Goal: Information Seeking & Learning: Get advice/opinions

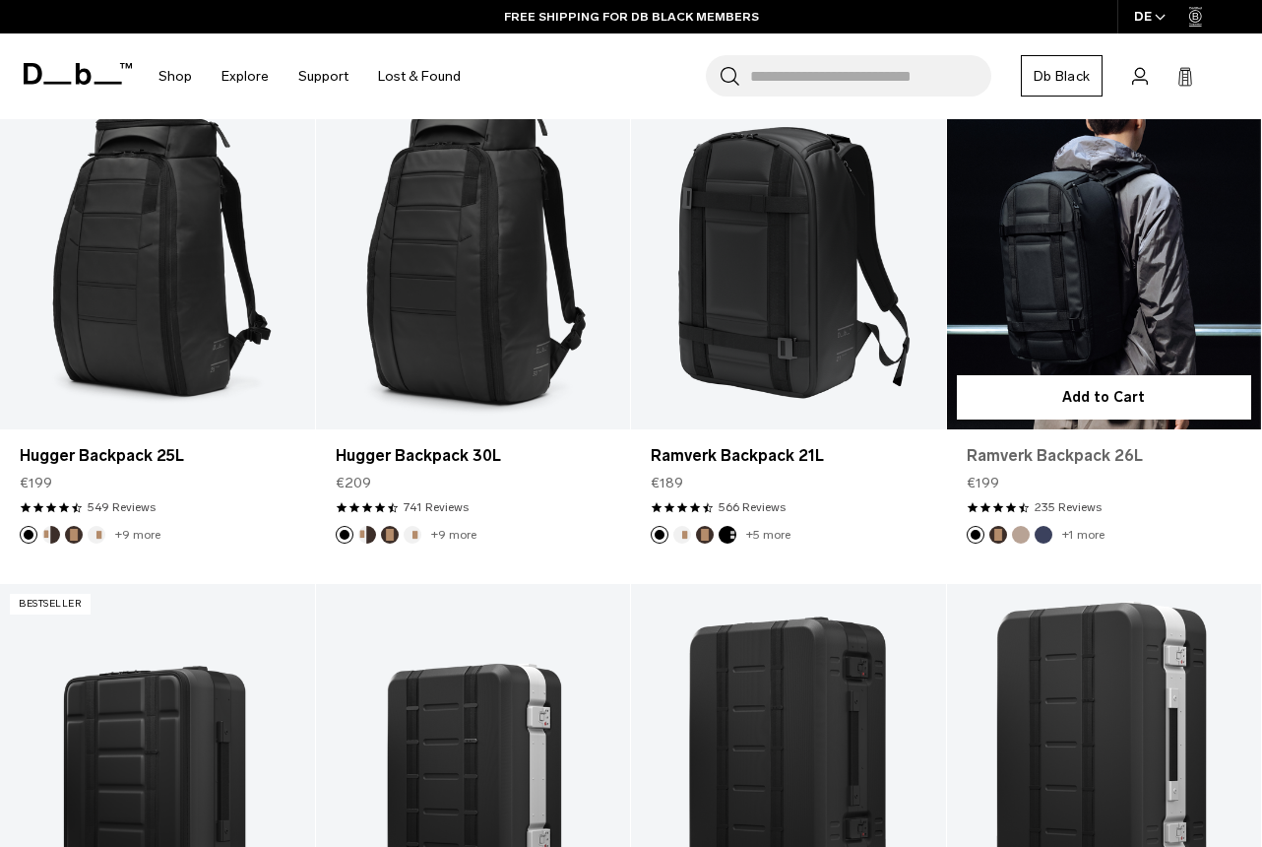
scroll to position [402, 0]
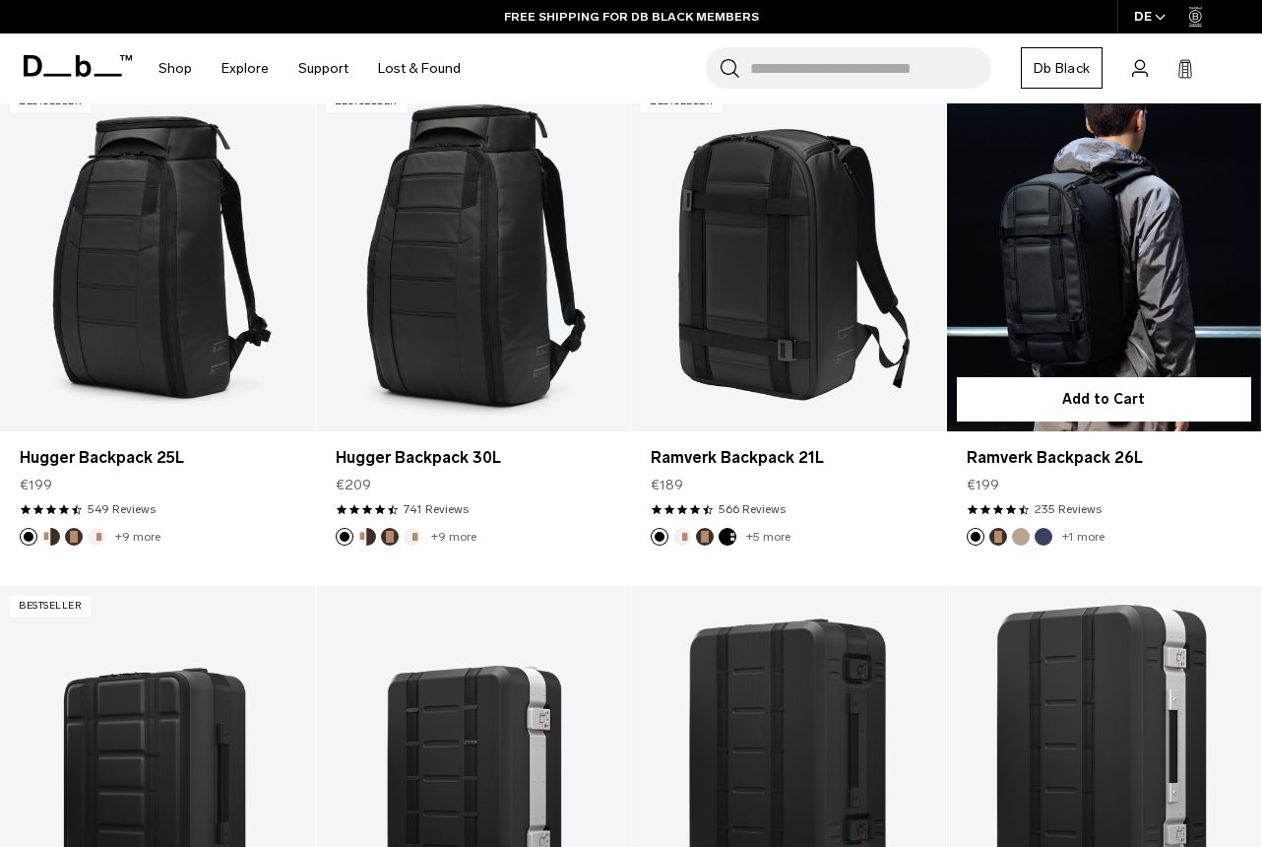
click at [1103, 274] on link "Ramverk Backpack 26L" at bounding box center [1104, 257] width 315 height 350
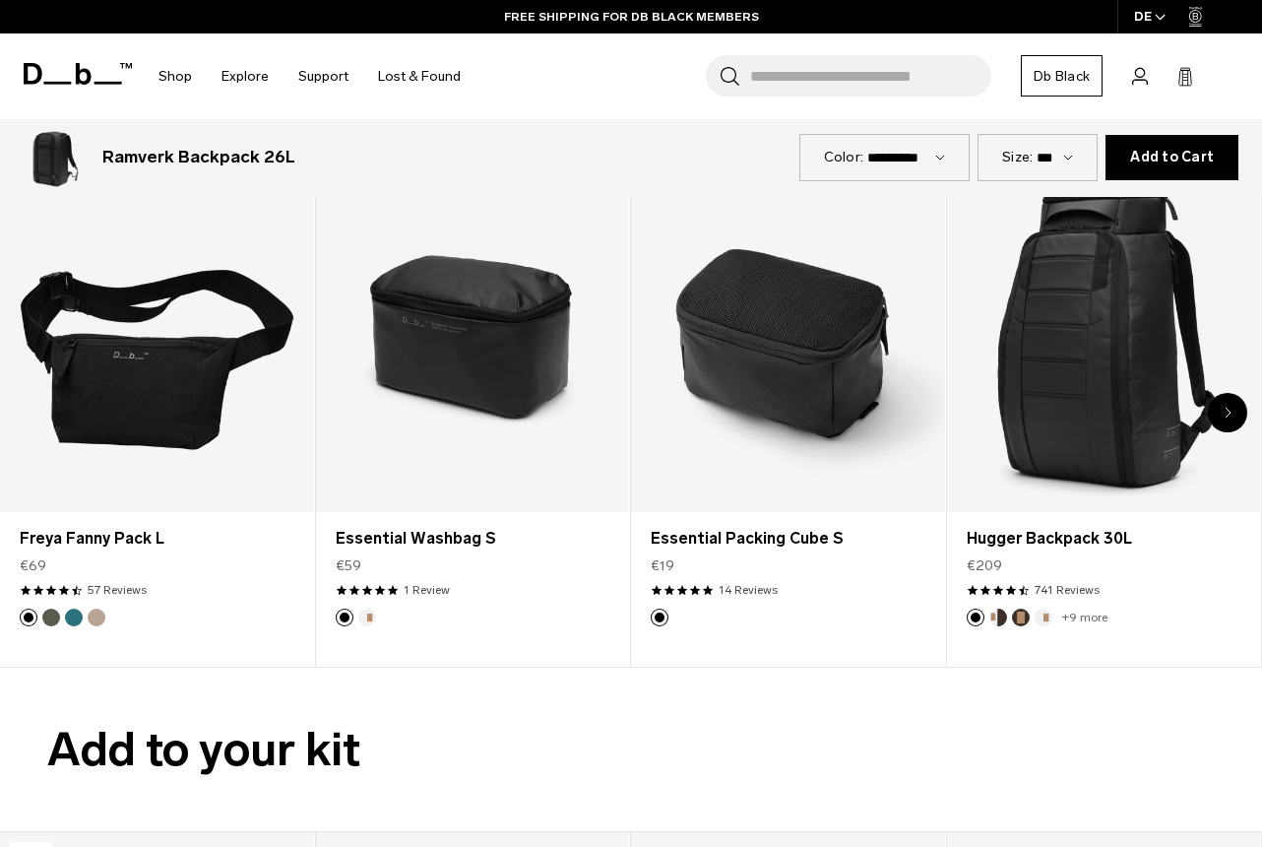
scroll to position [3288, 0]
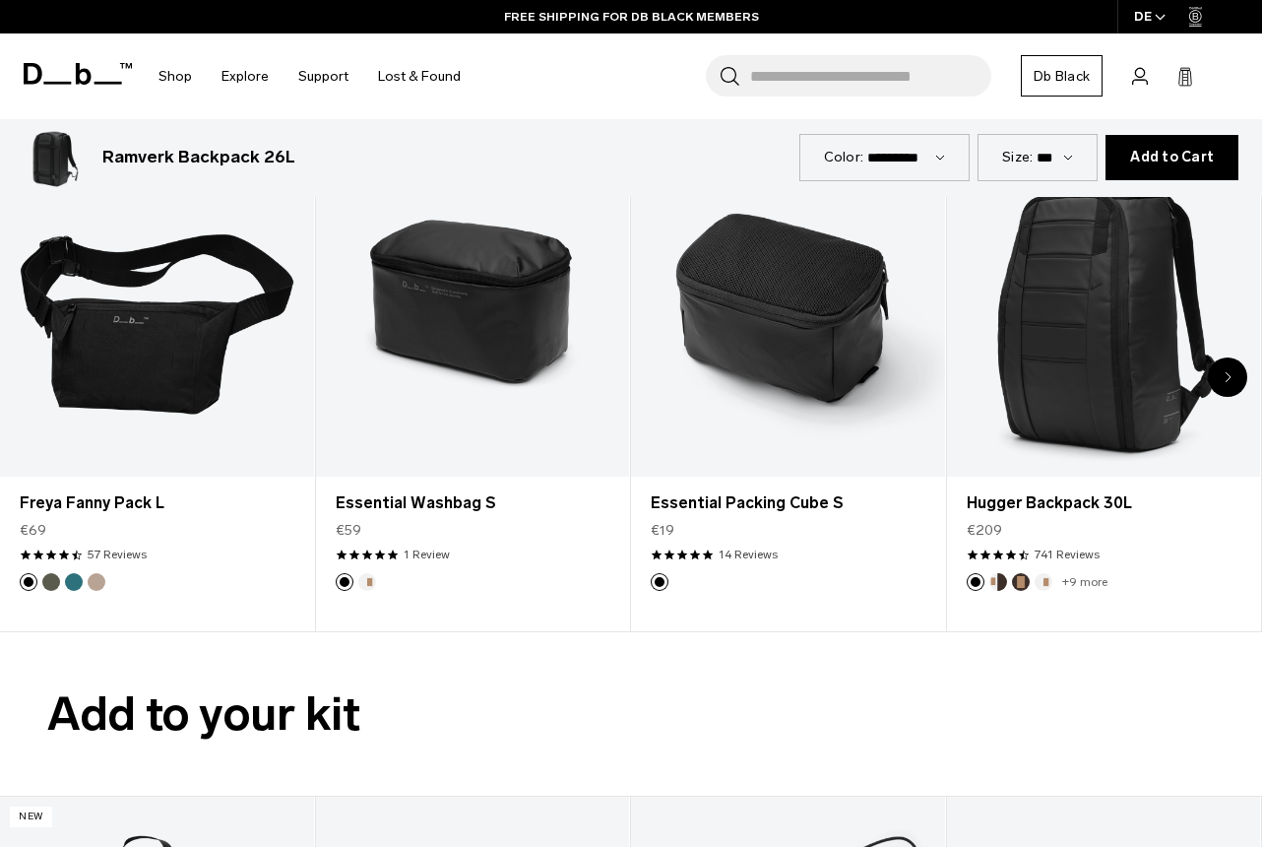
click at [1237, 357] on div "Next slide" at bounding box center [1227, 376] width 39 height 39
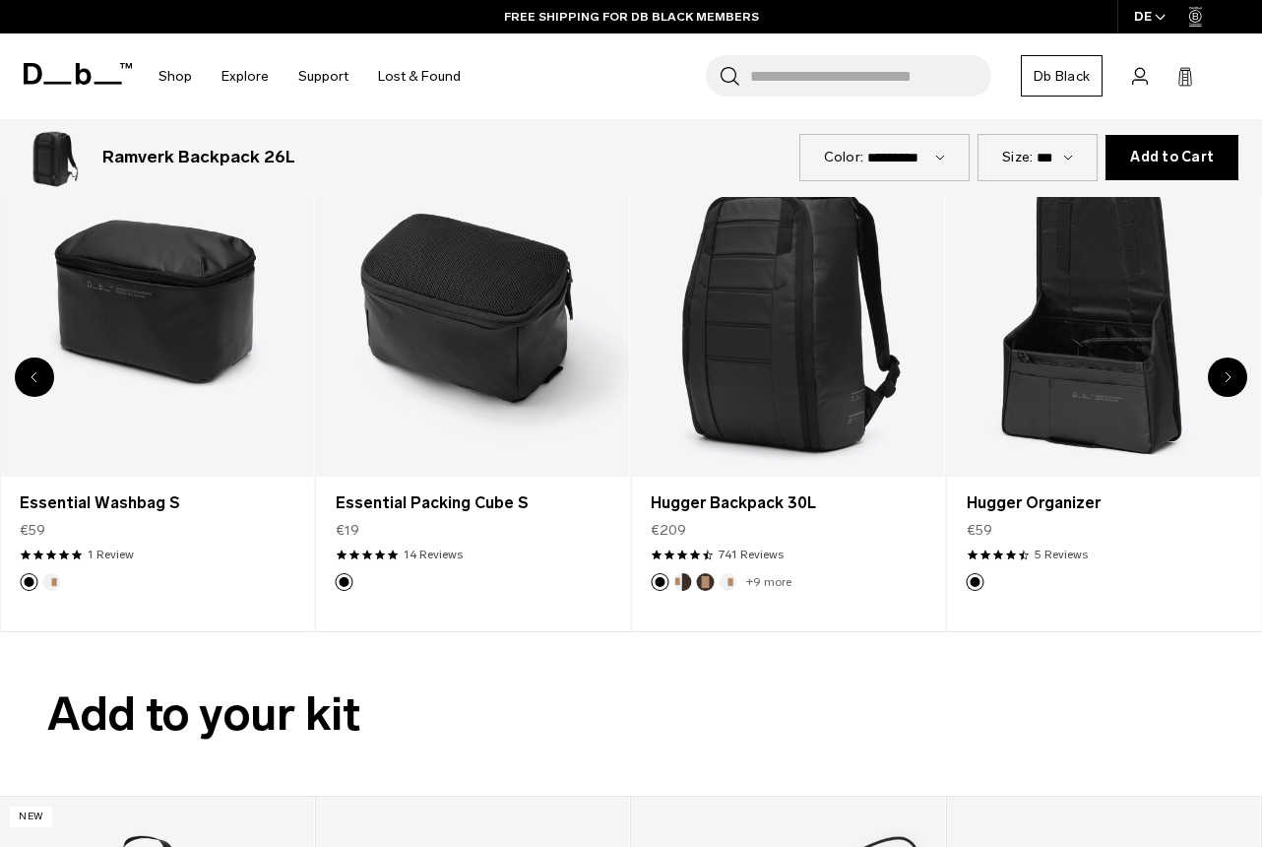
click at [1237, 357] on div "Next slide" at bounding box center [1227, 376] width 39 height 39
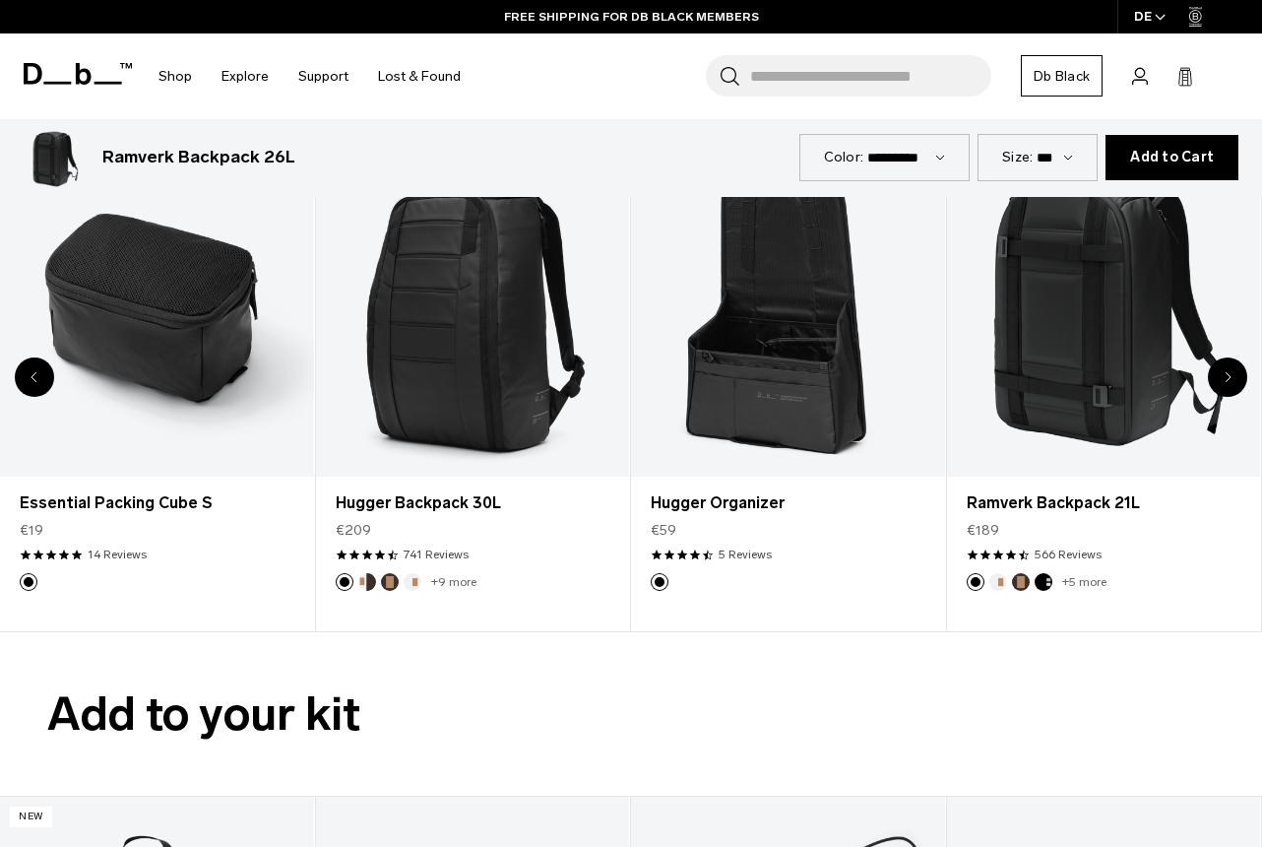
click at [1237, 357] on div "Next slide" at bounding box center [1227, 376] width 39 height 39
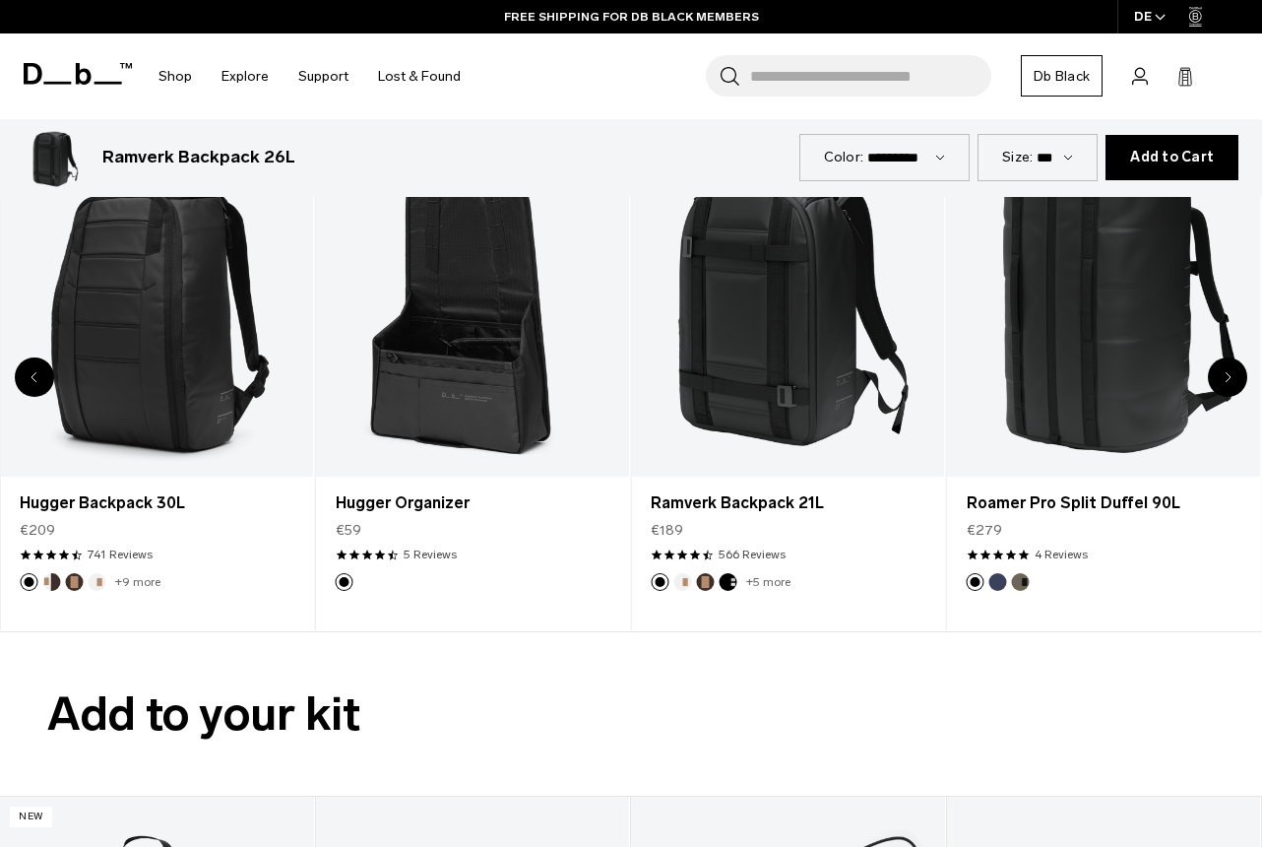
click at [1237, 357] on div "Next slide" at bounding box center [1227, 376] width 39 height 39
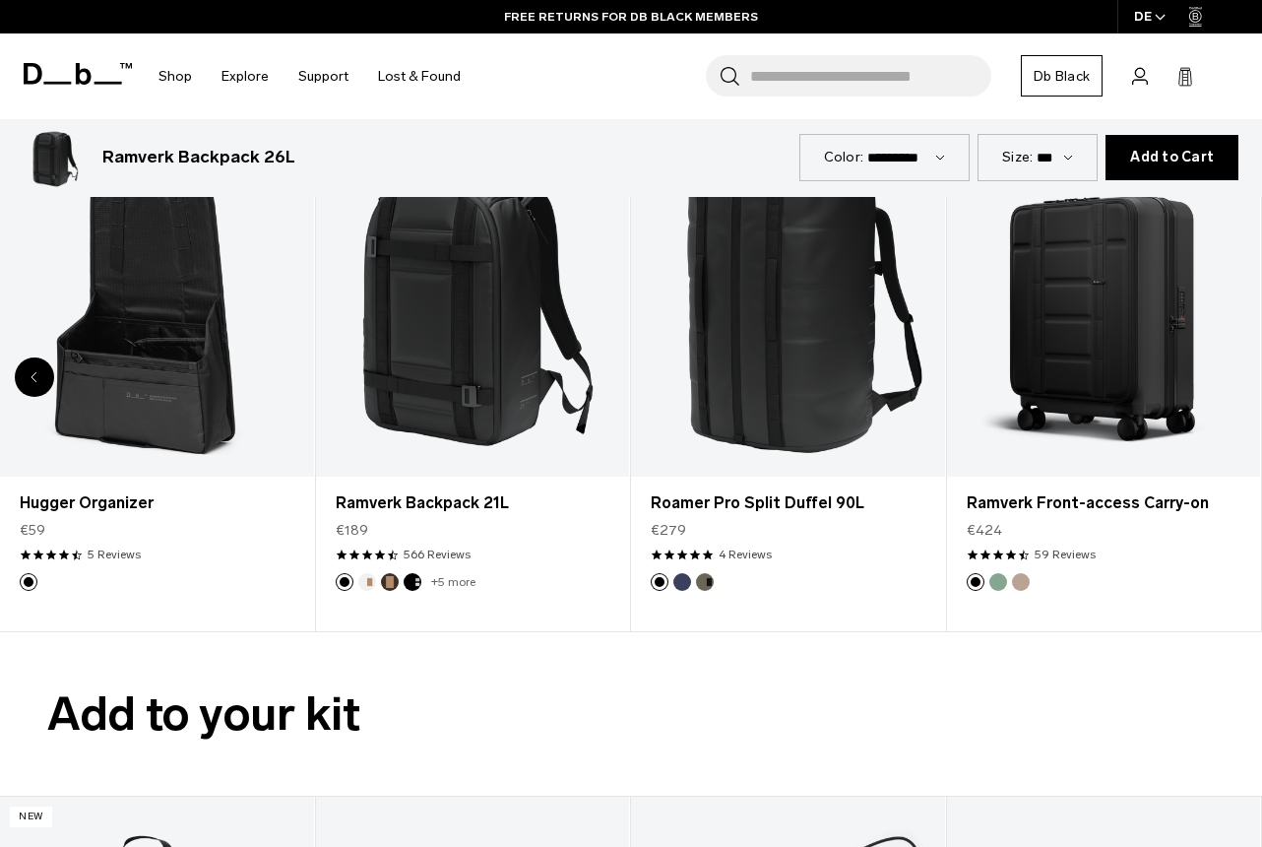
click at [1237, 348] on link "Ramverk Front-access Carry-on" at bounding box center [1104, 302] width 314 height 349
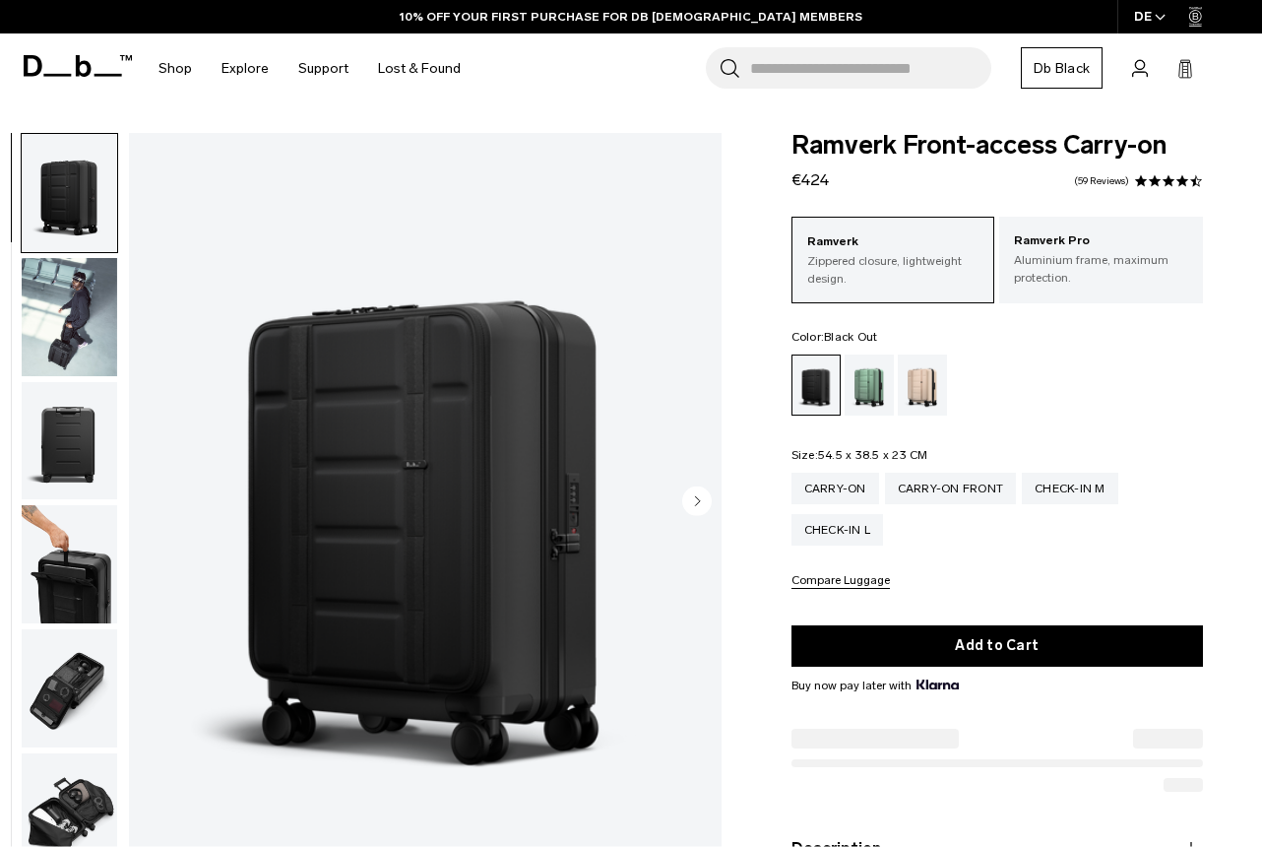
click at [796, 66] on input "Search for Bags, Luggage..." at bounding box center [870, 67] width 241 height 41
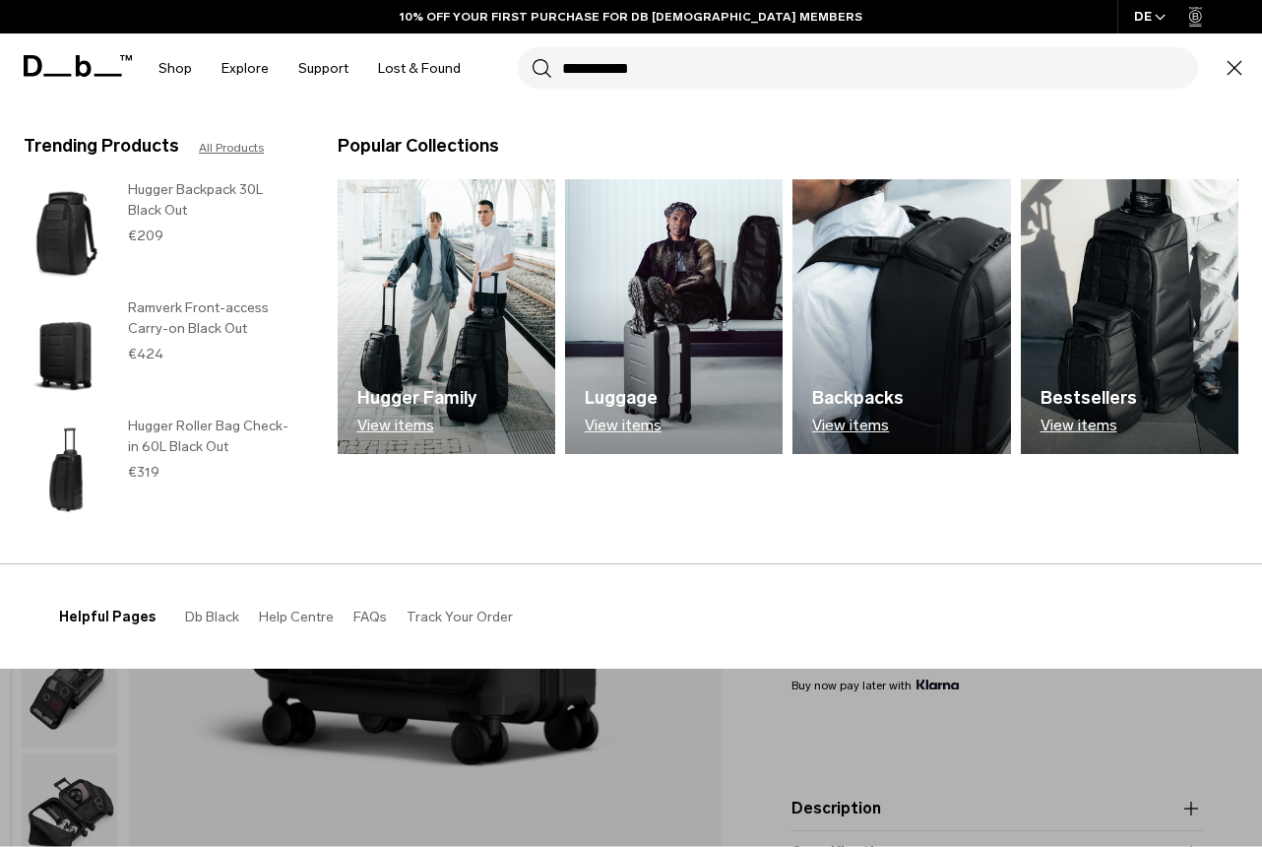
type input "**********"
click at [532, 57] on button "Search" at bounding box center [542, 68] width 21 height 22
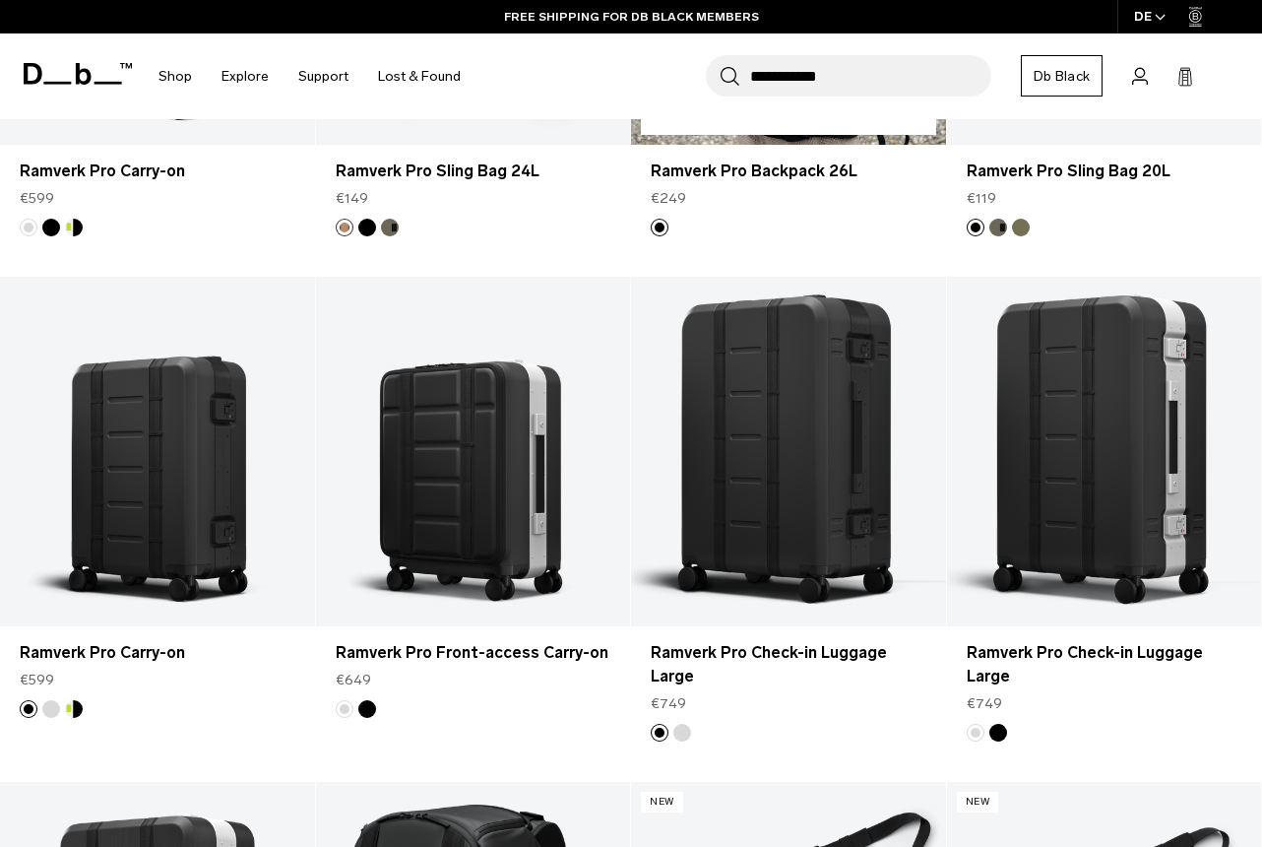
scroll to position [622, 0]
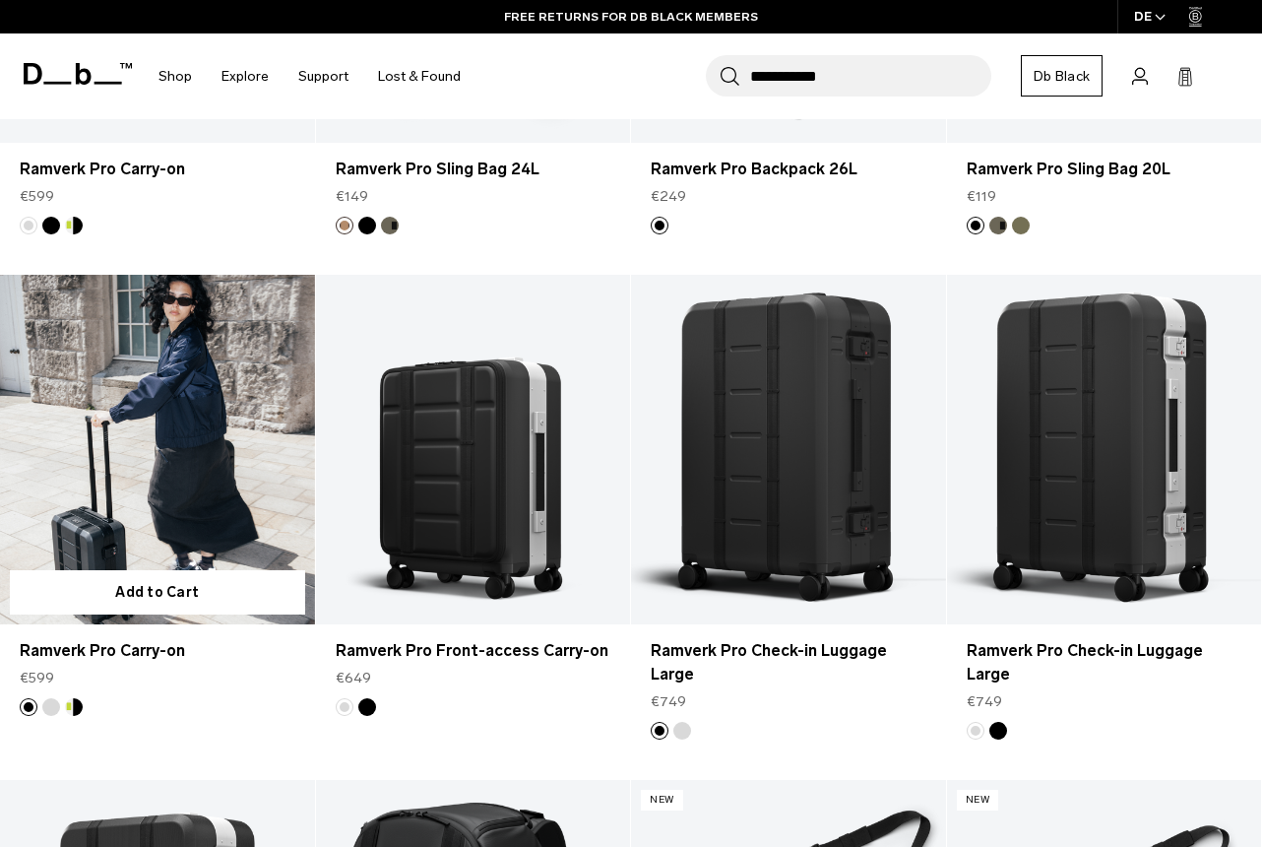
click at [73, 711] on button "Db x New Amsterdam Surf Association" at bounding box center [74, 707] width 18 height 18
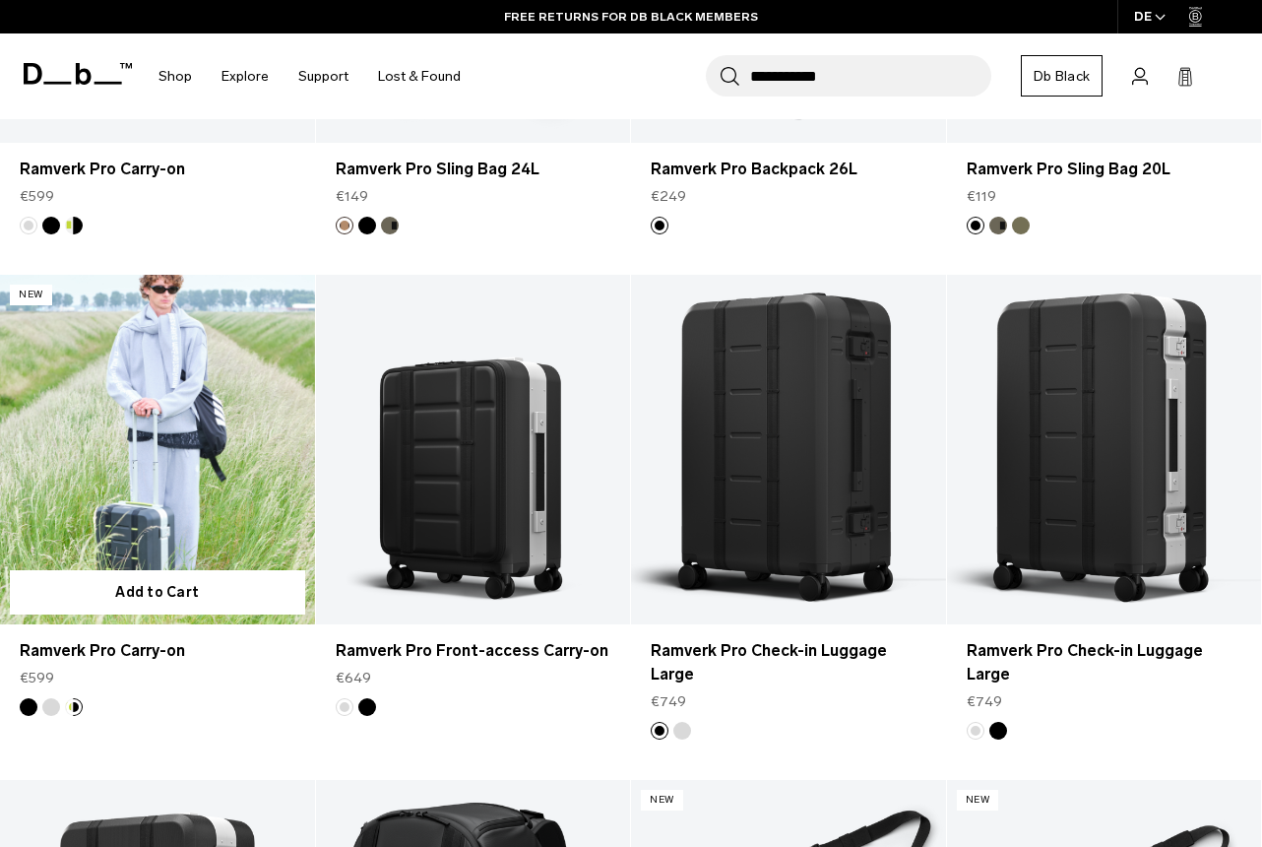
click at [45, 708] on button "Silver" at bounding box center [51, 707] width 18 height 18
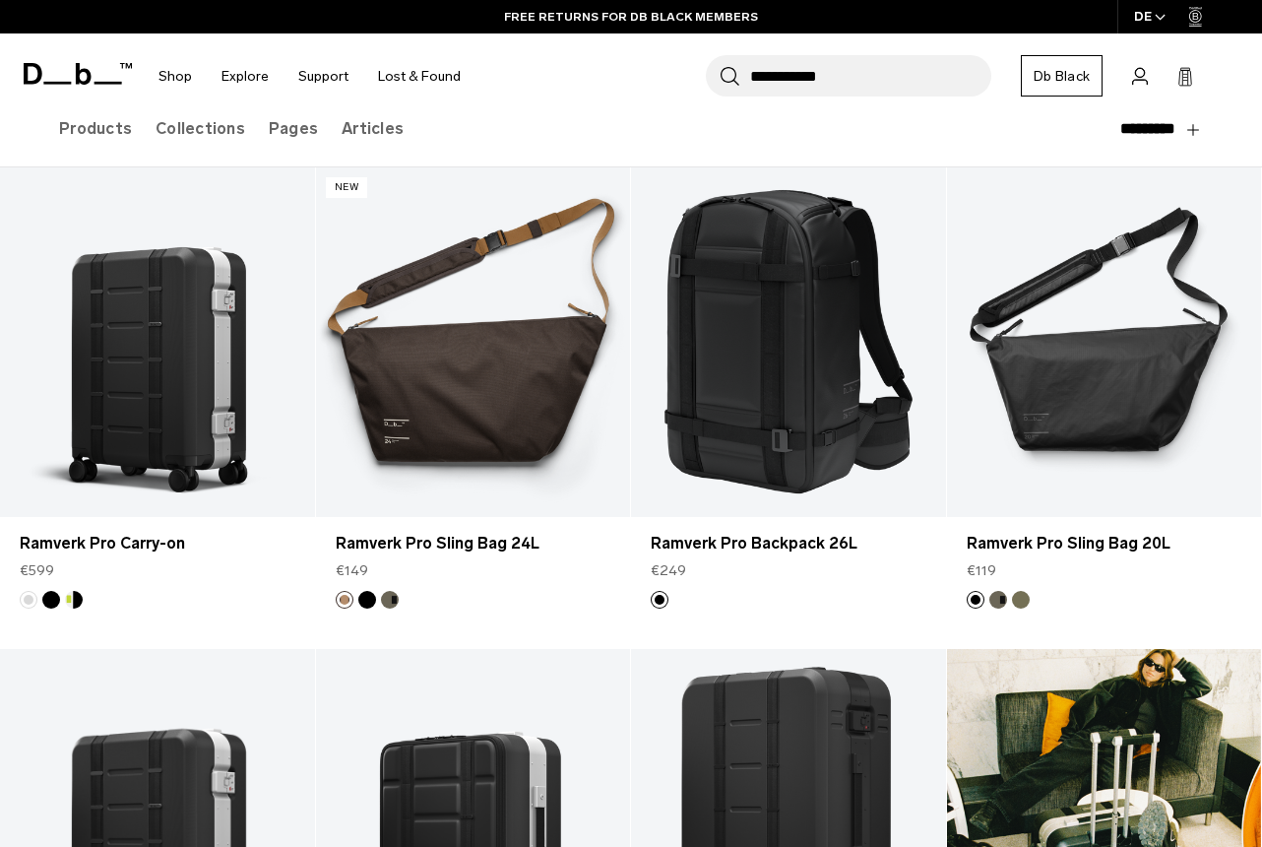
scroll to position [218, 0]
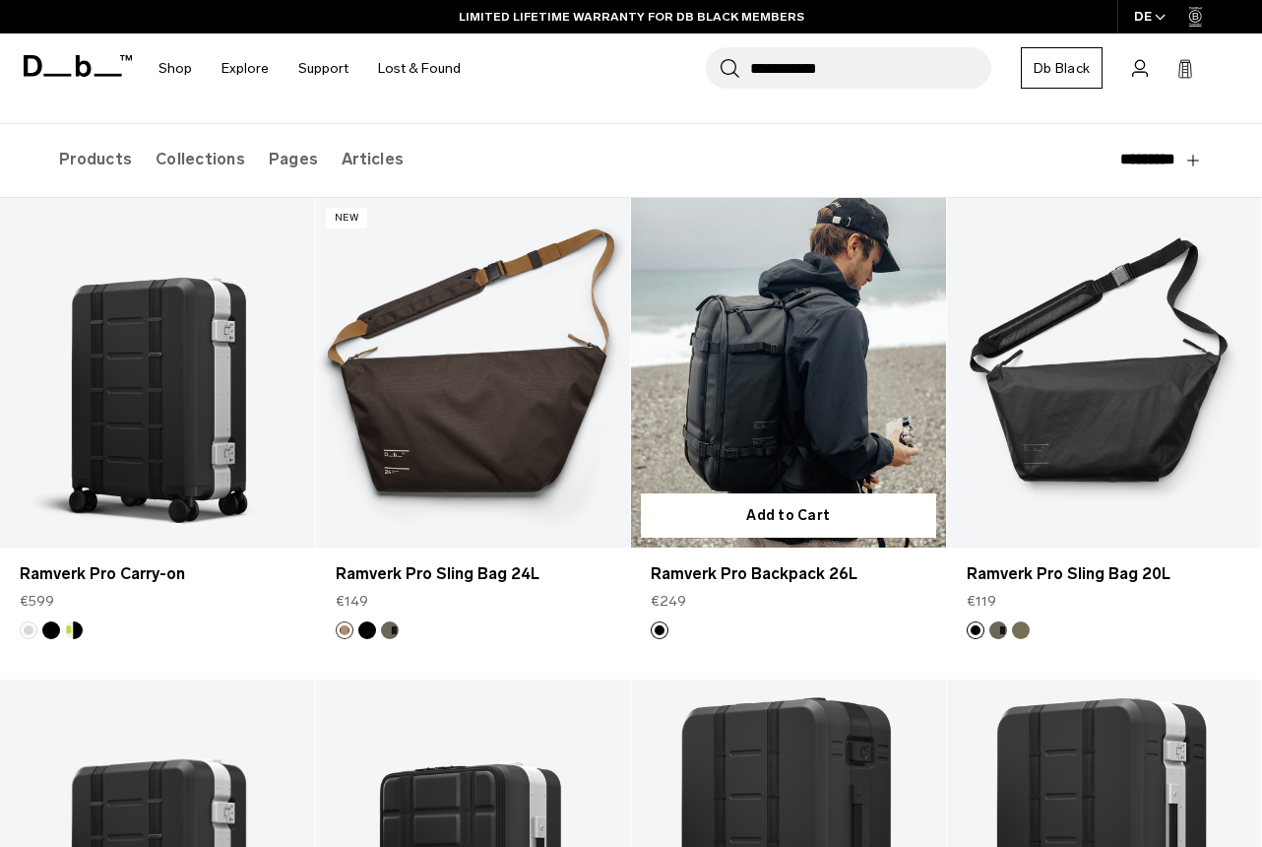
click at [806, 432] on link "Ramverk Pro Backpack 26L" at bounding box center [788, 373] width 315 height 350
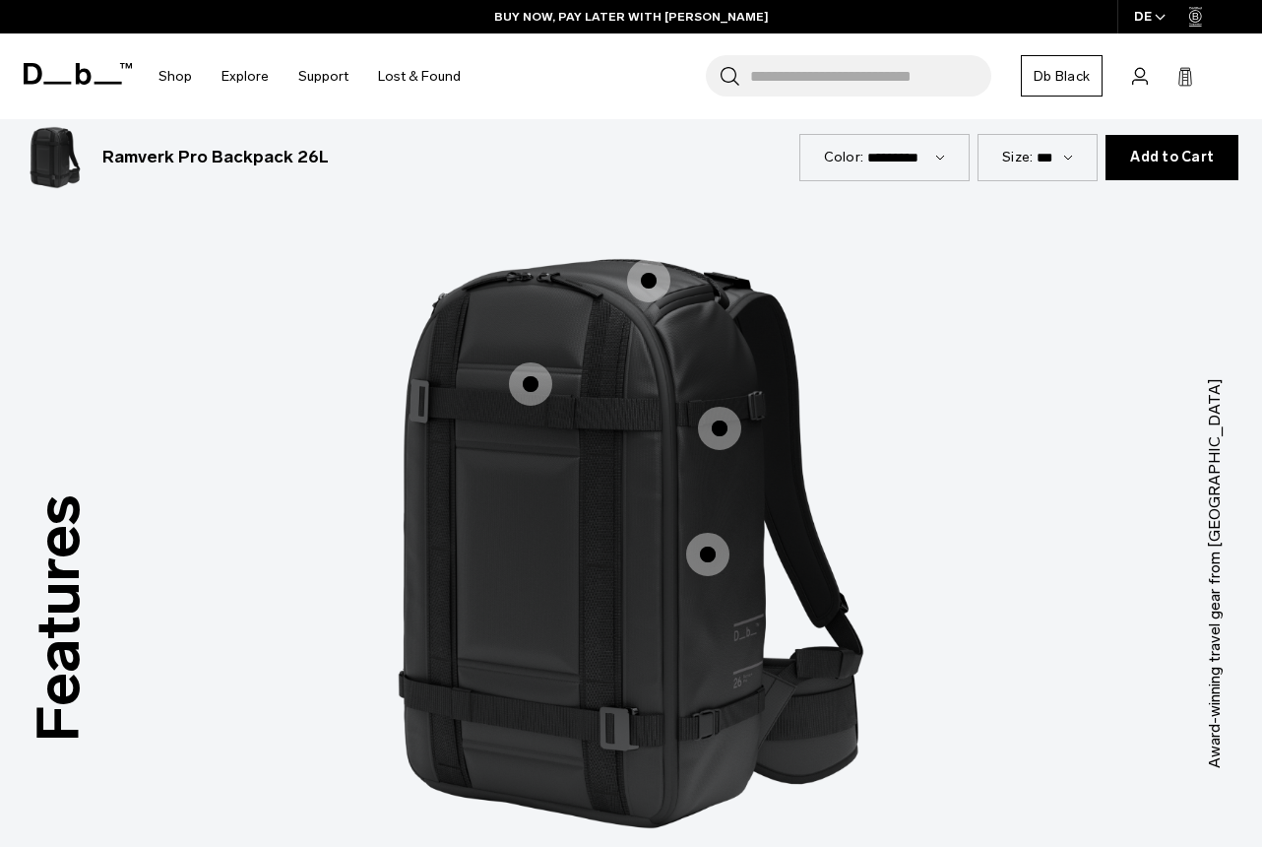
scroll to position [1525, 0]
click at [639, 258] on span "1 / 3" at bounding box center [648, 279] width 43 height 43
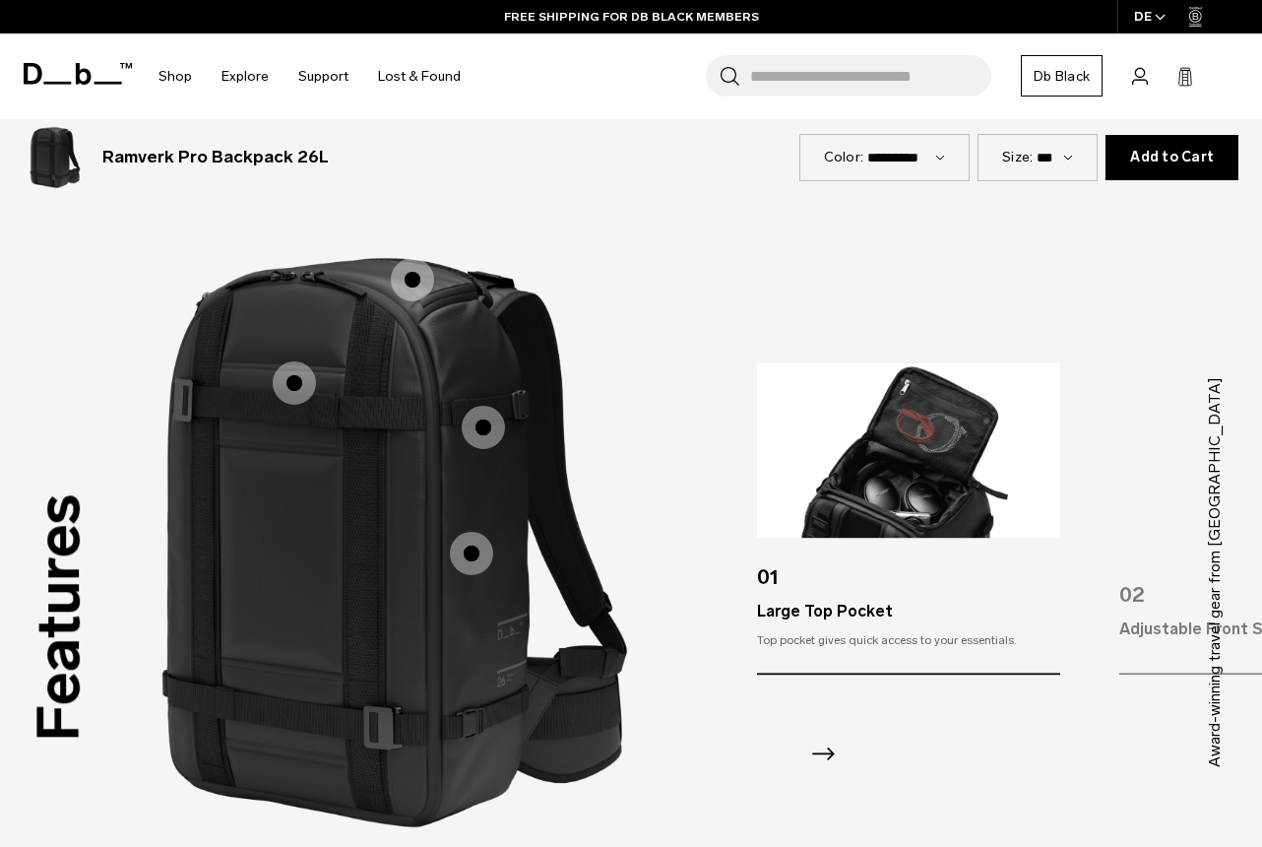
click at [482, 406] on span "1 / 3" at bounding box center [483, 427] width 43 height 43
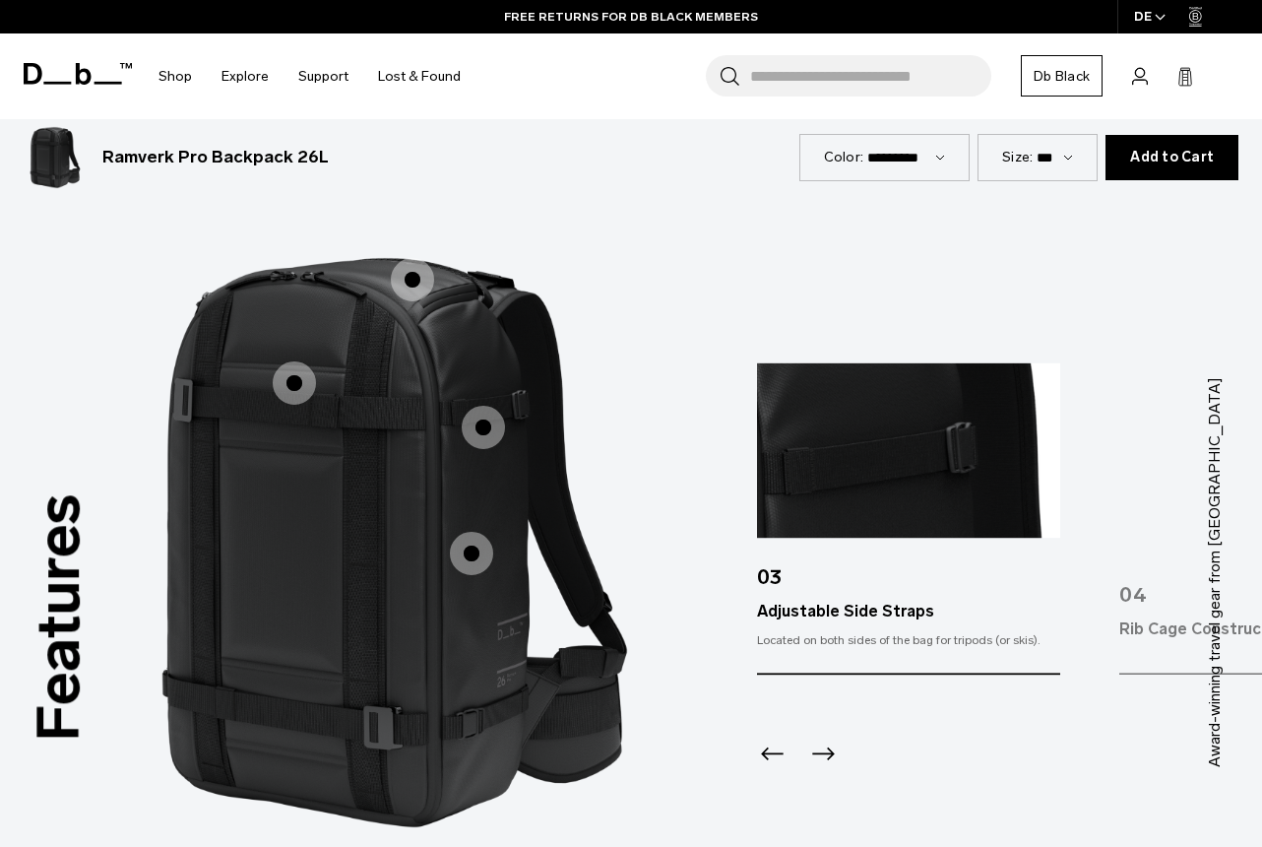
click at [770, 739] on icon "Previous slide" at bounding box center [773, 755] width 32 height 32
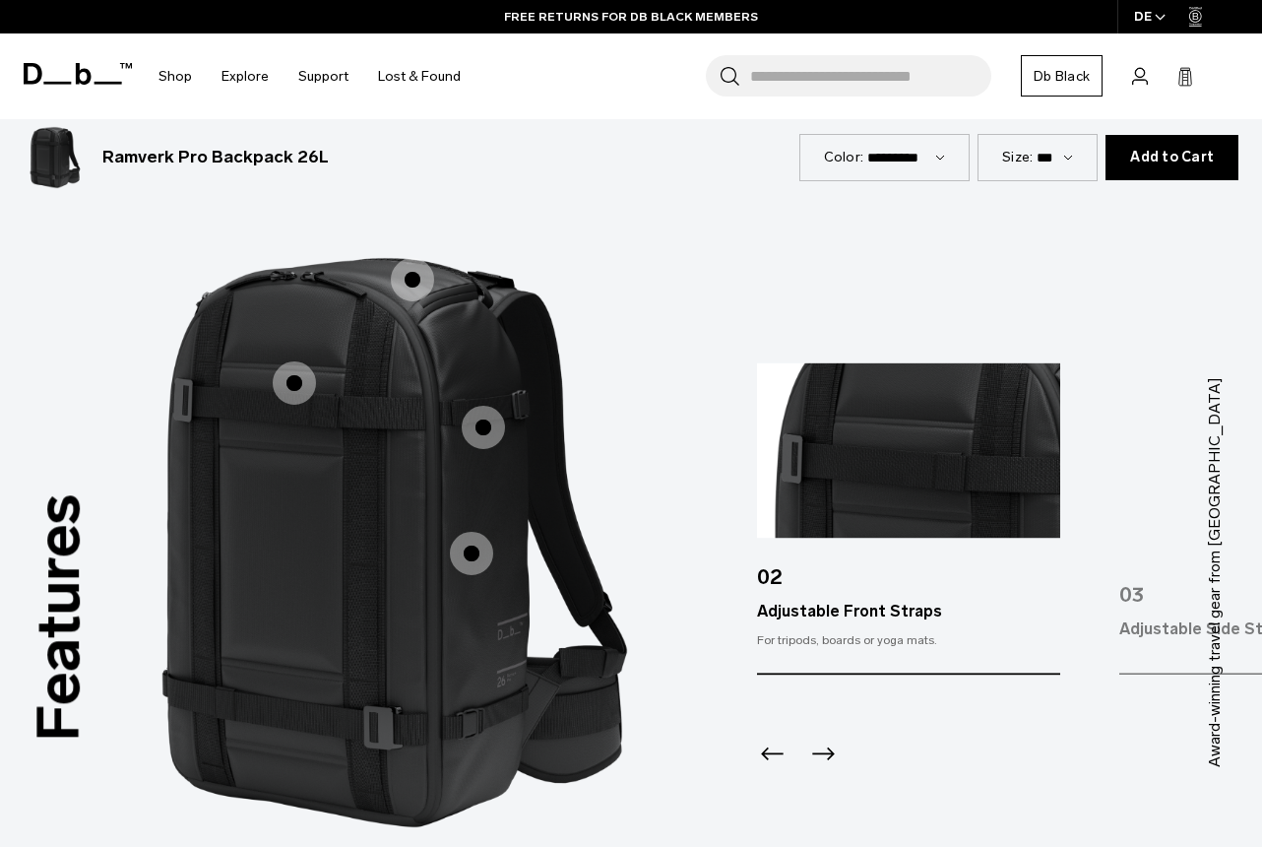
click at [822, 739] on icon "Next slide" at bounding box center [824, 755] width 32 height 32
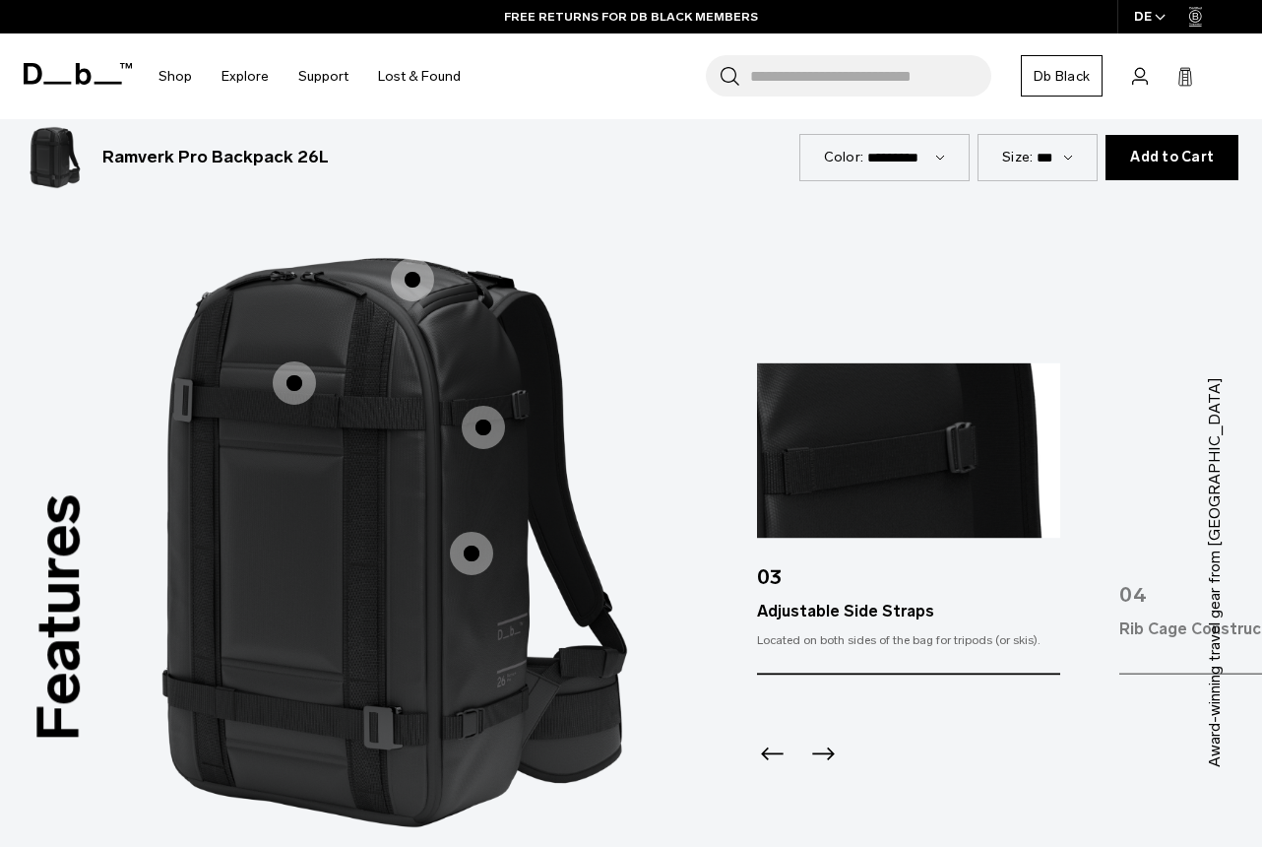
click at [822, 739] on icon "Next slide" at bounding box center [824, 755] width 32 height 32
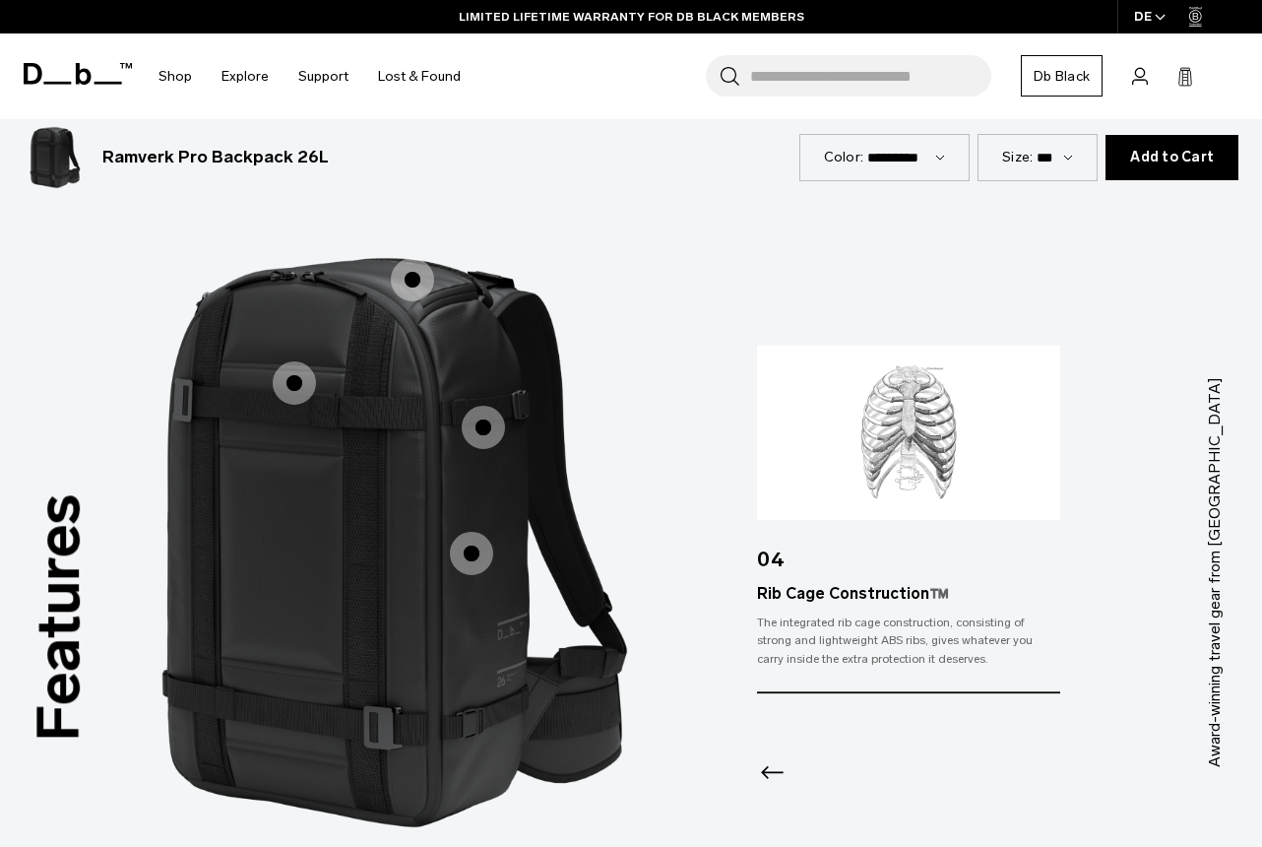
click at [781, 756] on icon "Previous slide" at bounding box center [773, 772] width 32 height 32
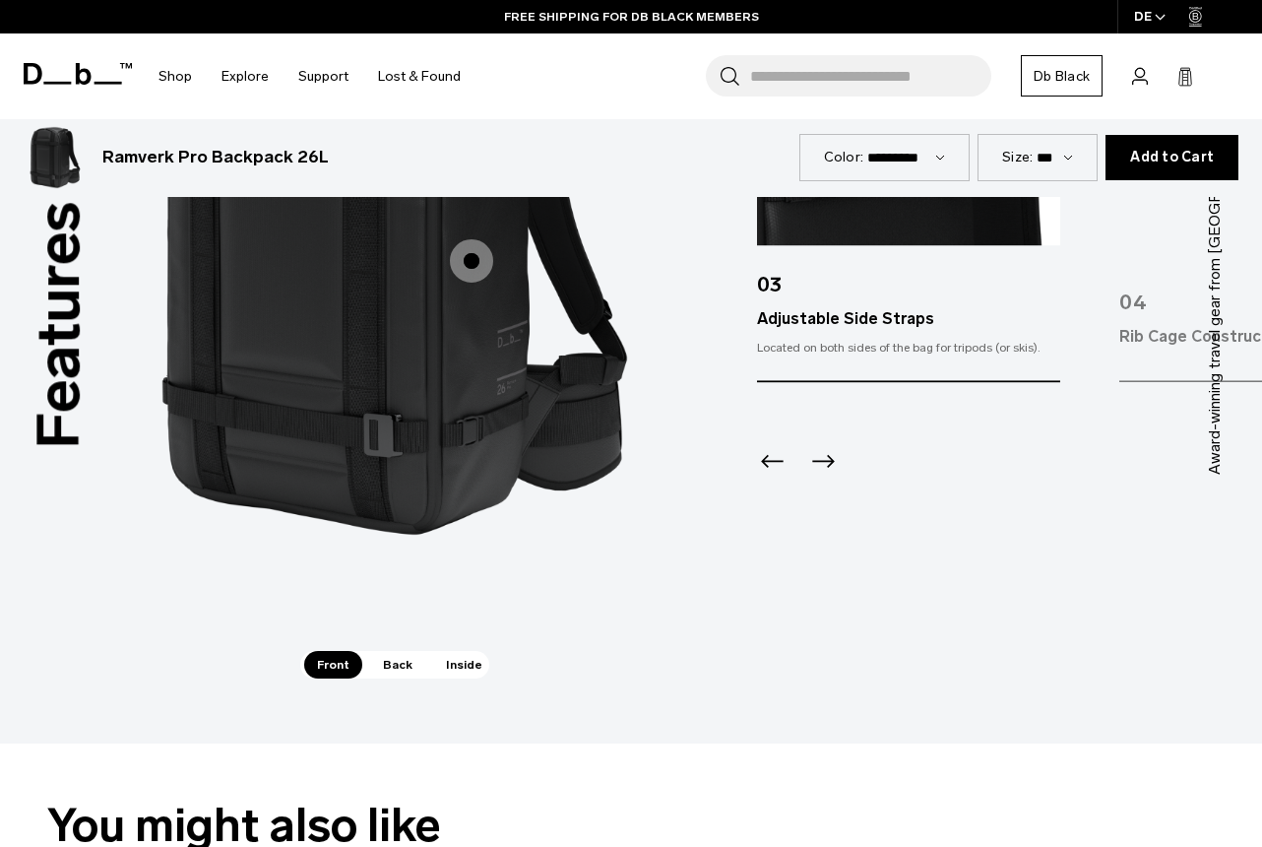
scroll to position [1834, 0]
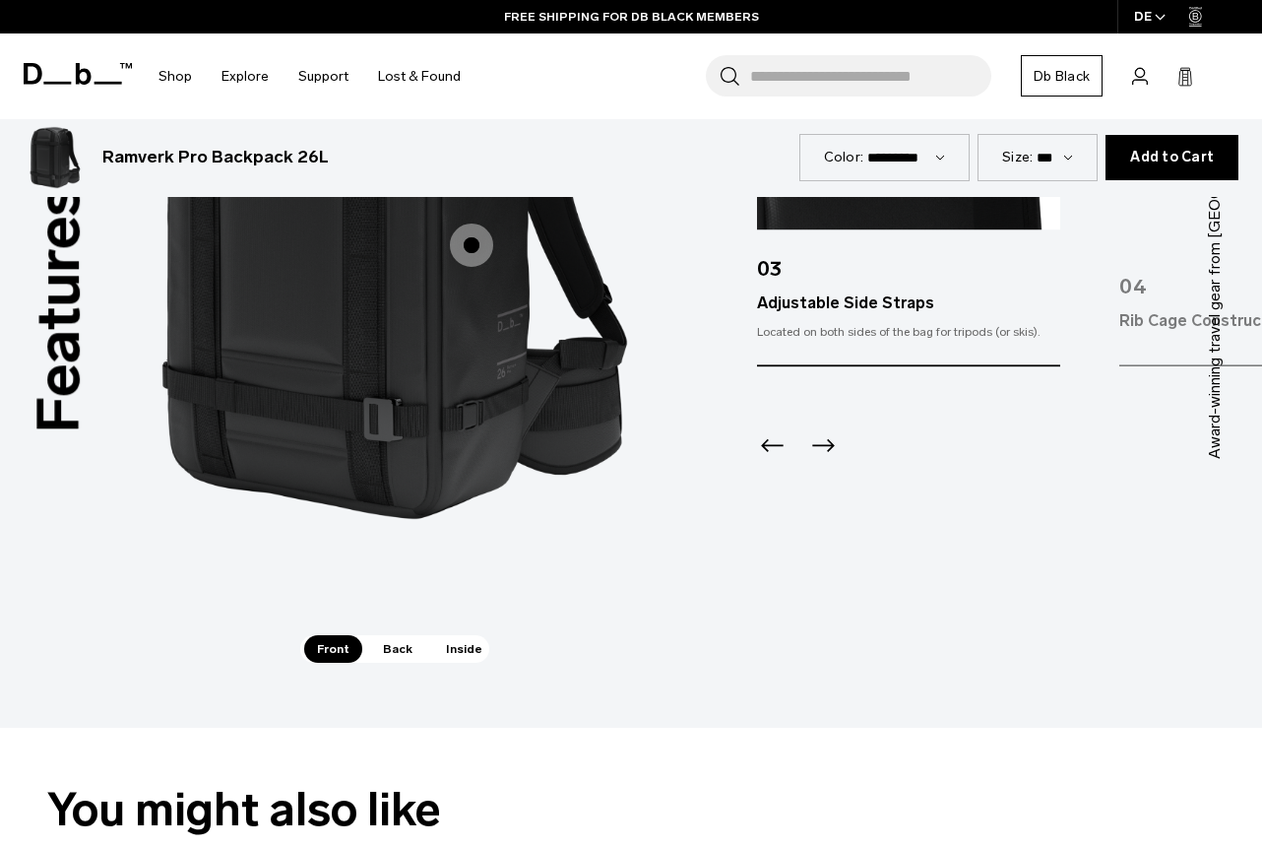
click at [390, 635] on span "Back" at bounding box center [397, 649] width 55 height 28
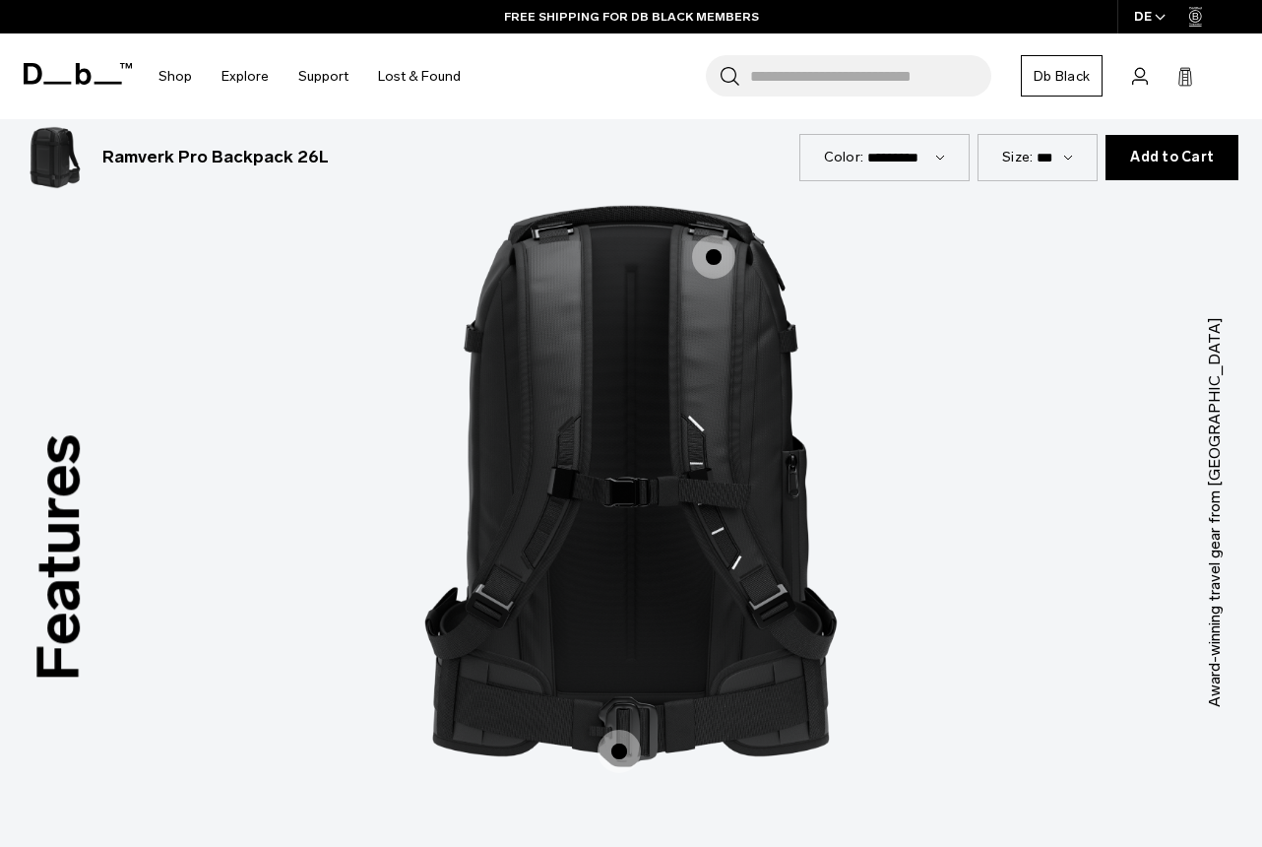
scroll to position [1567, 0]
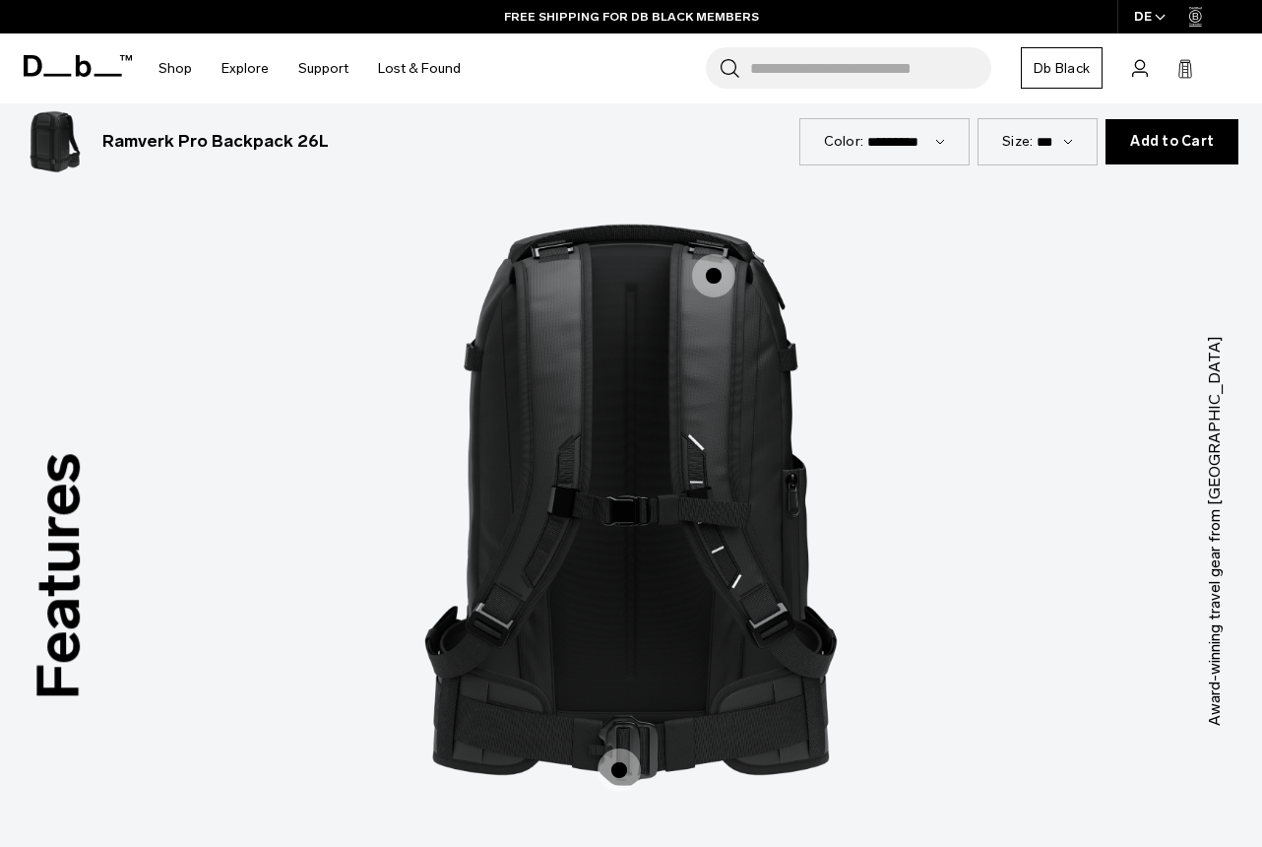
click at [625, 748] on span "2 / 3" at bounding box center [619, 769] width 43 height 43
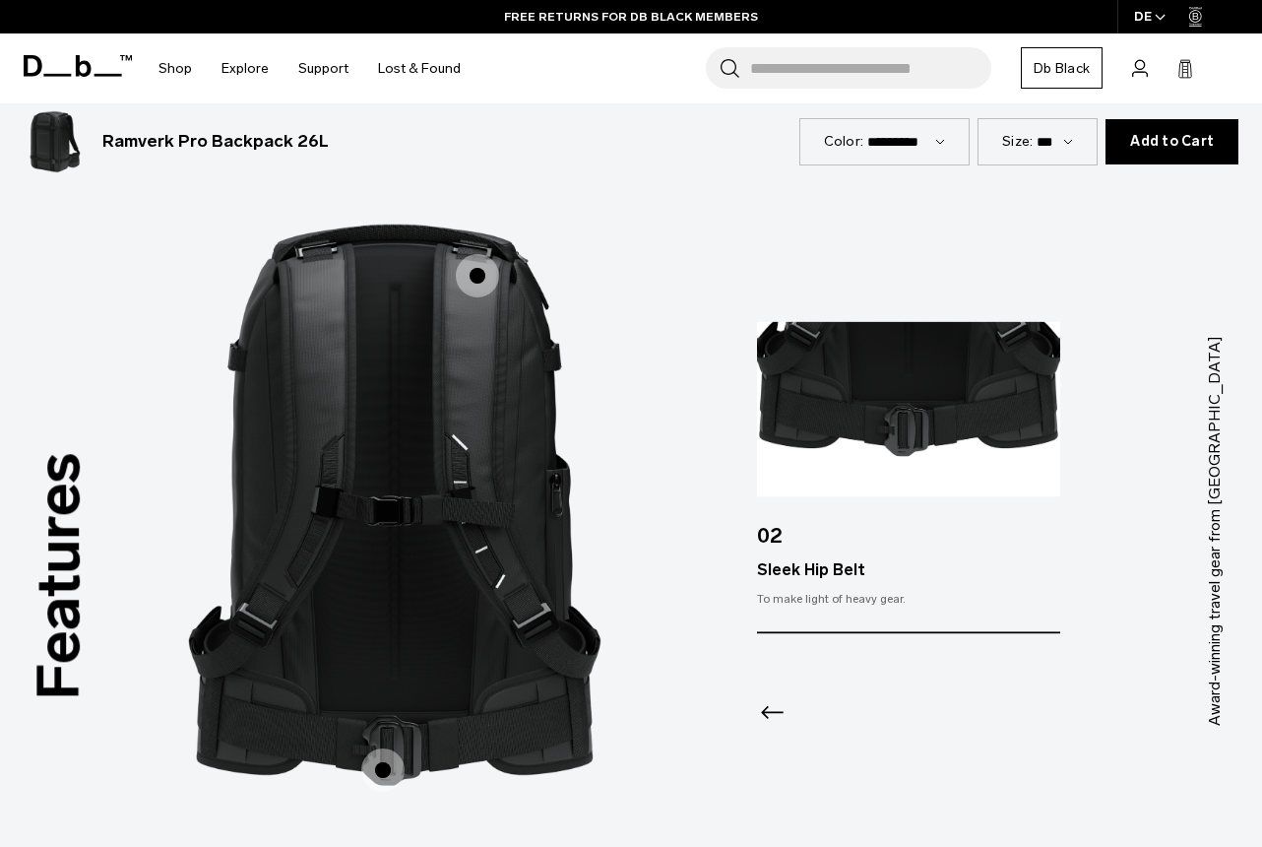
click at [484, 257] on span "2 / 3" at bounding box center [477, 275] width 43 height 43
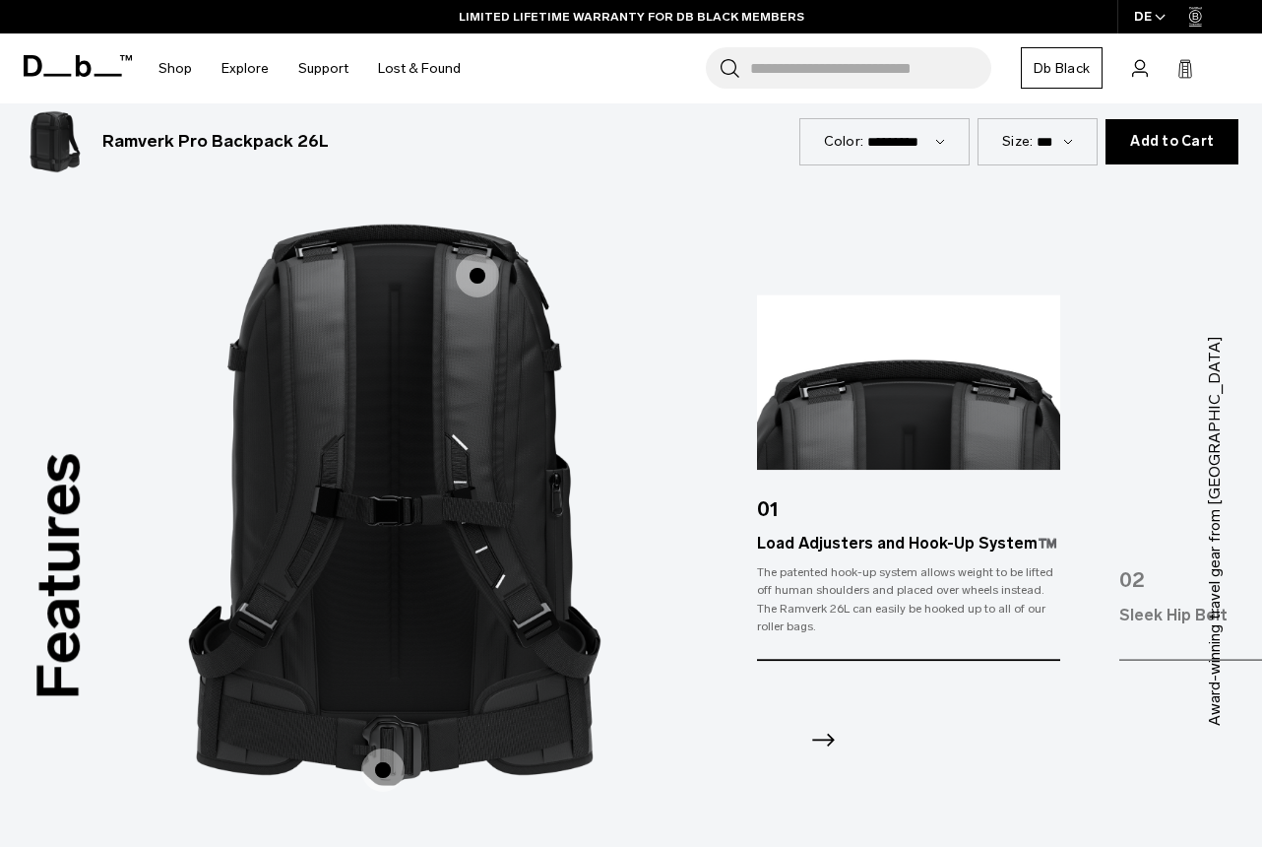
click at [823, 724] on icon "Next slide" at bounding box center [824, 740] width 32 height 32
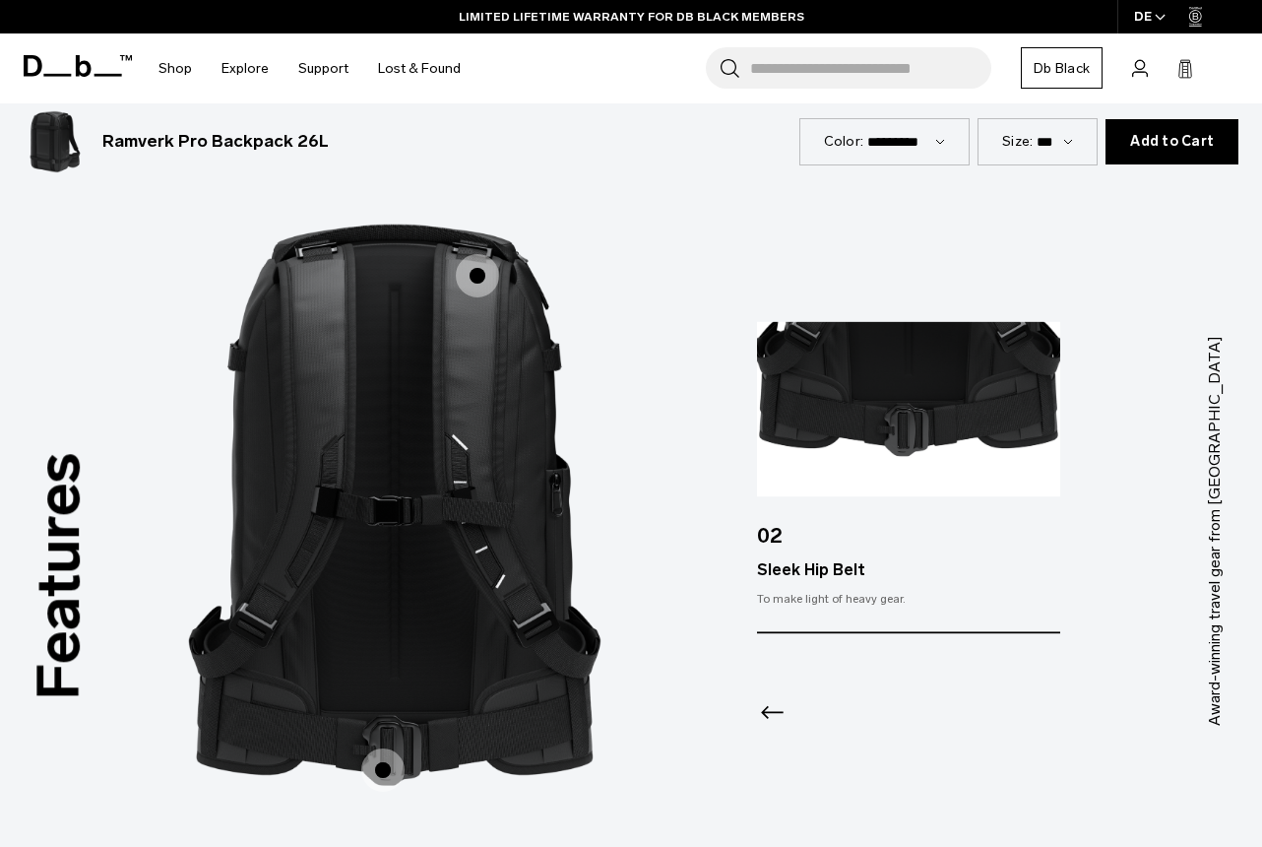
click at [768, 697] on icon "Previous slide" at bounding box center [773, 713] width 32 height 32
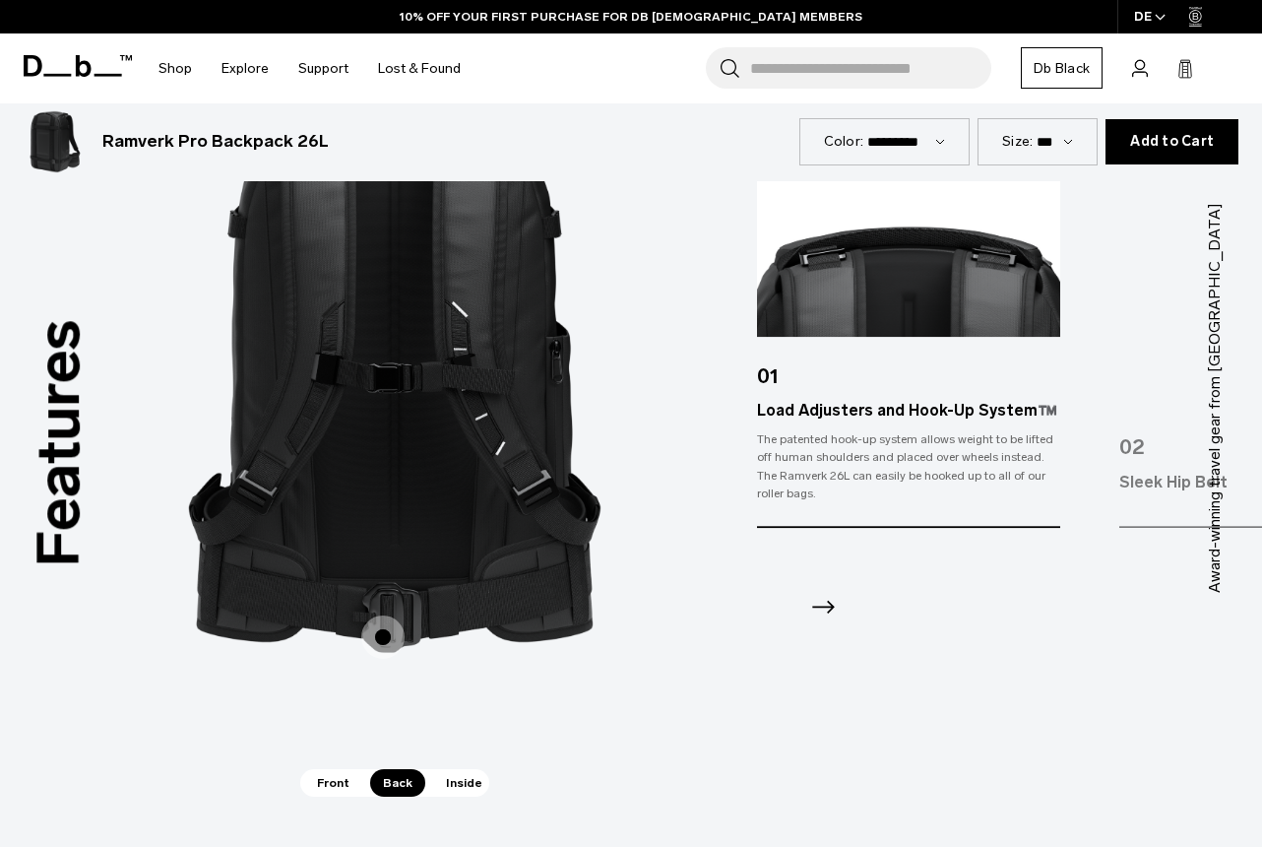
scroll to position [1705, 0]
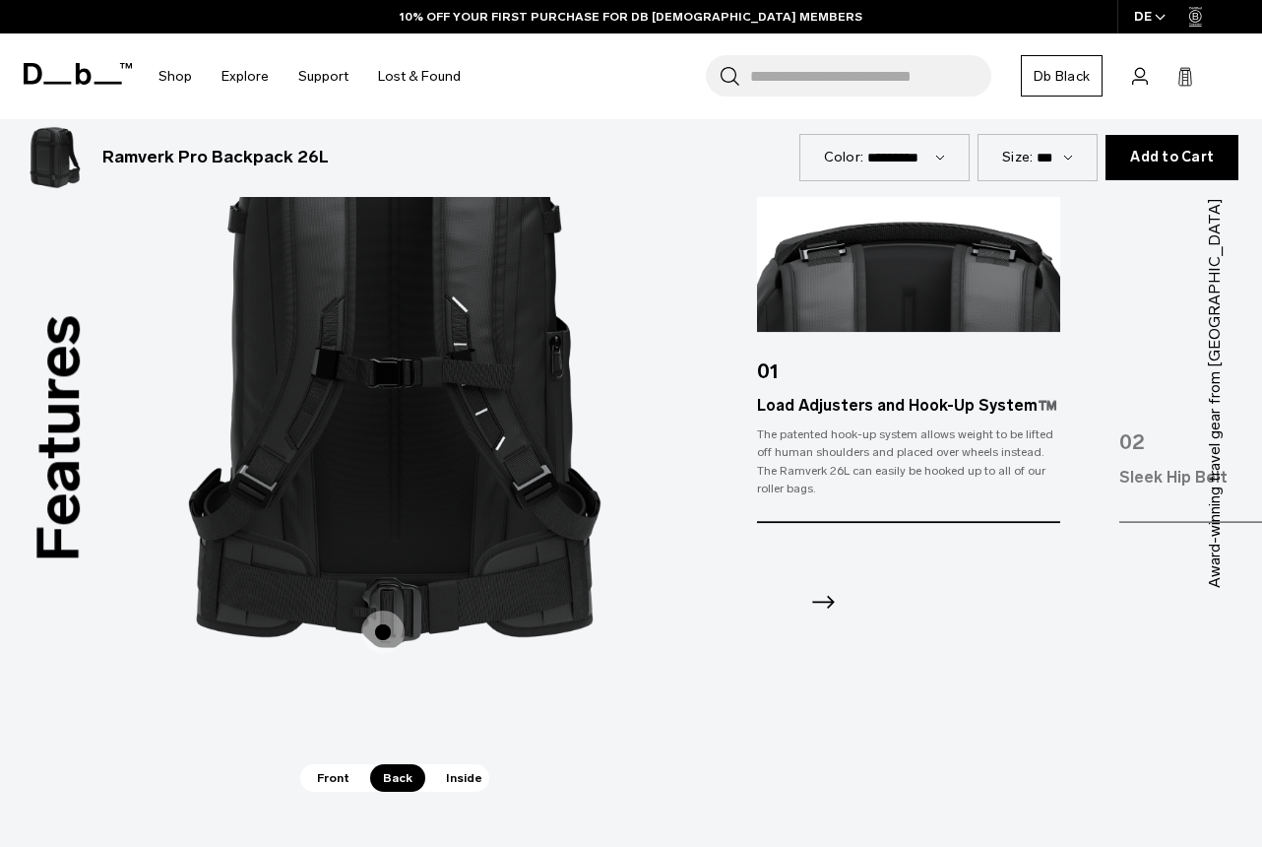
click at [460, 764] on span "Inside" at bounding box center [464, 778] width 62 height 28
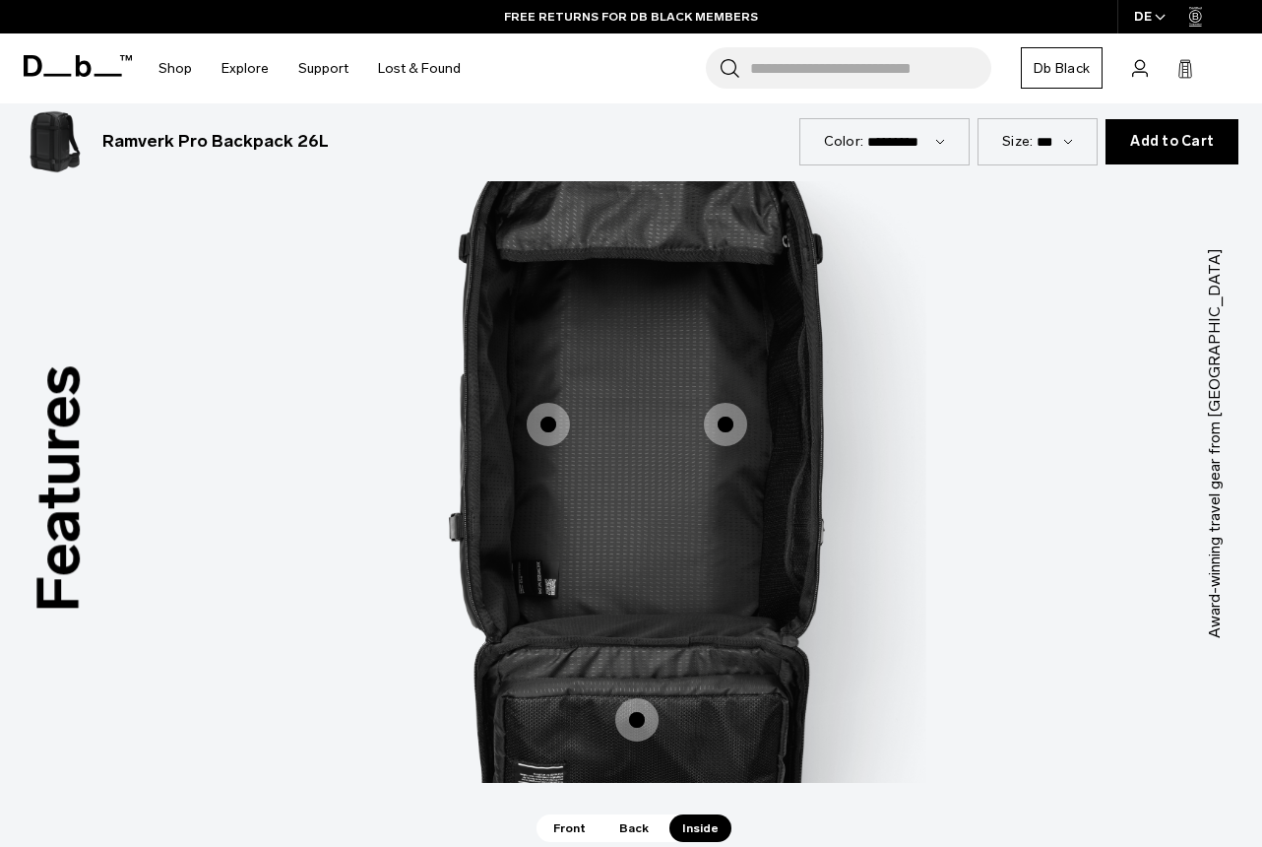
scroll to position [1658, 0]
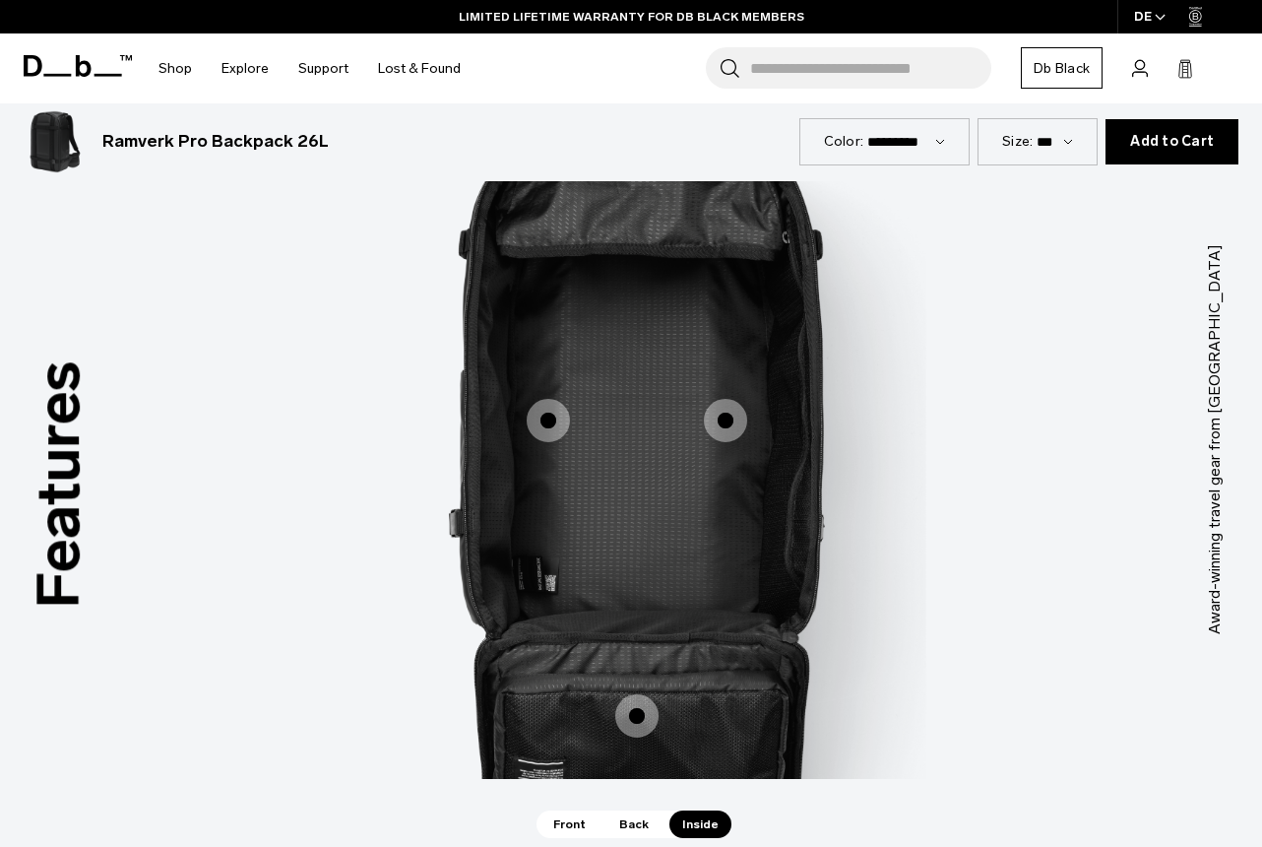
click at [631, 694] on span "3 / 3" at bounding box center [636, 715] width 43 height 43
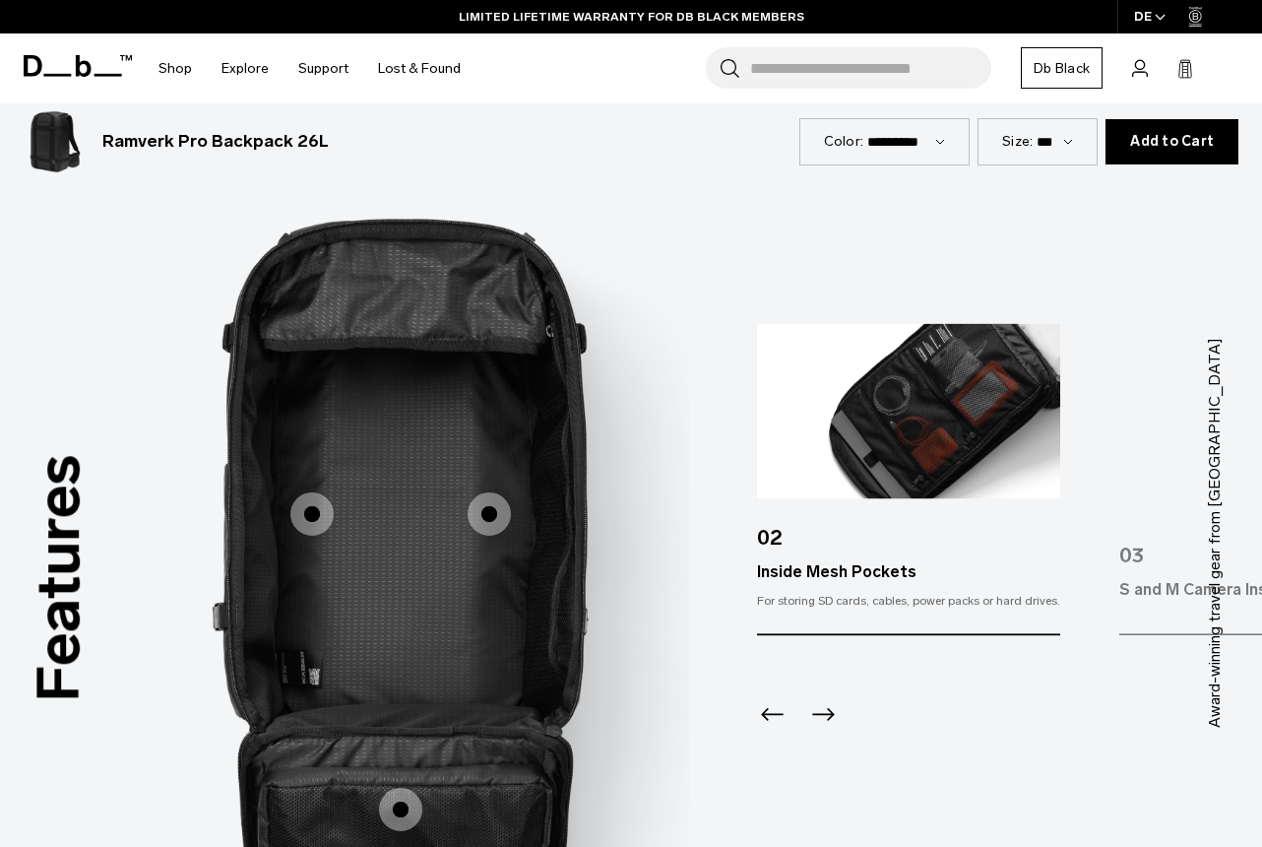
scroll to position [1562, 0]
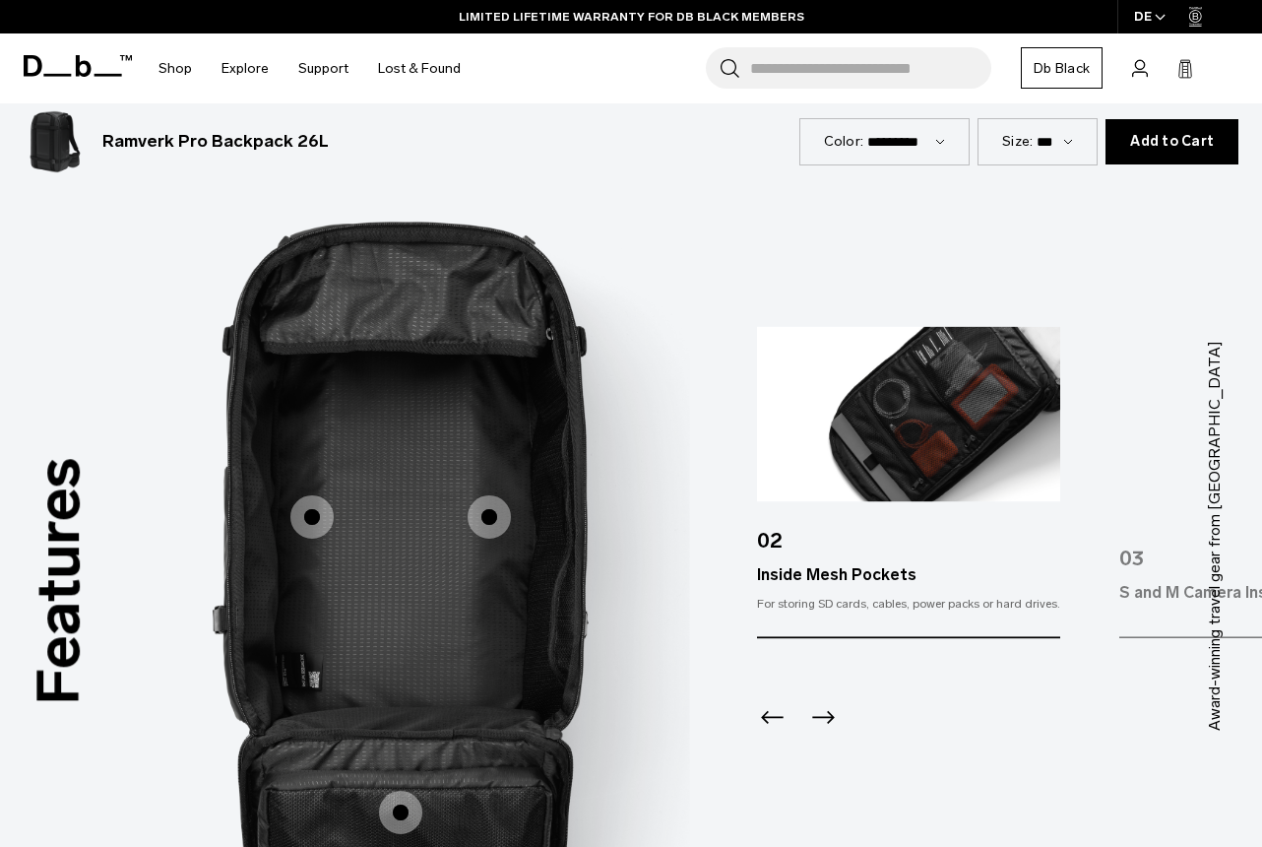
click at [827, 711] on icon "Next slide" at bounding box center [824, 717] width 23 height 13
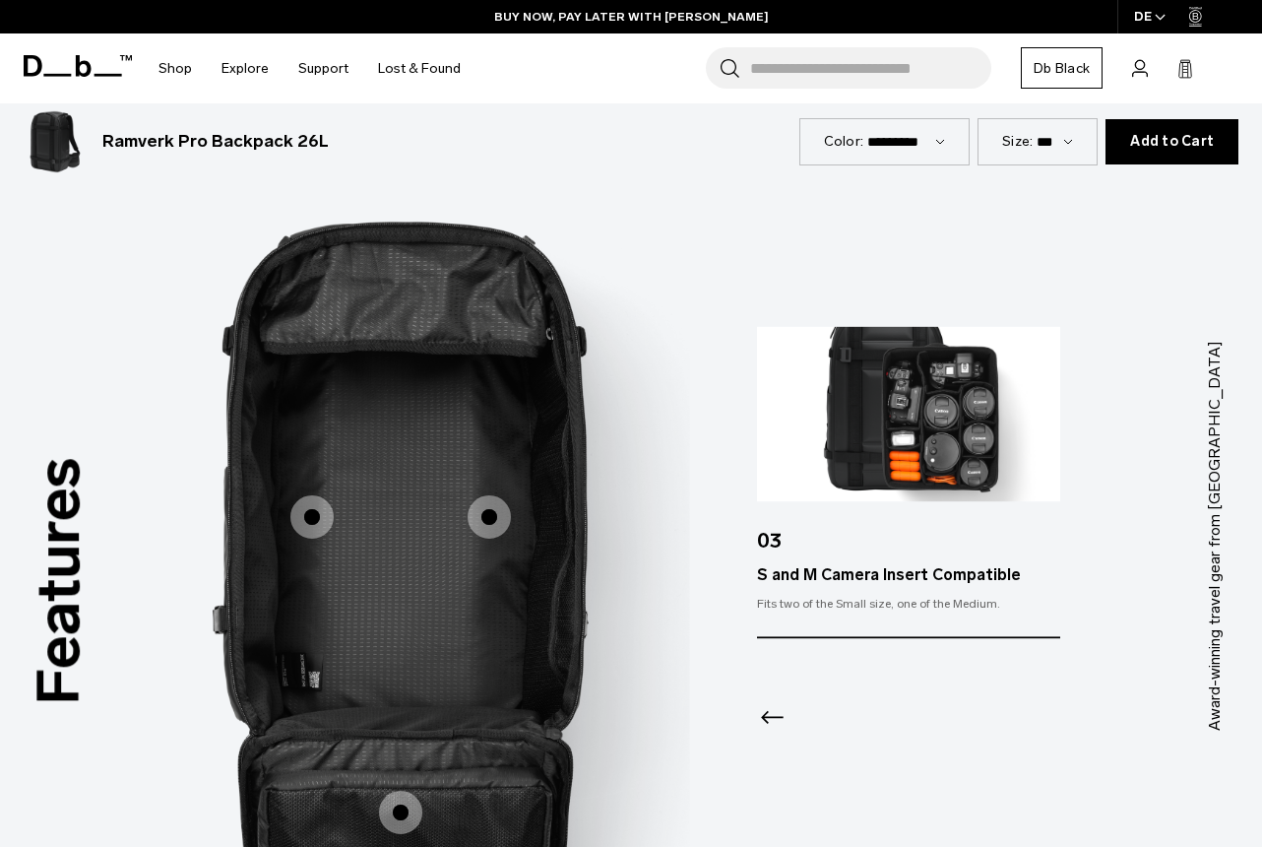
click at [827, 694] on div at bounding box center [908, 692] width 303 height 106
click at [509, 496] on span "3 / 3" at bounding box center [489, 516] width 43 height 43
click at [502, 496] on span "3 / 3" at bounding box center [489, 516] width 43 height 43
click at [486, 495] on span "3 / 3" at bounding box center [489, 516] width 43 height 43
click at [308, 496] on span "3 / 3" at bounding box center [312, 516] width 43 height 43
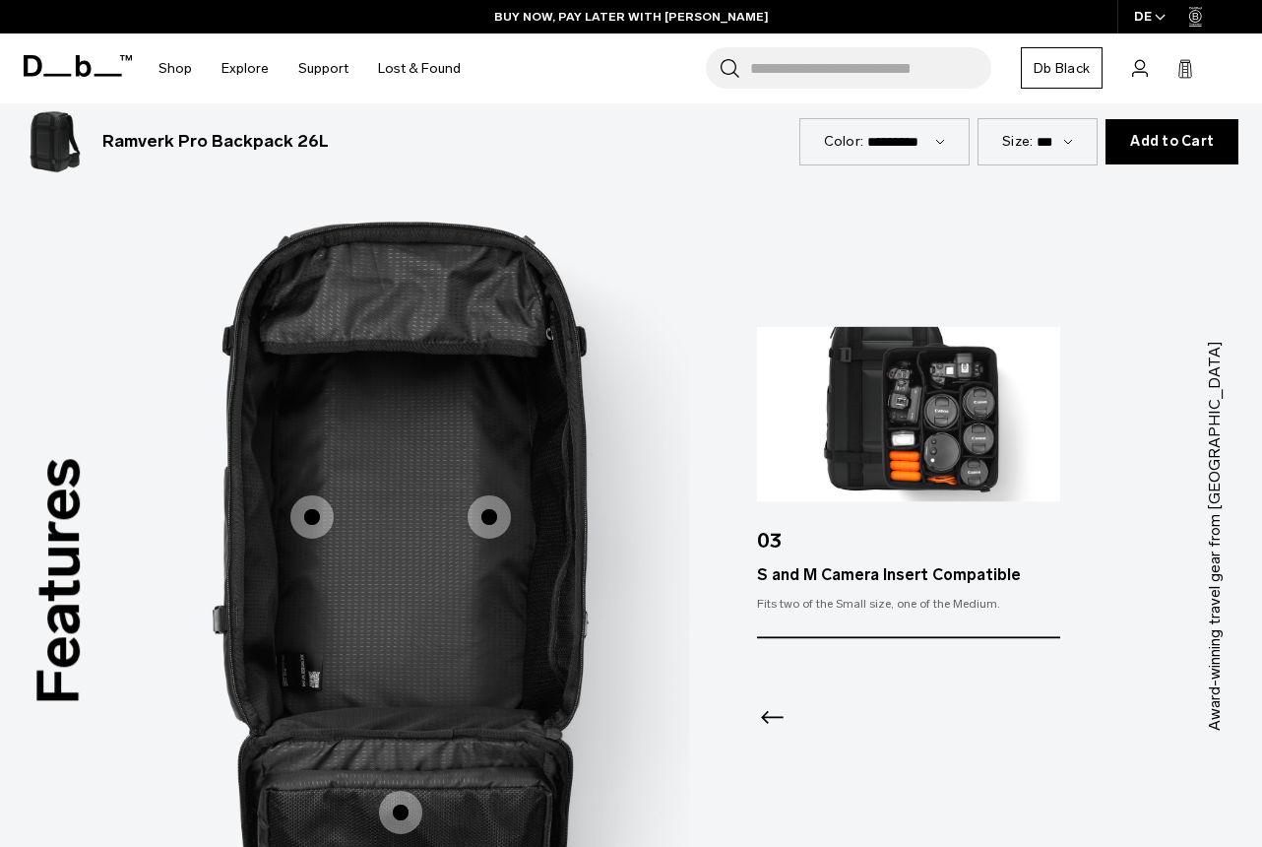
click at [756, 697] on div "Features Tap a hotspot to learn more Award-winning travel gear from Scandinavia…" at bounding box center [631, 536] width 1262 height 928
click at [764, 711] on icon "Previous slide" at bounding box center [772, 717] width 23 height 13
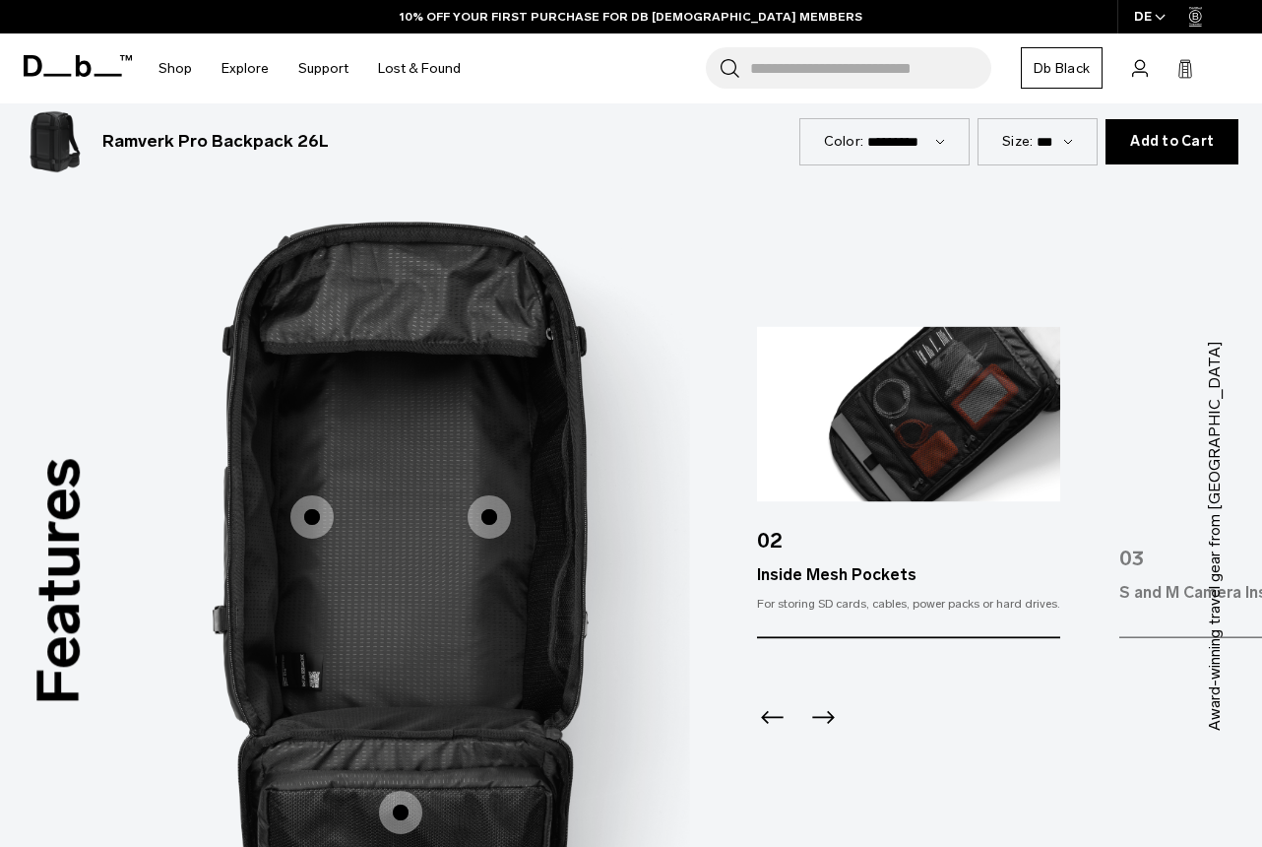
click at [764, 711] on icon "Previous slide" at bounding box center [772, 717] width 23 height 13
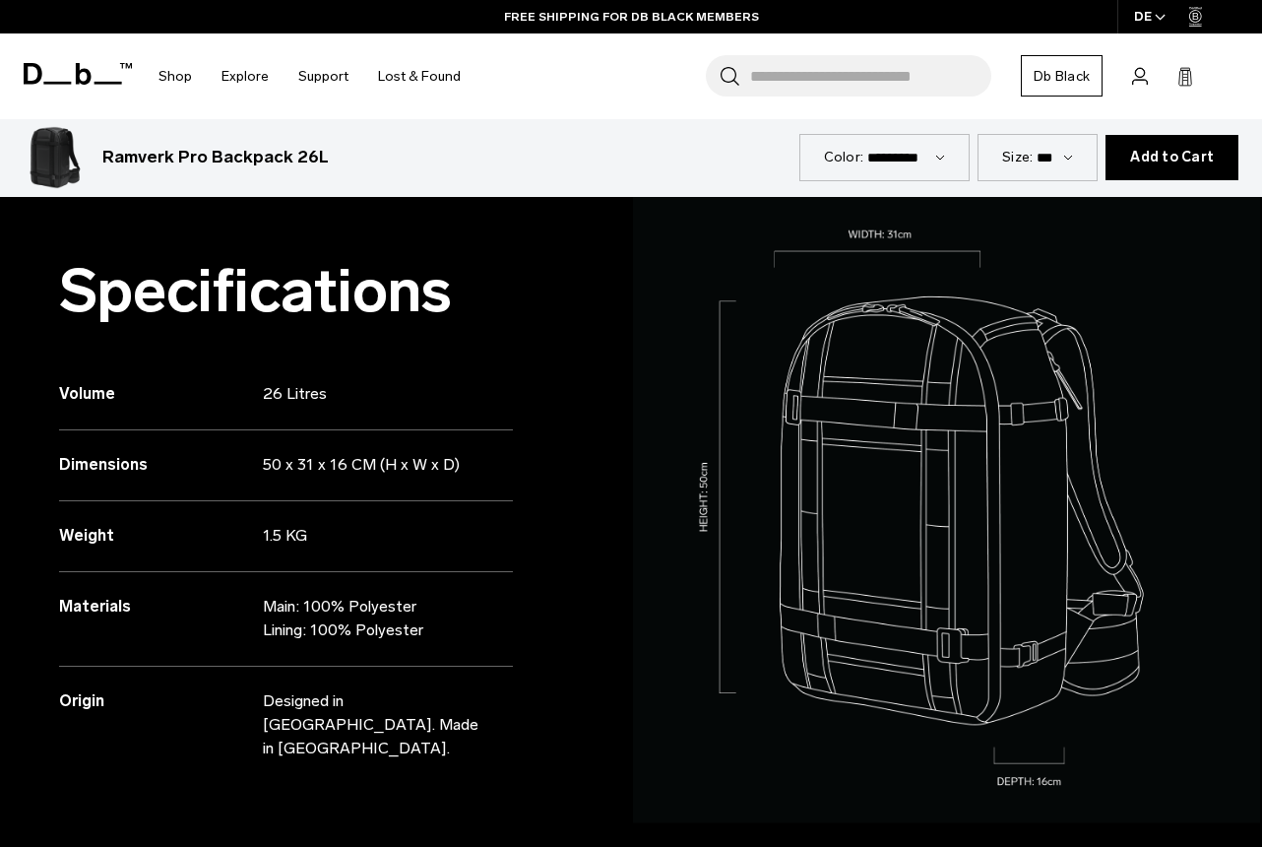
scroll to position [665, 0]
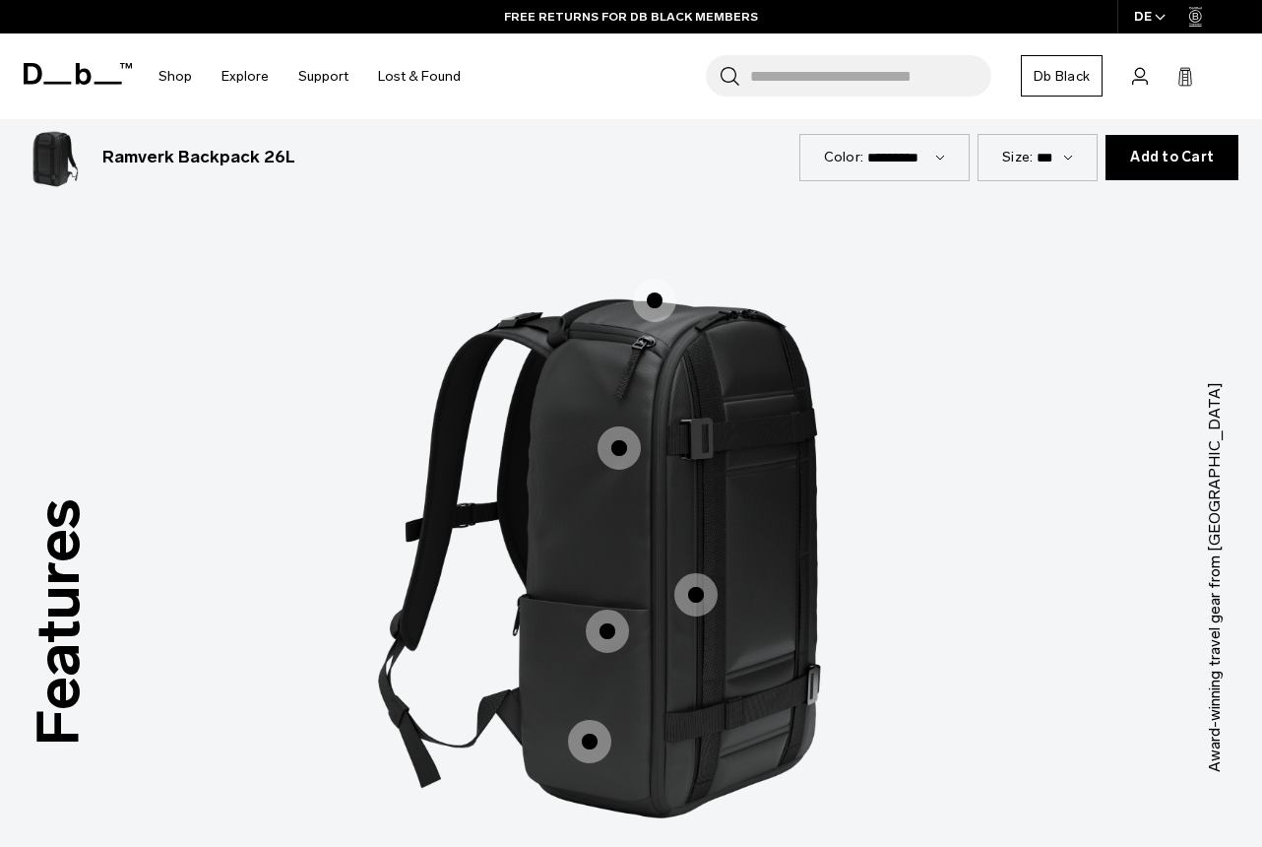
scroll to position [2214, 0]
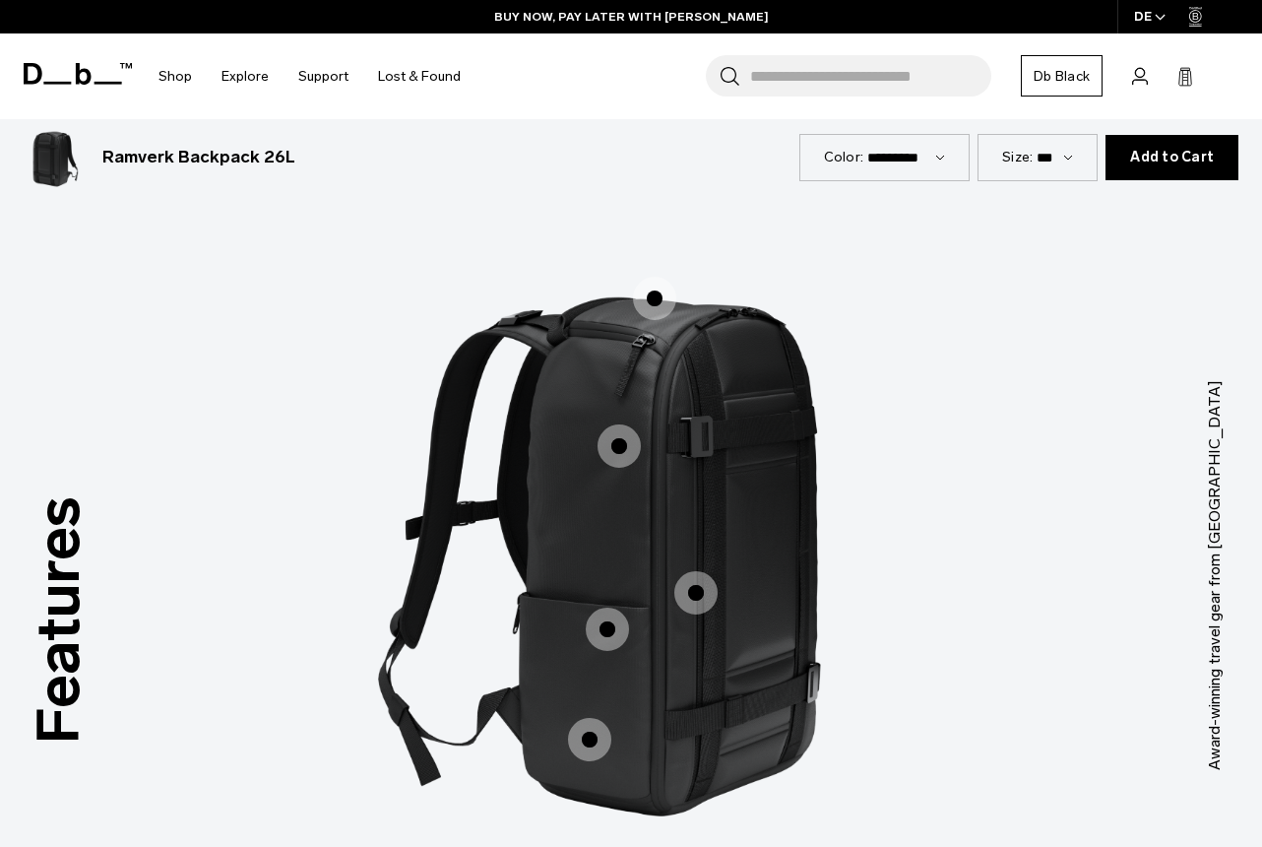
click at [638, 285] on span "1 / 3" at bounding box center [654, 298] width 43 height 43
click at [658, 286] on span "1 / 3" at bounding box center [654, 298] width 43 height 43
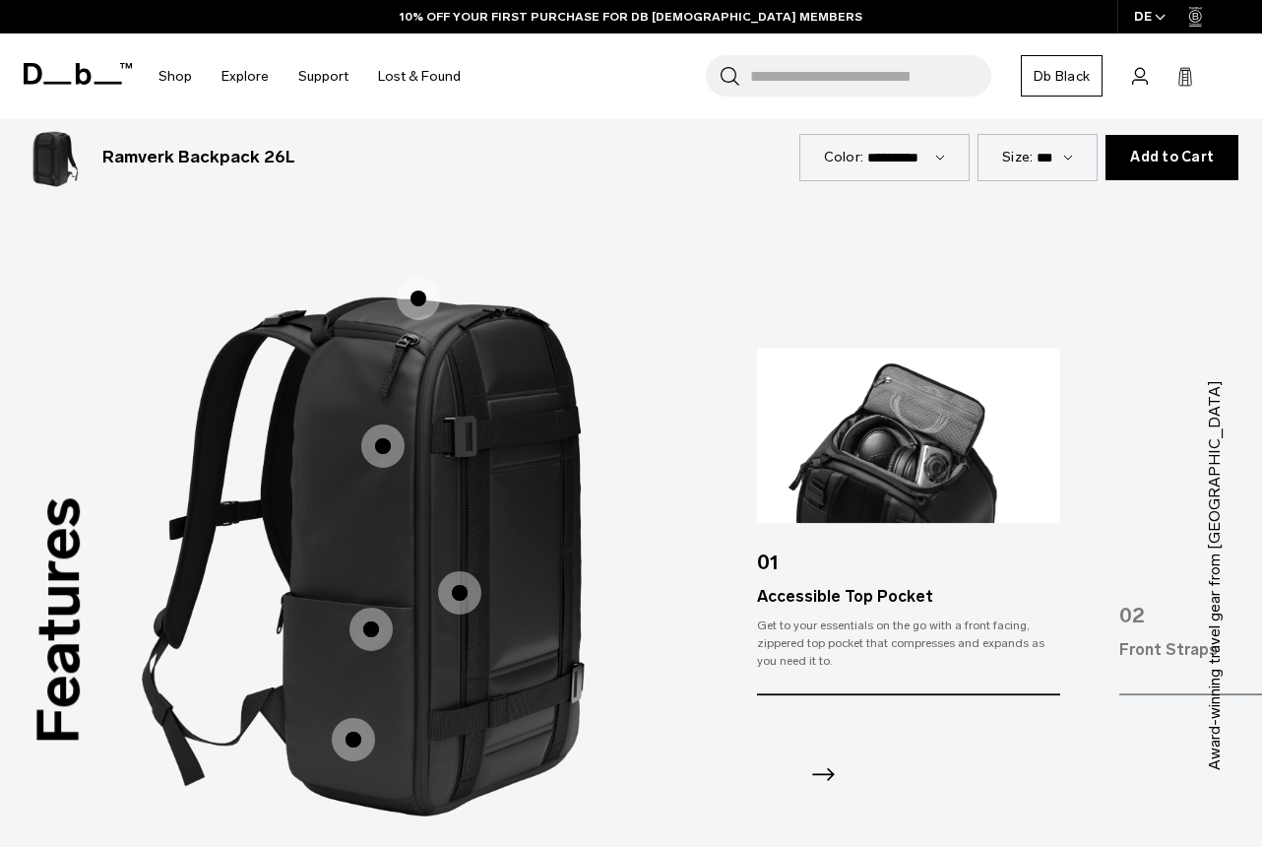
click at [376, 427] on span "1 / 3" at bounding box center [382, 445] width 43 height 43
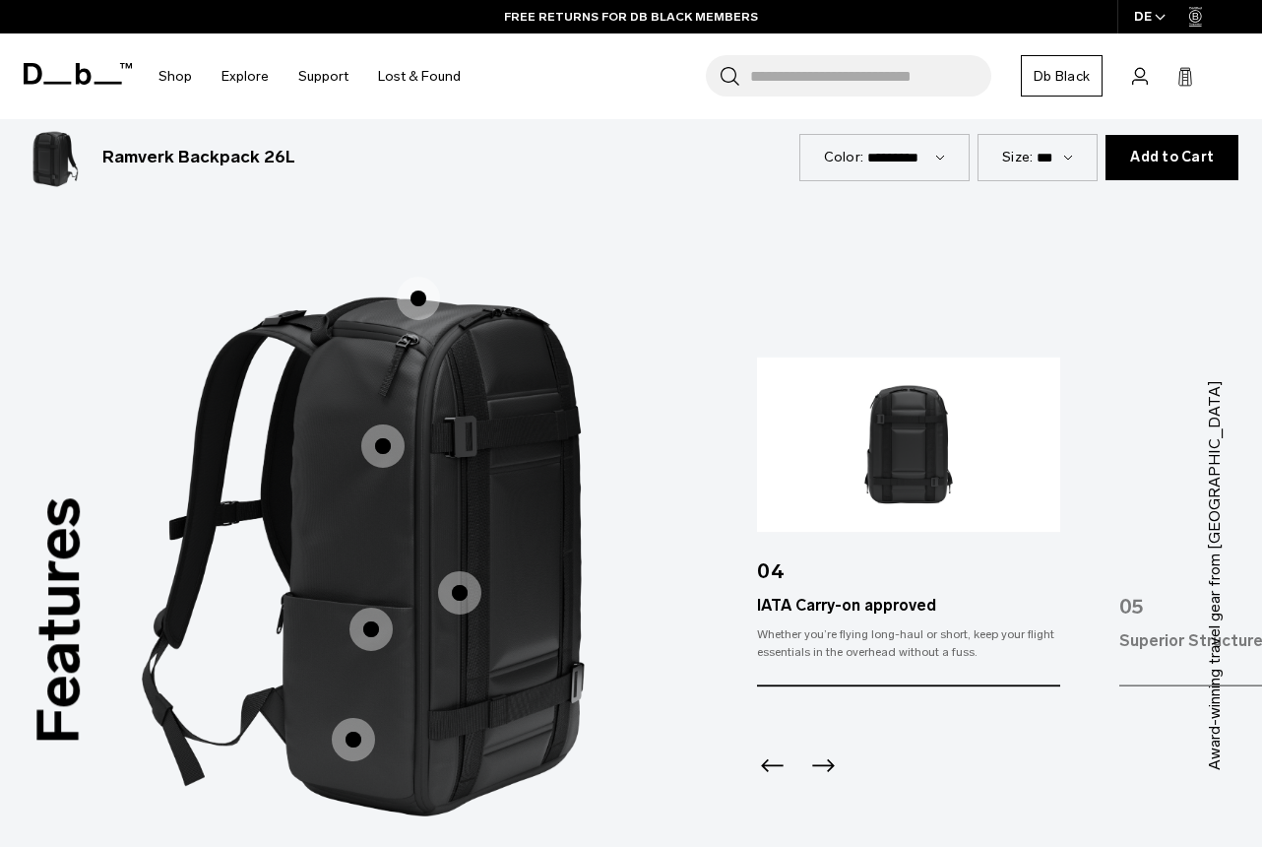
click at [842, 740] on div at bounding box center [908, 740] width 303 height 106
click at [836, 750] on icon "Next slide" at bounding box center [824, 766] width 32 height 32
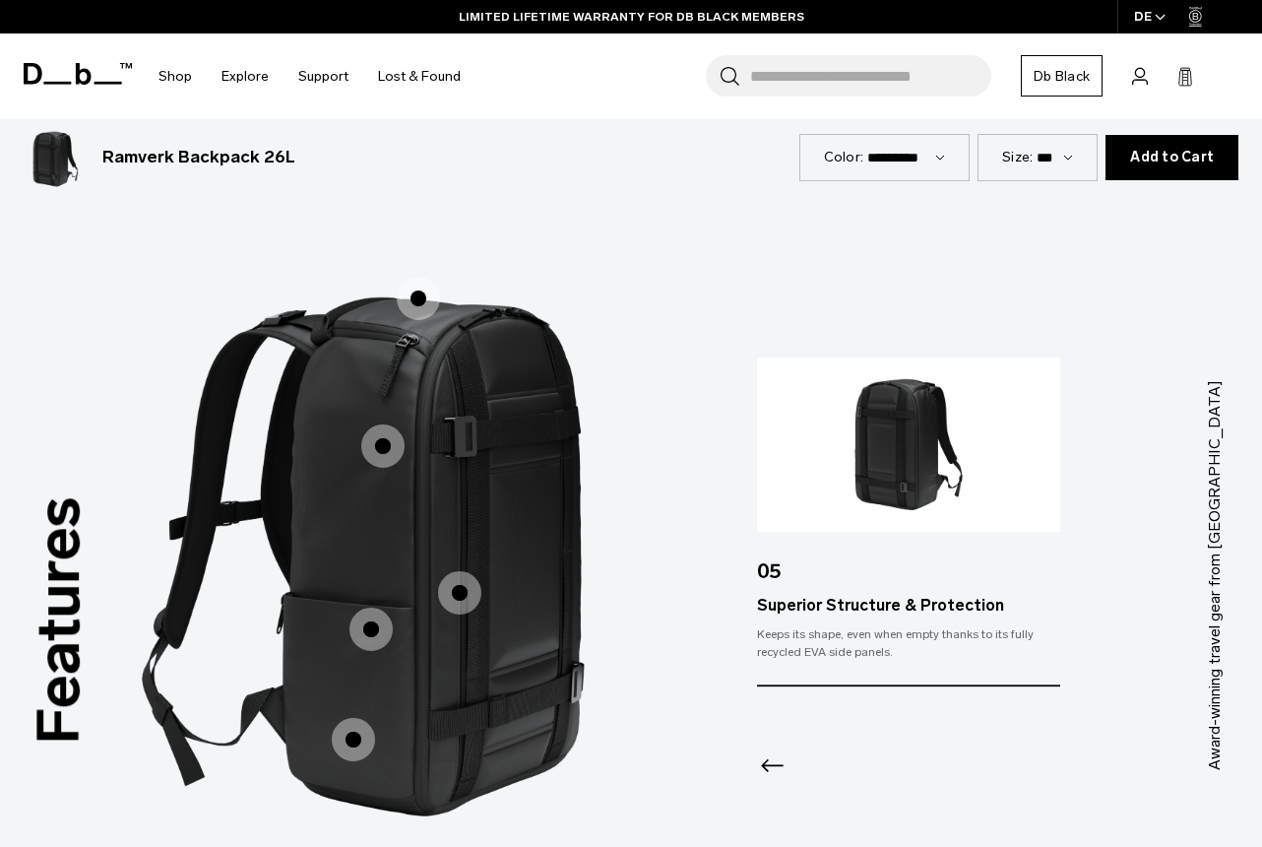
click at [760, 750] on icon "Previous slide" at bounding box center [773, 766] width 32 height 32
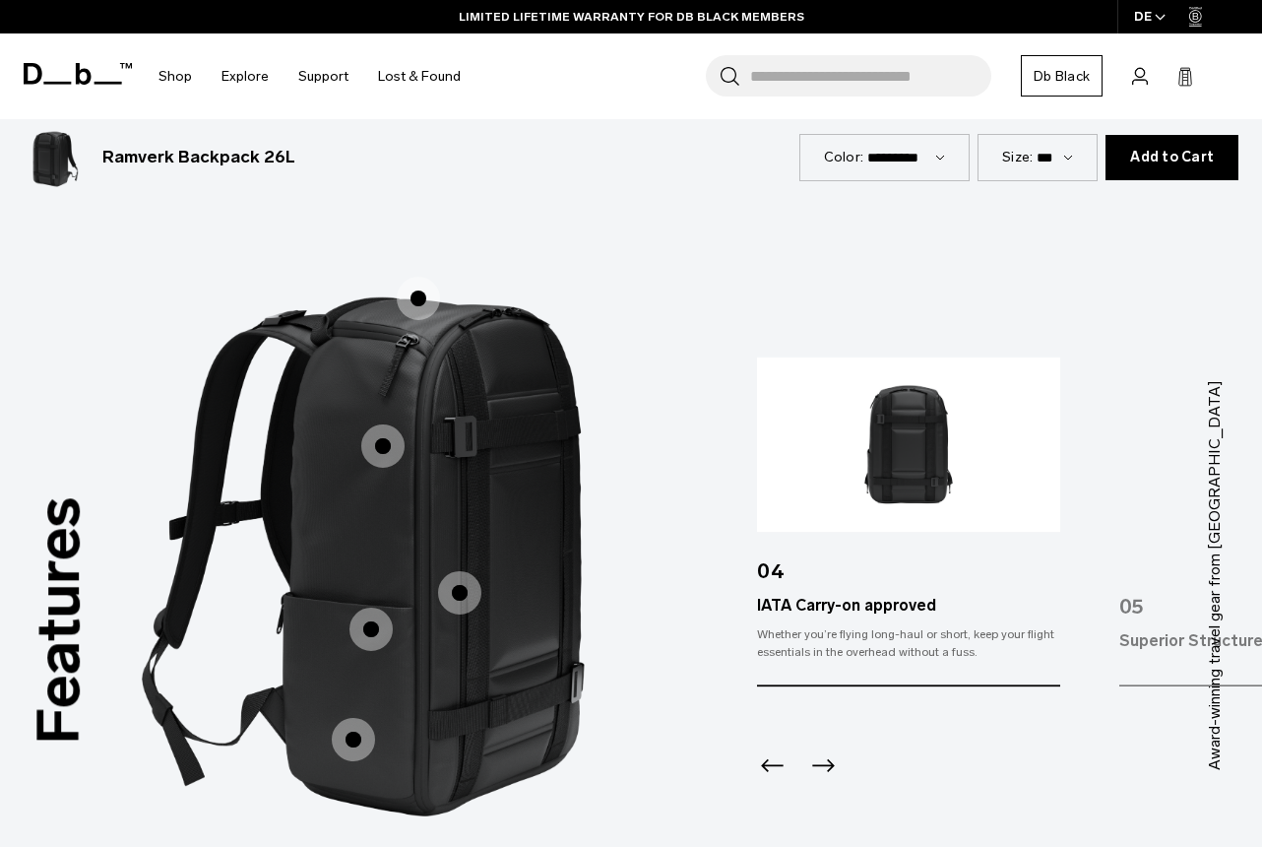
click at [760, 750] on icon "Previous slide" at bounding box center [773, 766] width 32 height 32
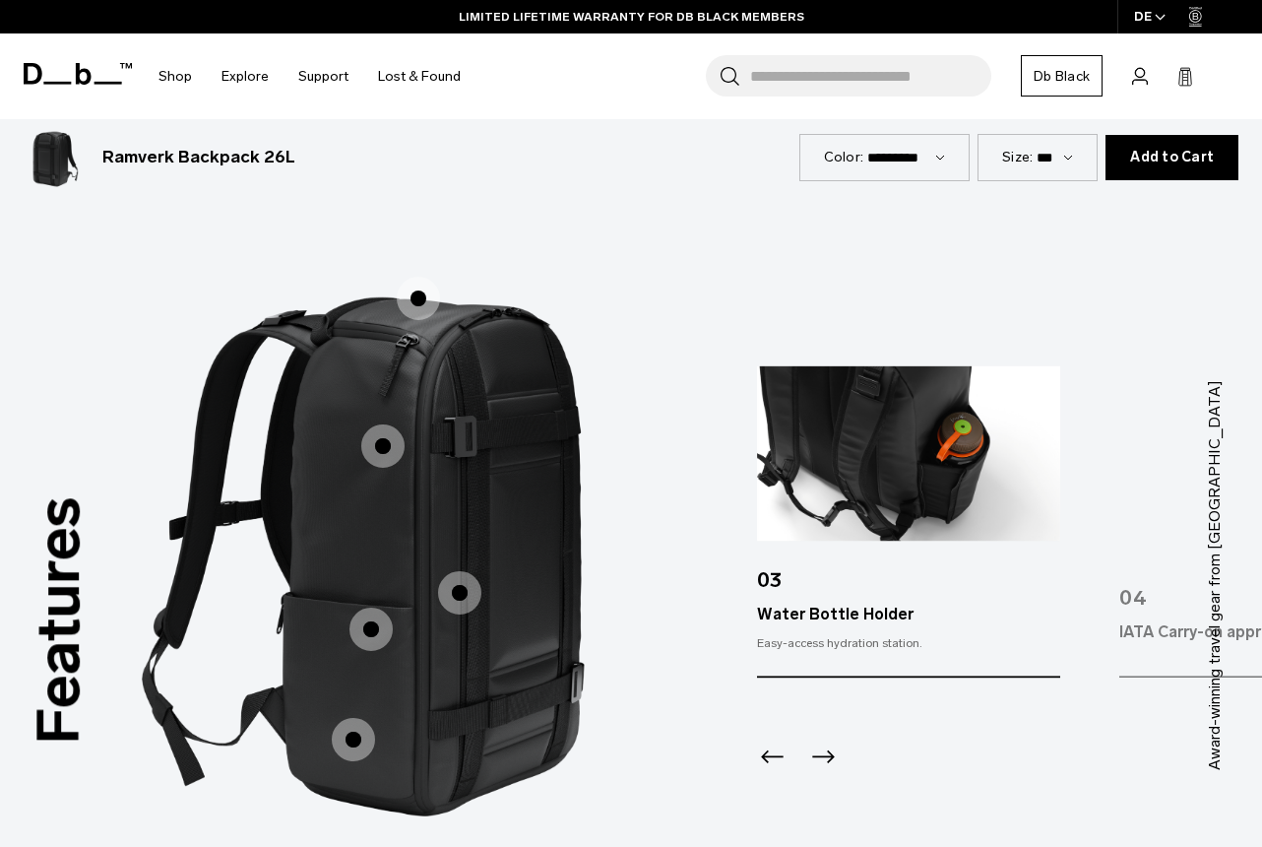
click at [778, 744] on icon "Previous slide" at bounding box center [773, 758] width 32 height 32
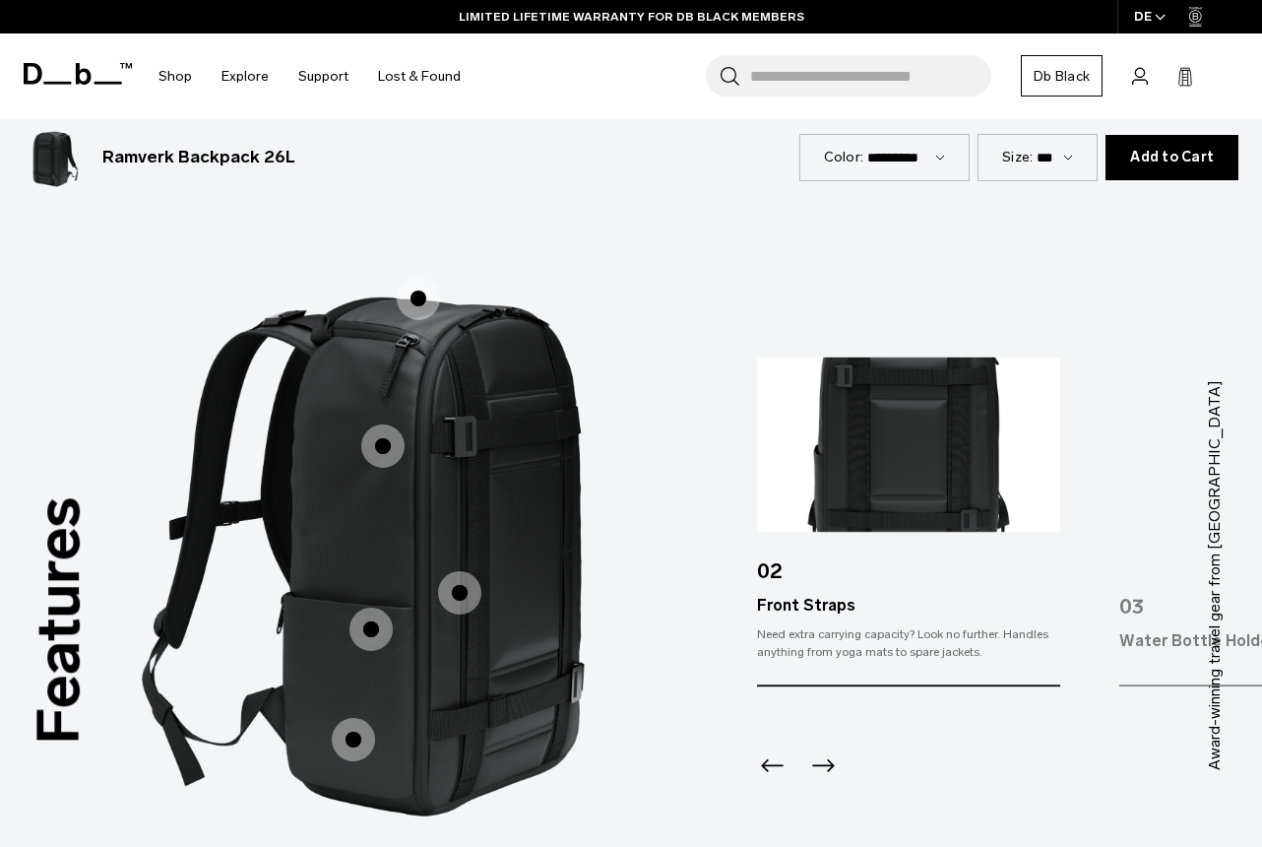
click at [778, 750] on icon "Previous slide" at bounding box center [773, 766] width 32 height 32
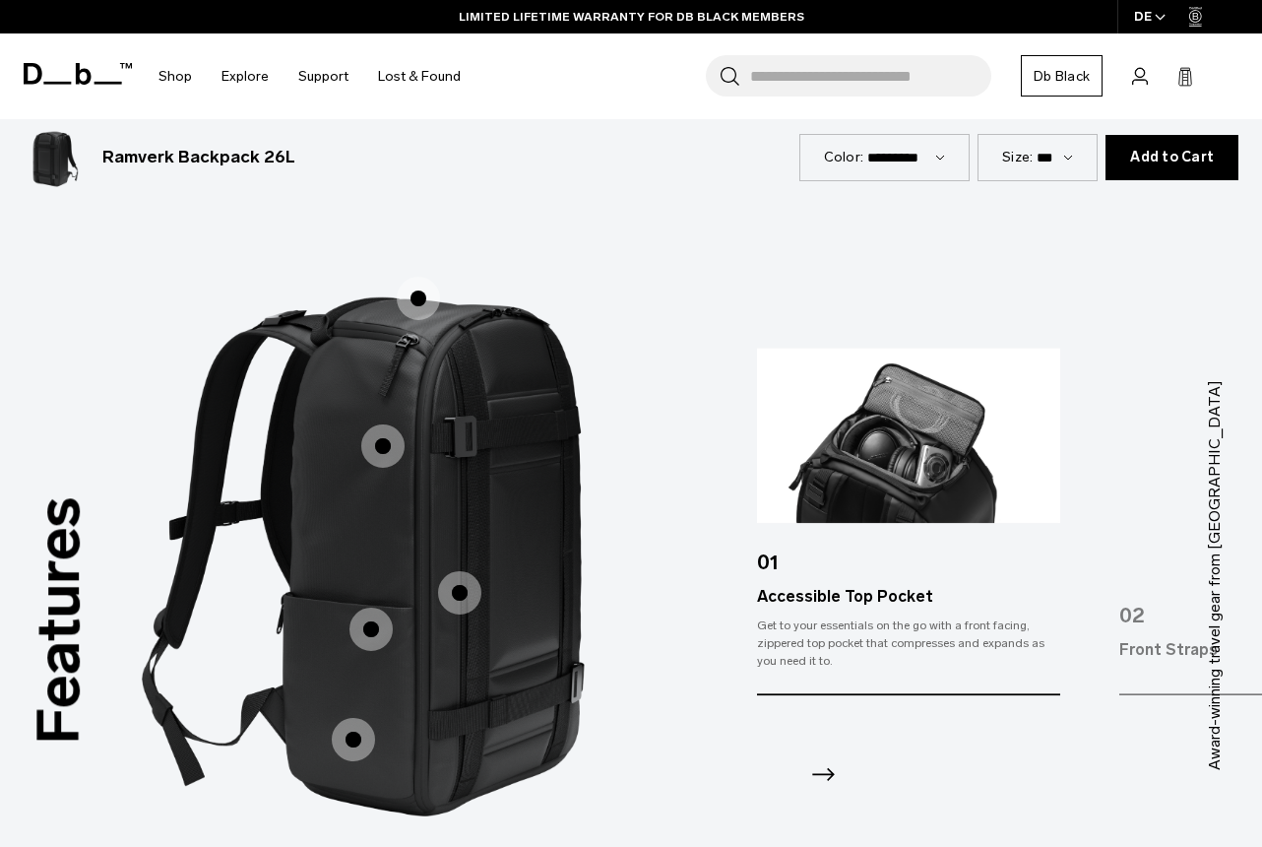
click at [813, 733] on div at bounding box center [908, 749] width 303 height 106
click at [817, 759] on icon "Next slide" at bounding box center [824, 775] width 32 height 32
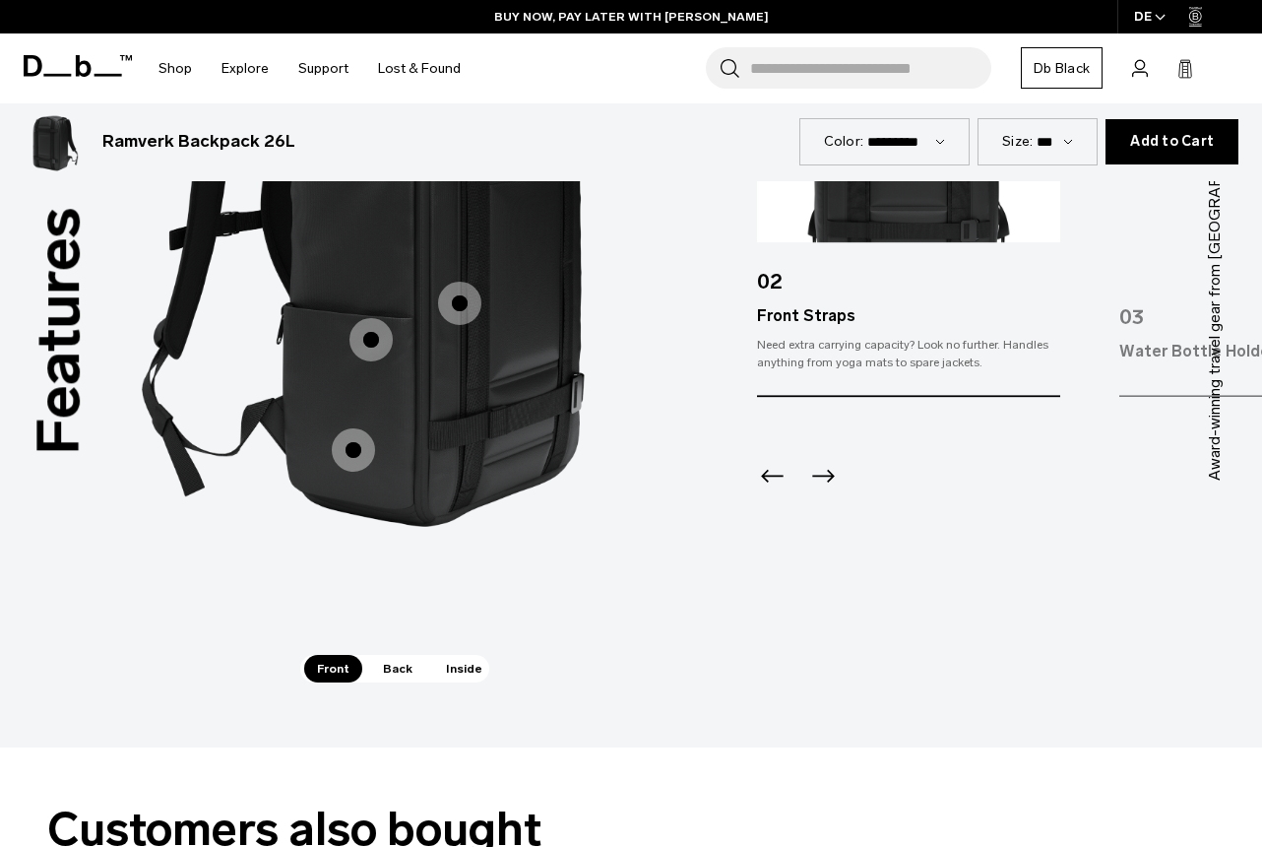
scroll to position [2500, 0]
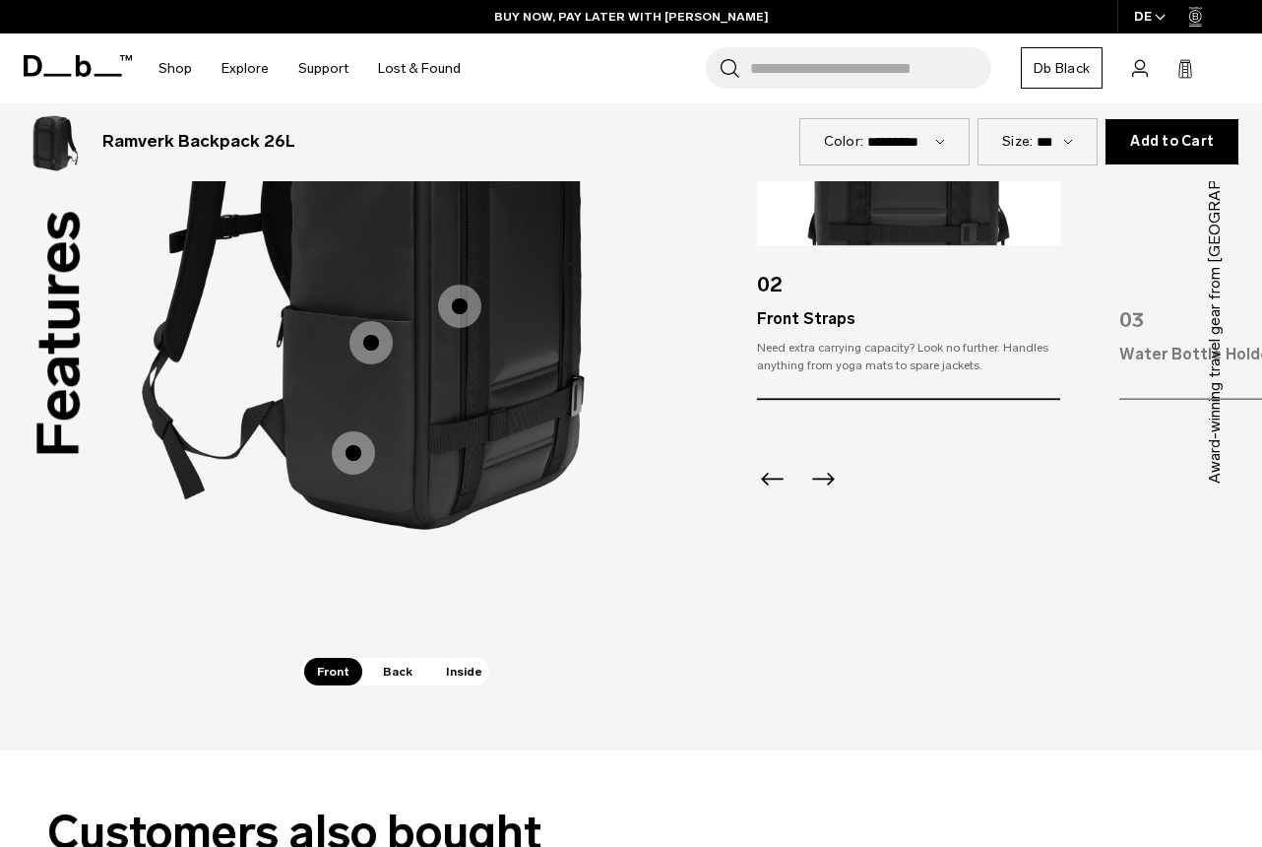
click at [401, 658] on span "Back" at bounding box center [397, 672] width 55 height 28
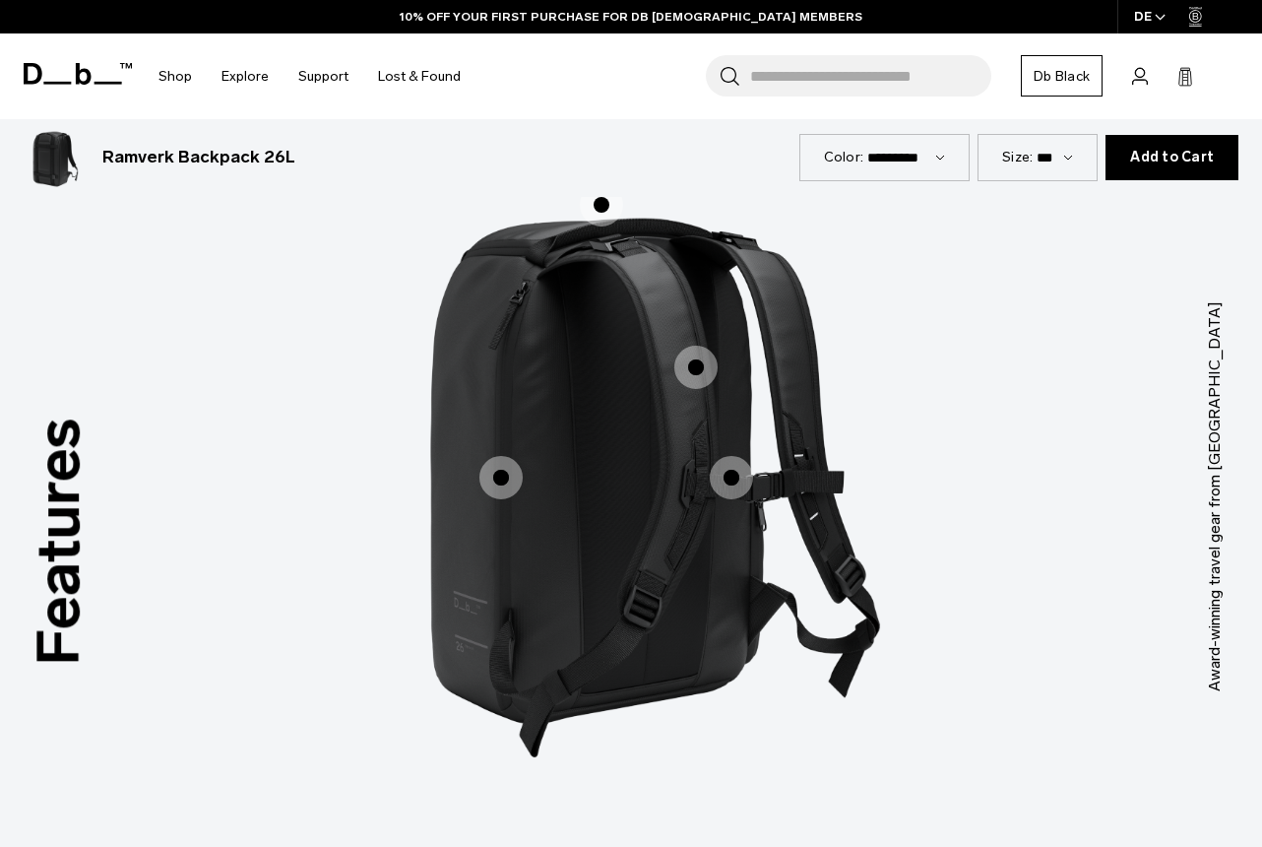
scroll to position [2296, 0]
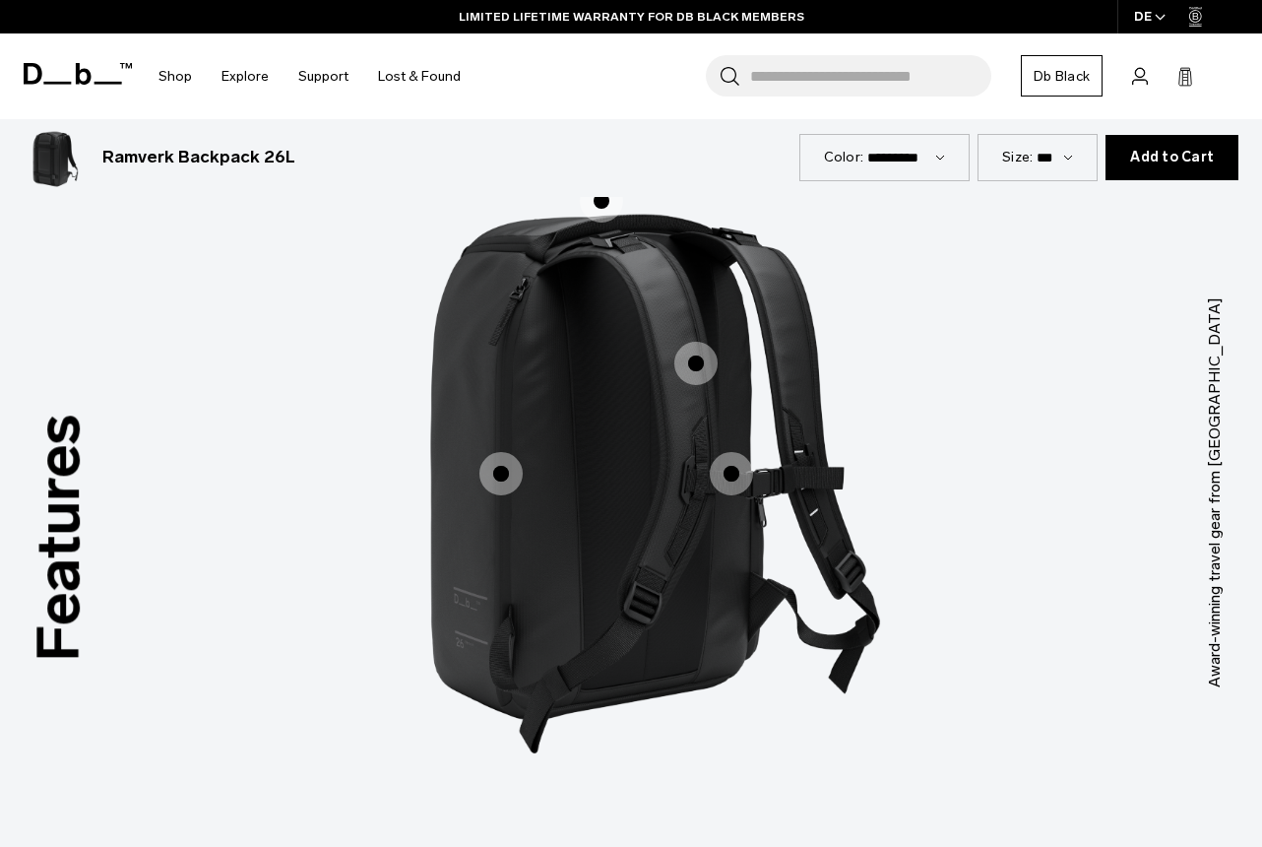
click at [694, 342] on span "2 / 3" at bounding box center [696, 363] width 43 height 43
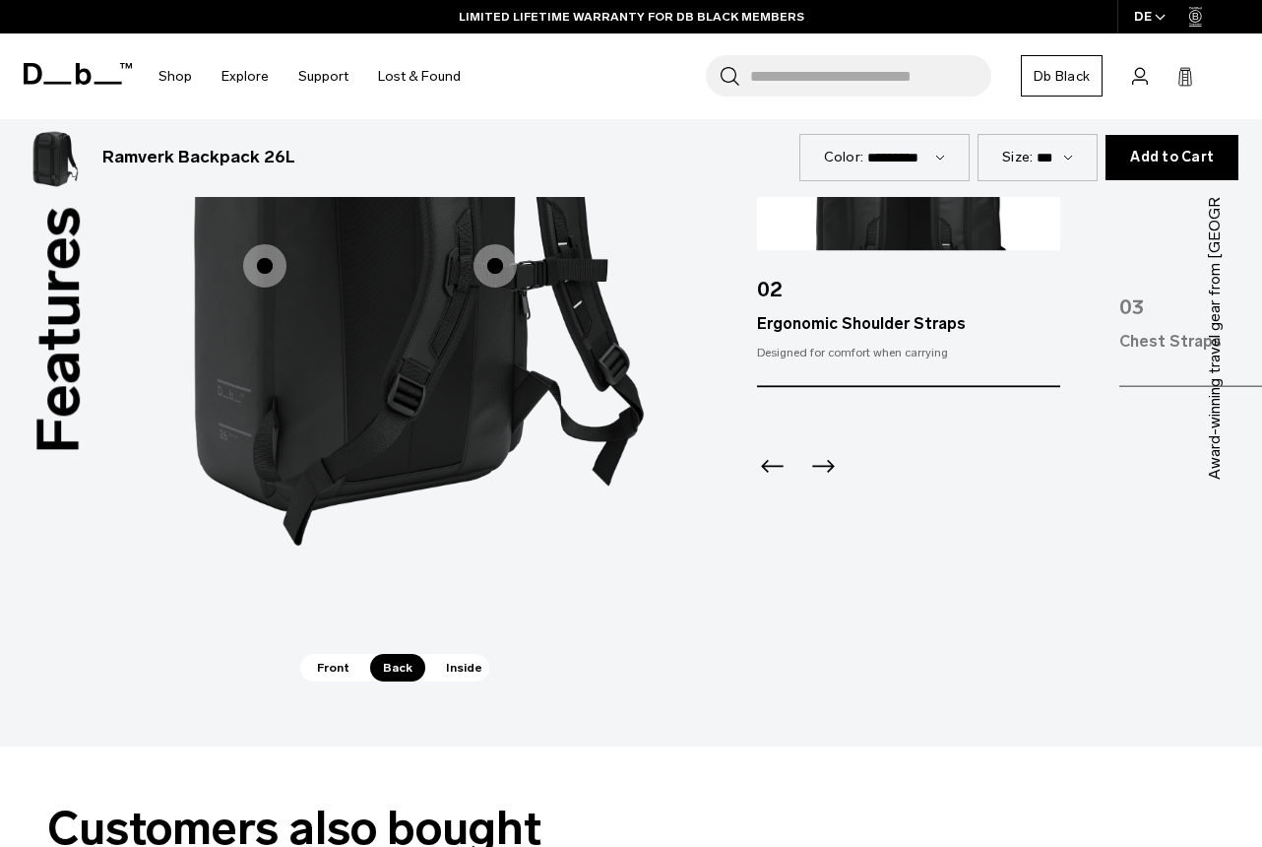
scroll to position [2506, 0]
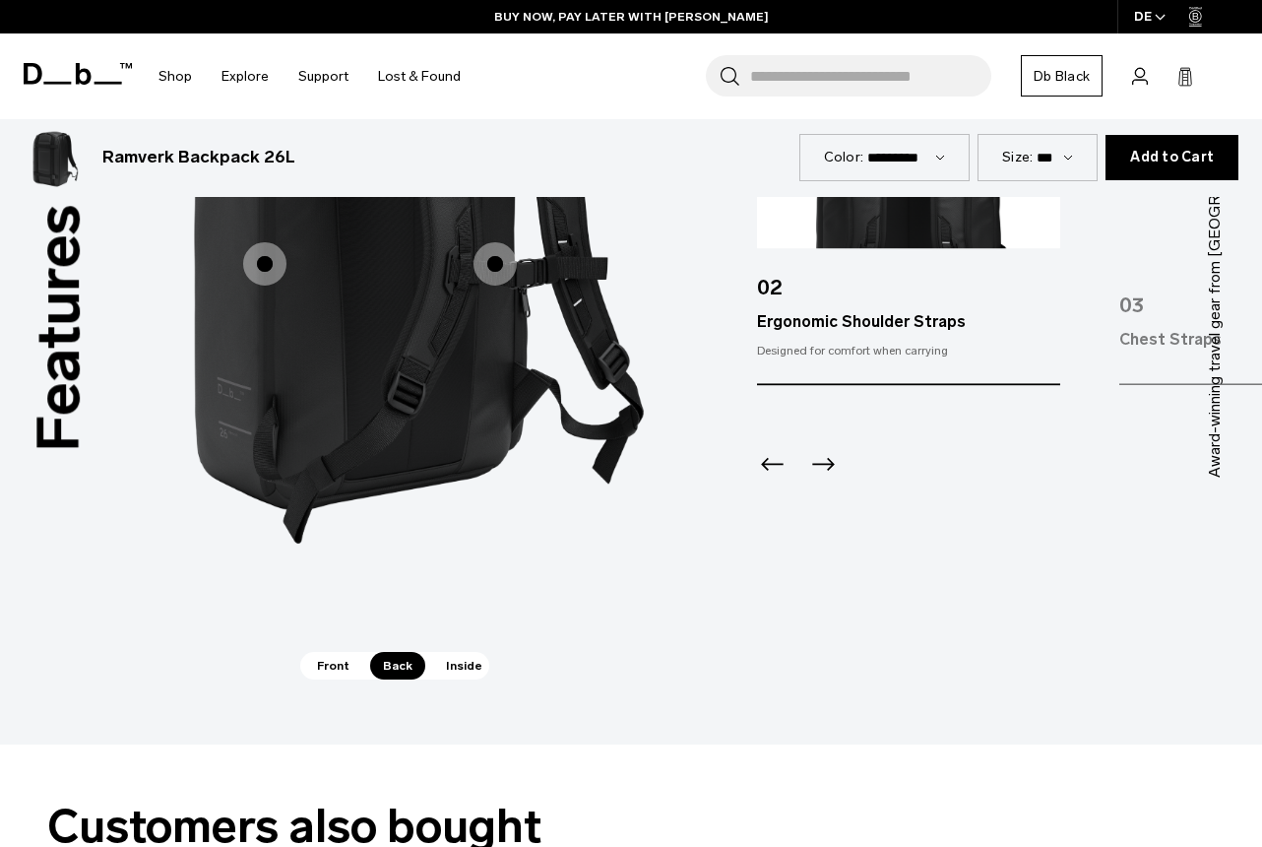
click at [467, 652] on span "Inside" at bounding box center [464, 666] width 62 height 28
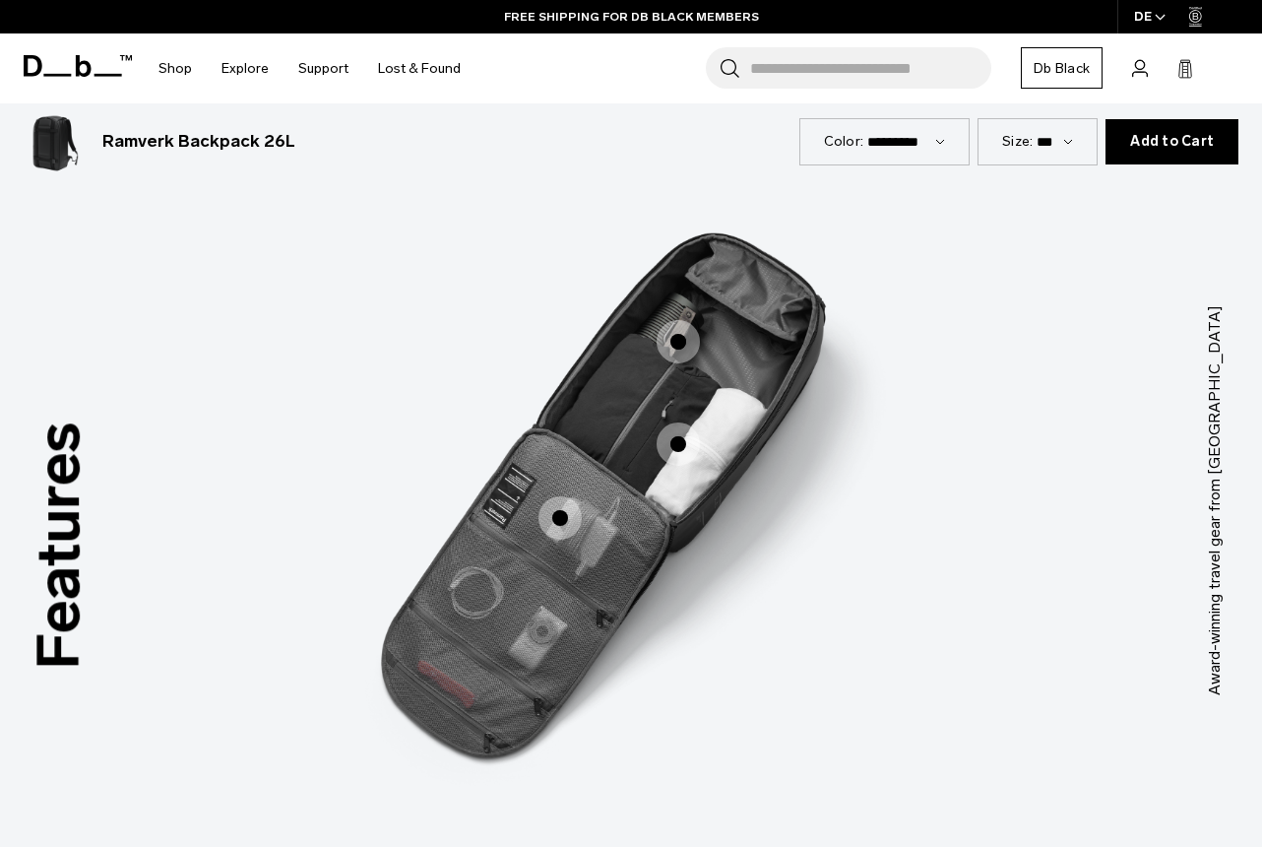
scroll to position [2291, 0]
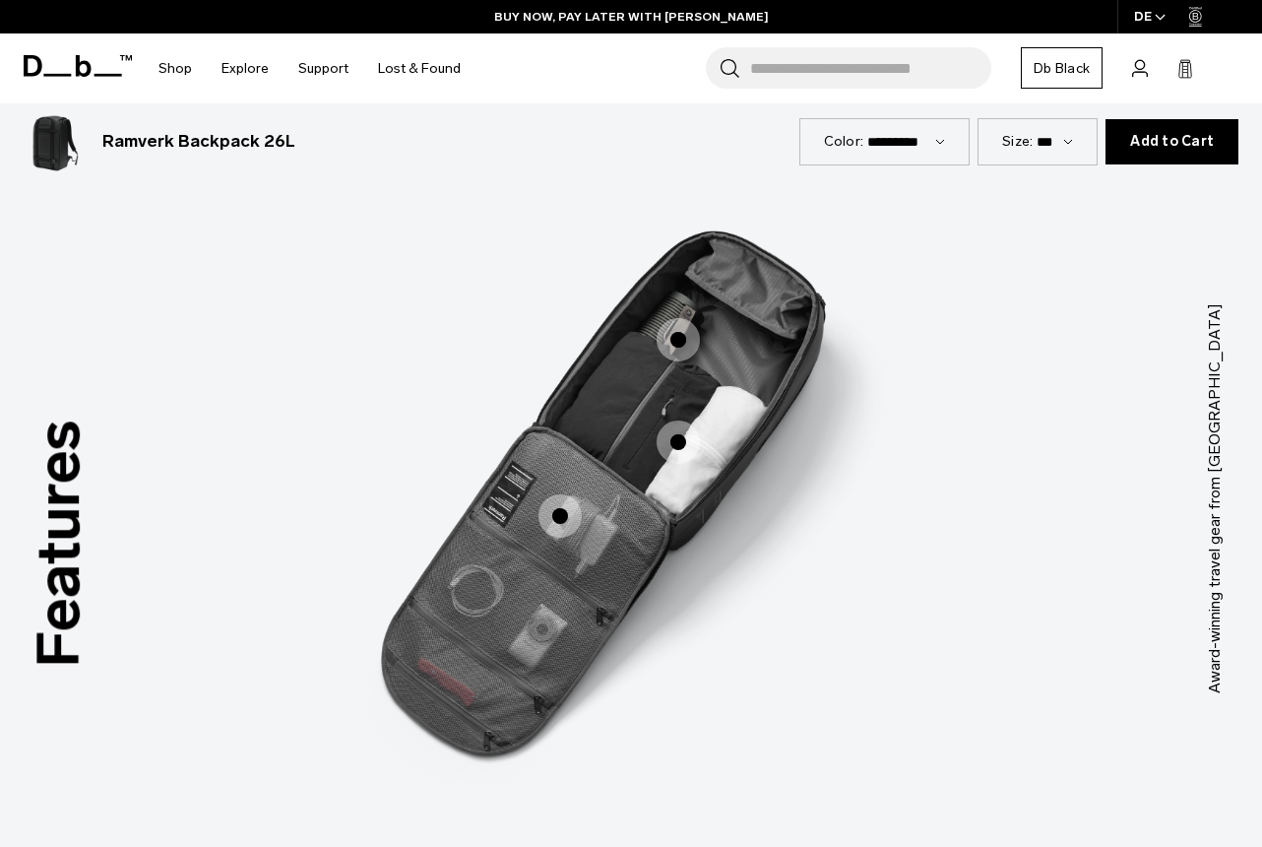
click at [674, 426] on span "3 / 3" at bounding box center [678, 441] width 43 height 43
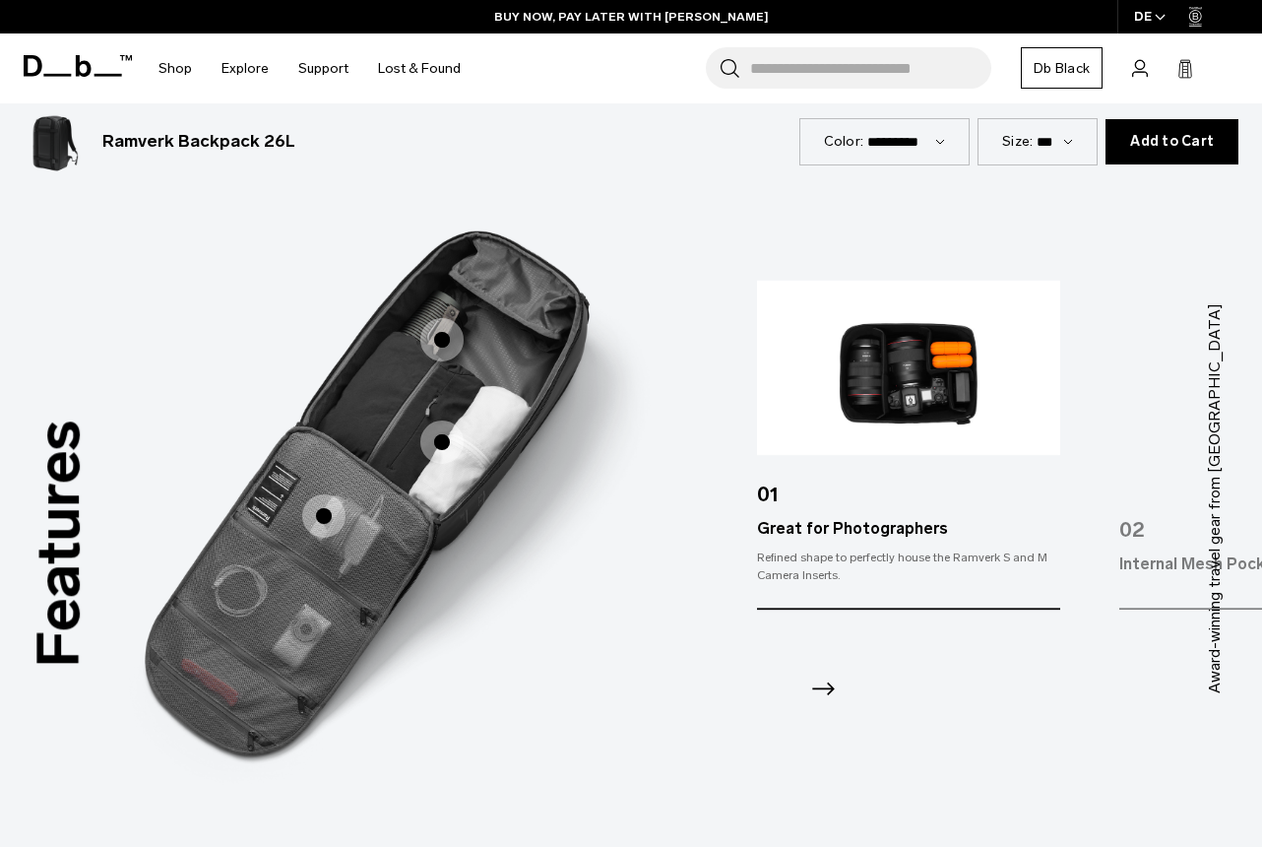
click at [824, 674] on icon "Next slide" at bounding box center [824, 690] width 32 height 32
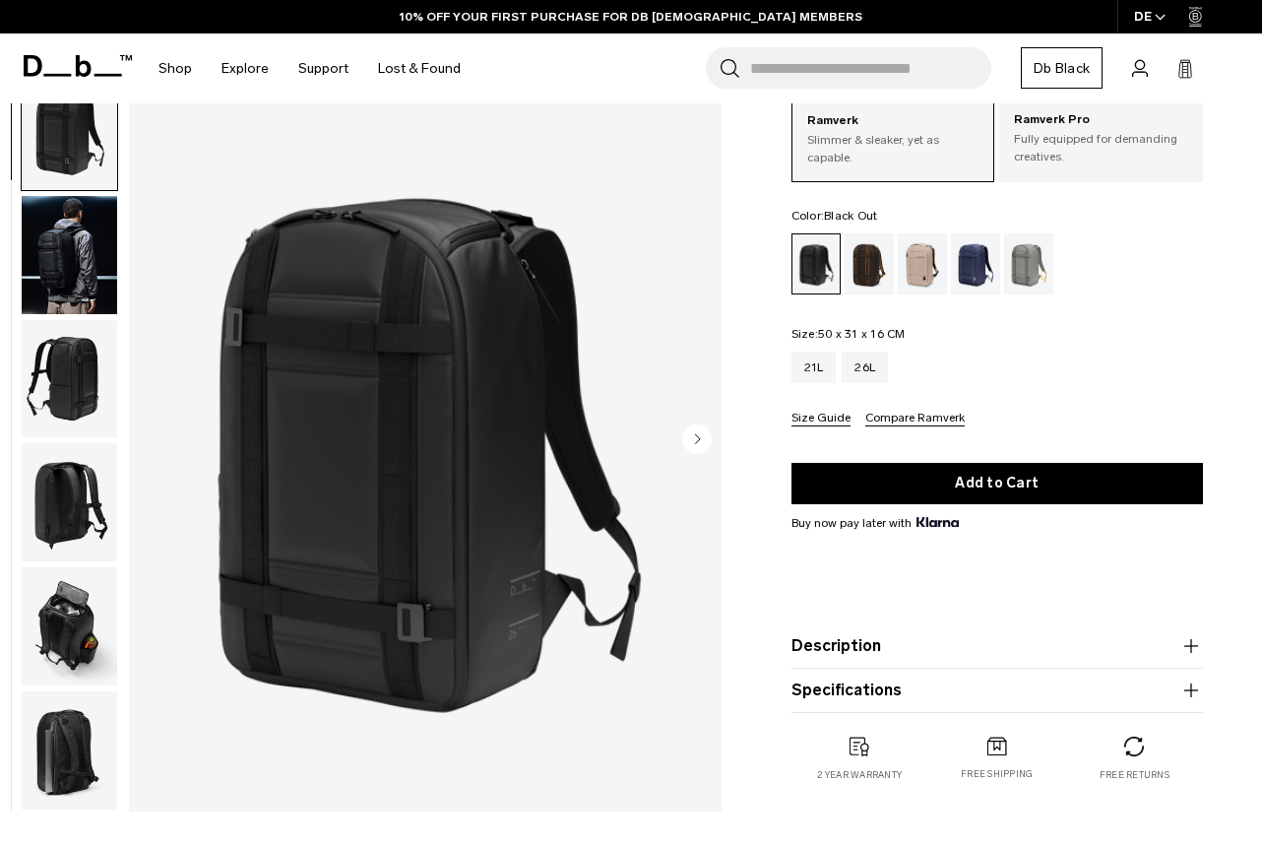
scroll to position [0, 0]
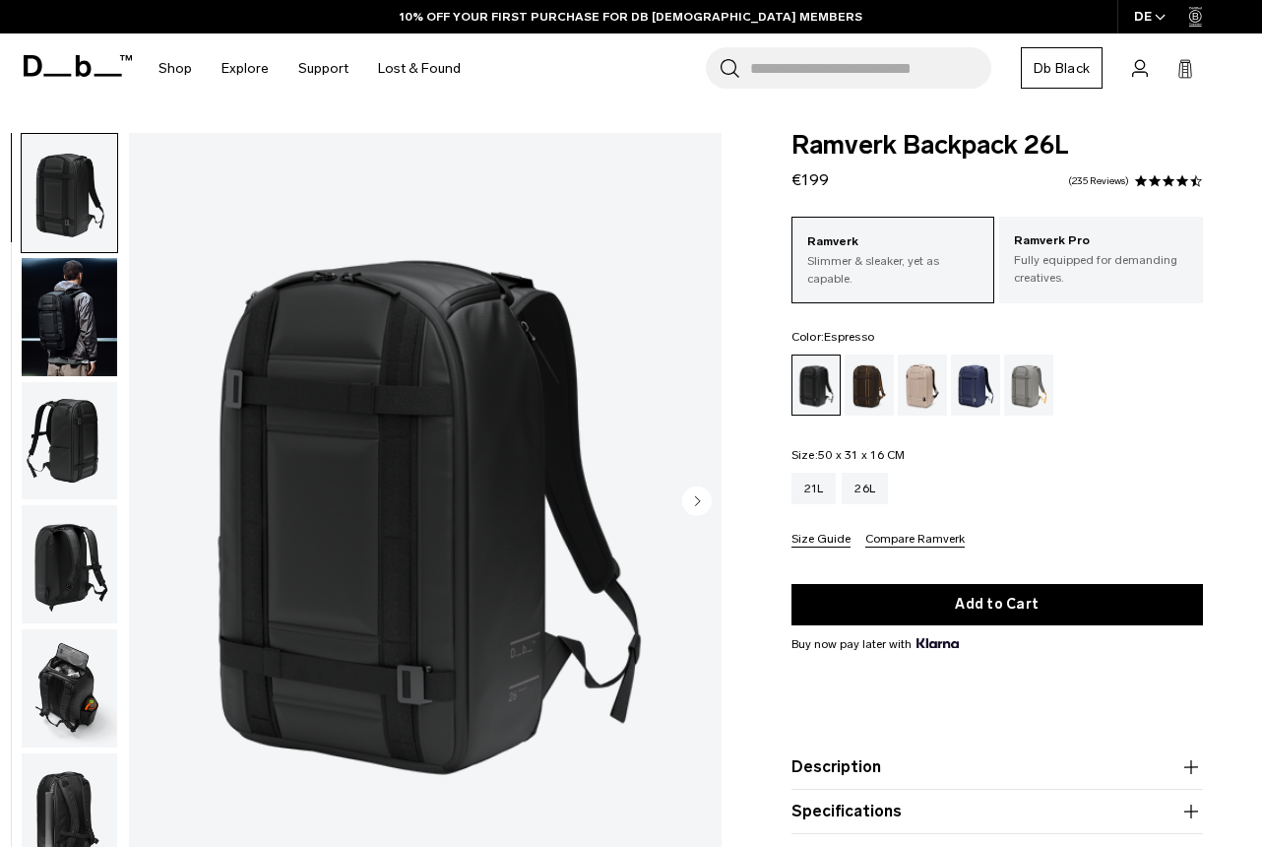
click at [869, 395] on div "Espresso" at bounding box center [870, 385] width 50 height 61
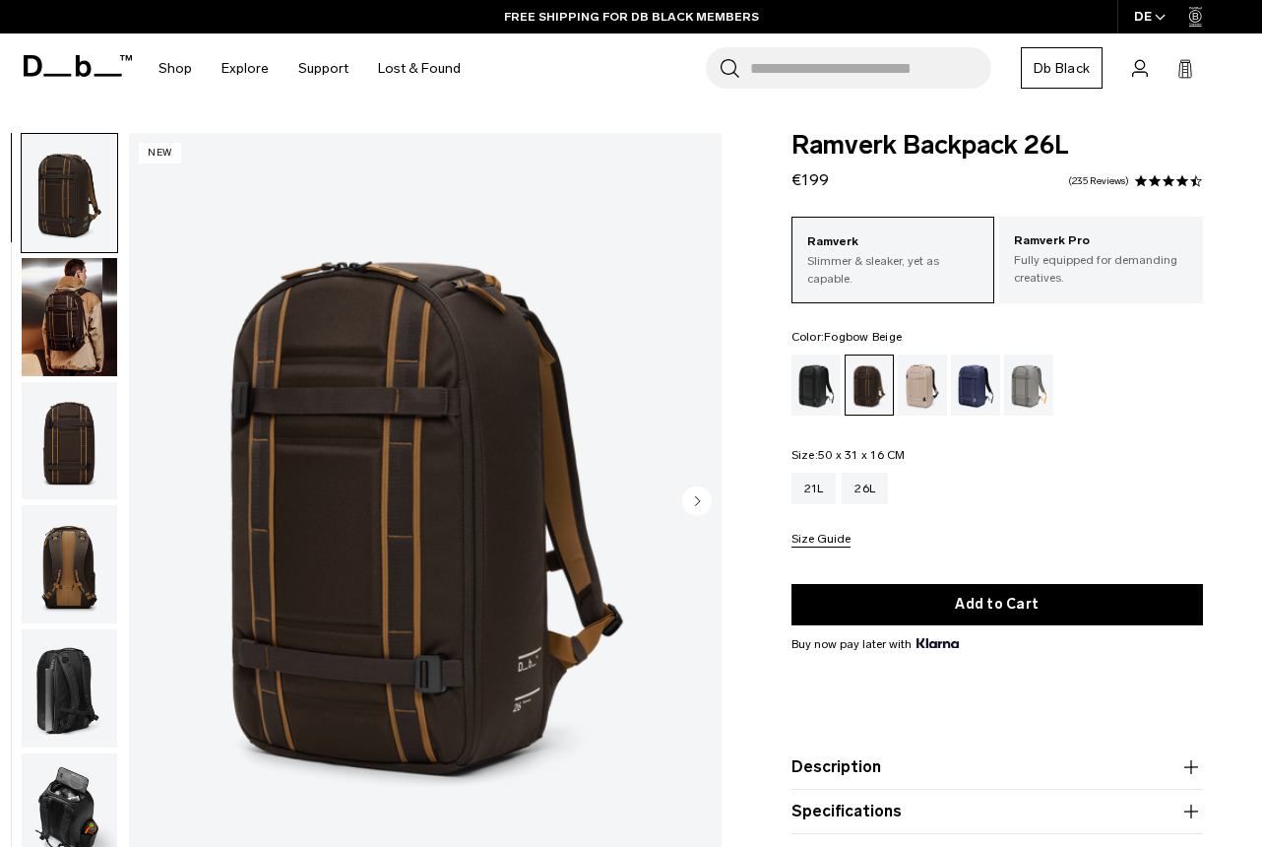
click at [935, 395] on div "Fogbow Beige" at bounding box center [923, 385] width 50 height 61
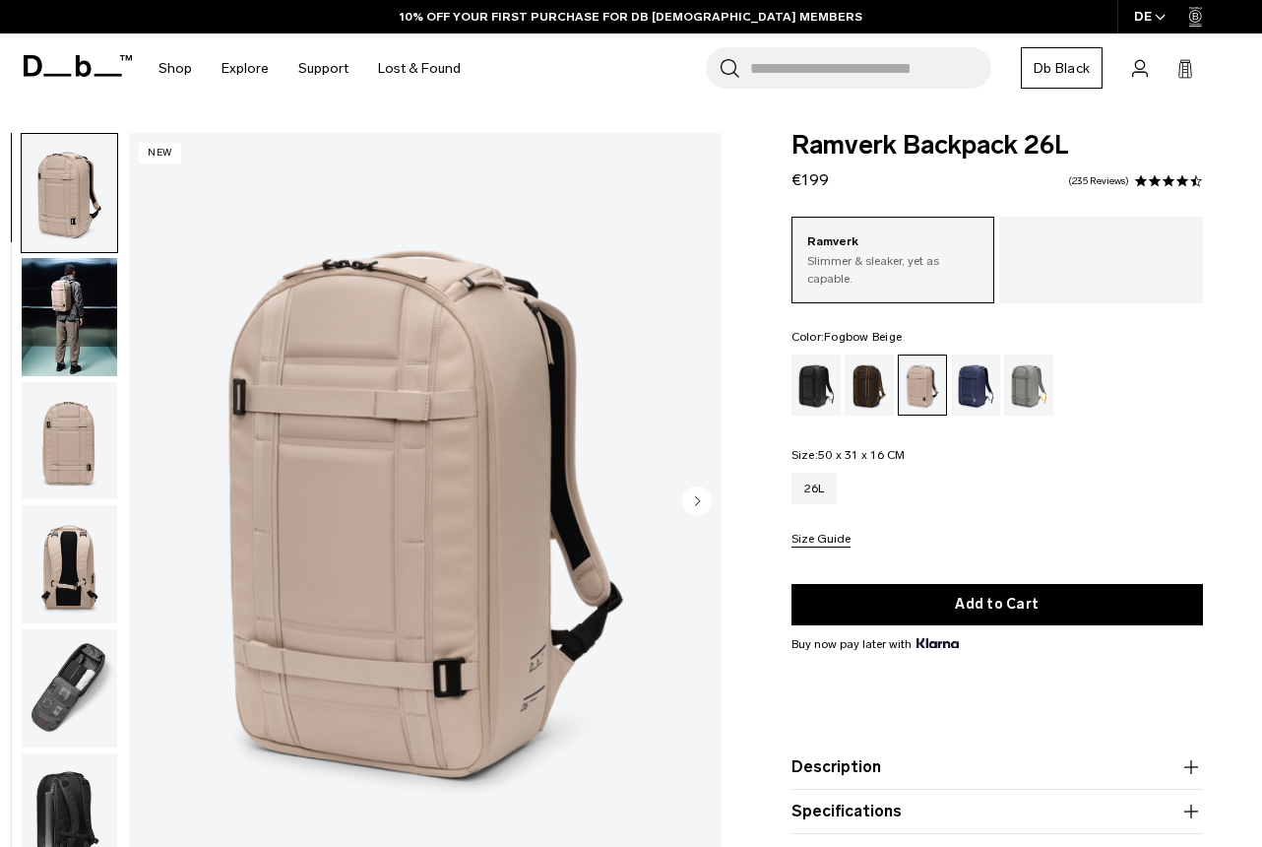
click at [71, 326] on img "button" at bounding box center [70, 317] width 96 height 118
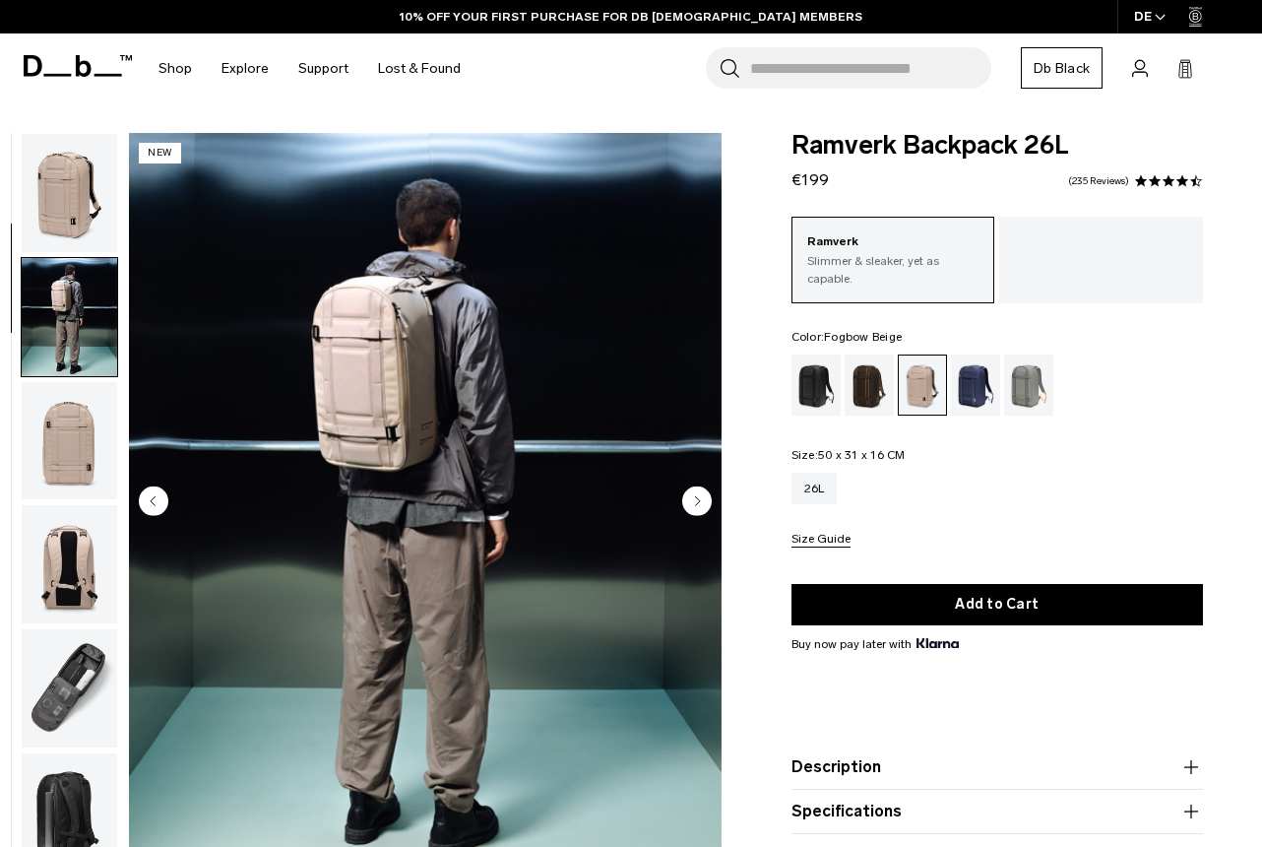
scroll to position [124, 0]
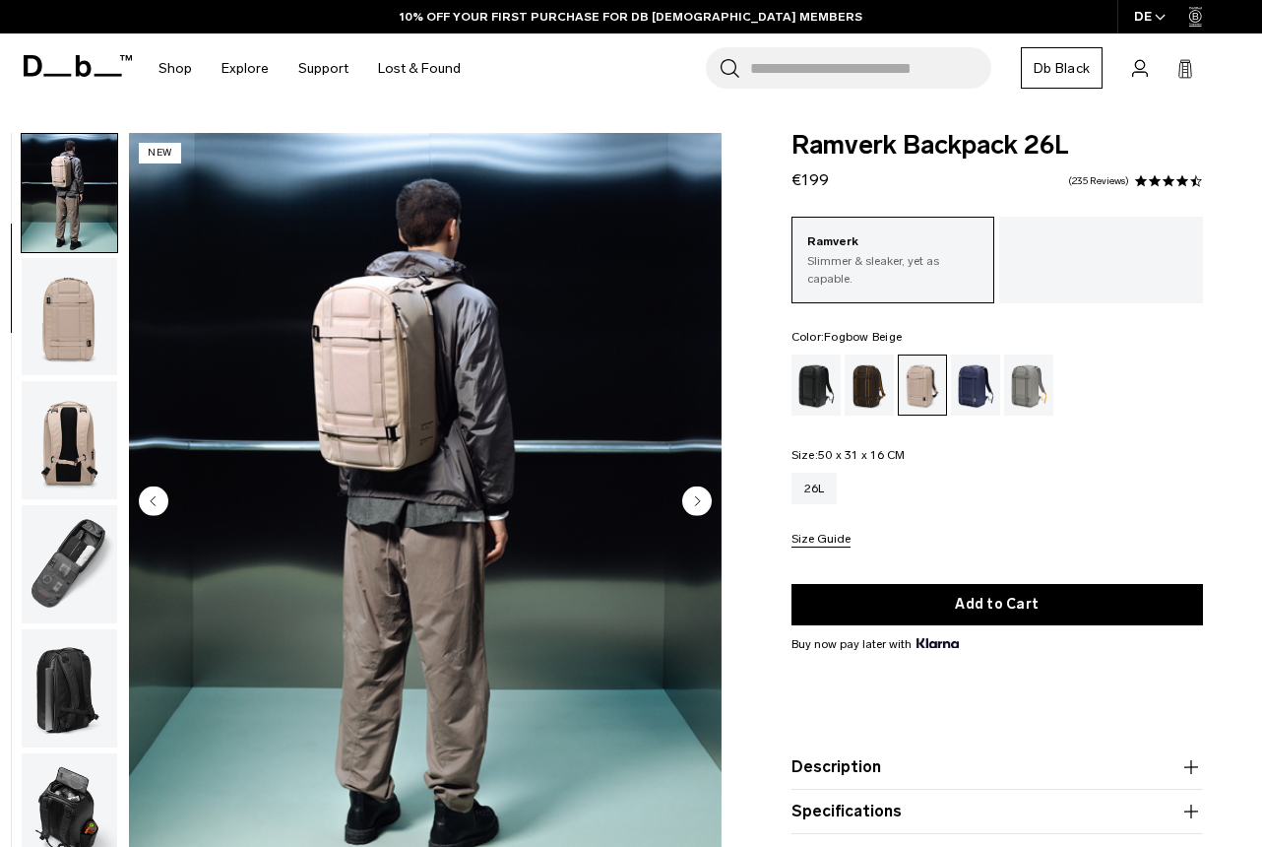
click at [94, 434] on img "button" at bounding box center [70, 440] width 96 height 118
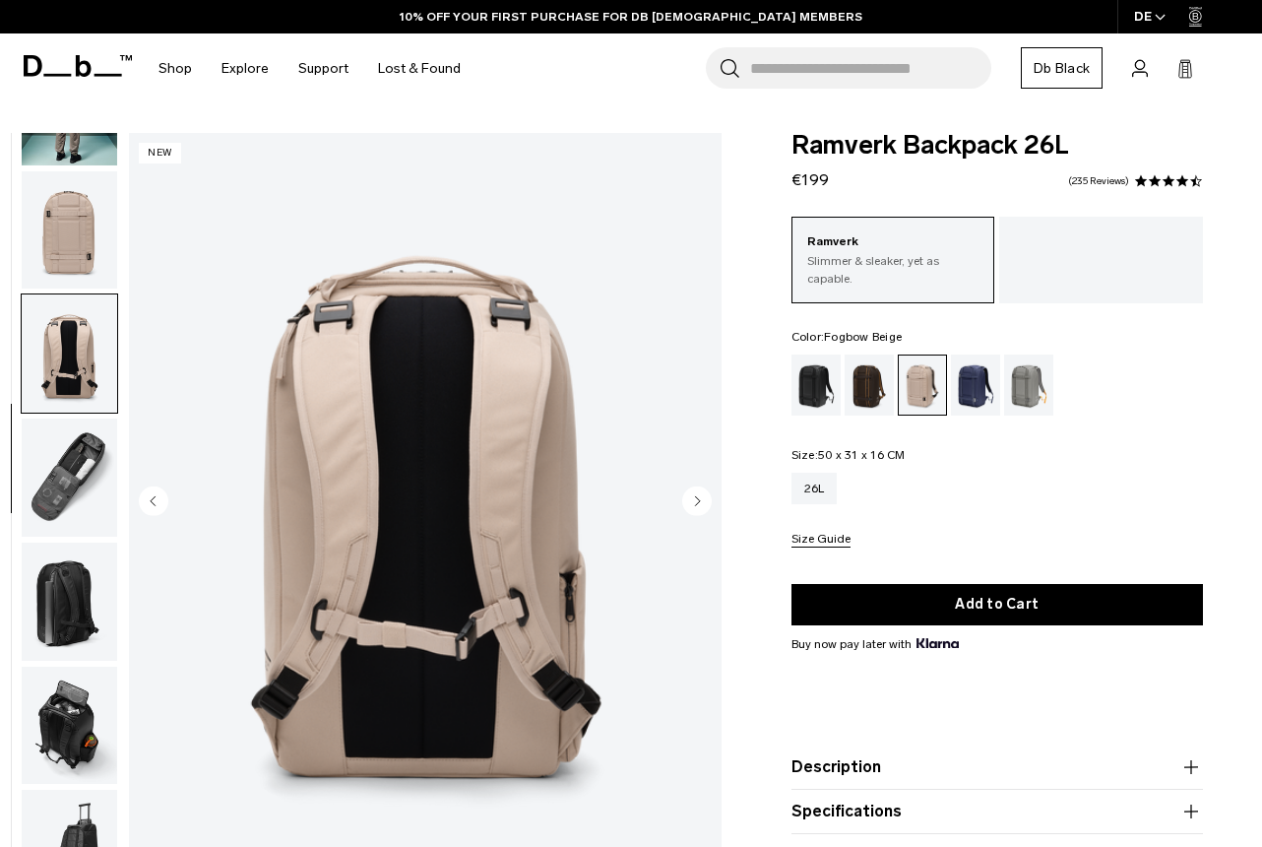
scroll to position [246, 0]
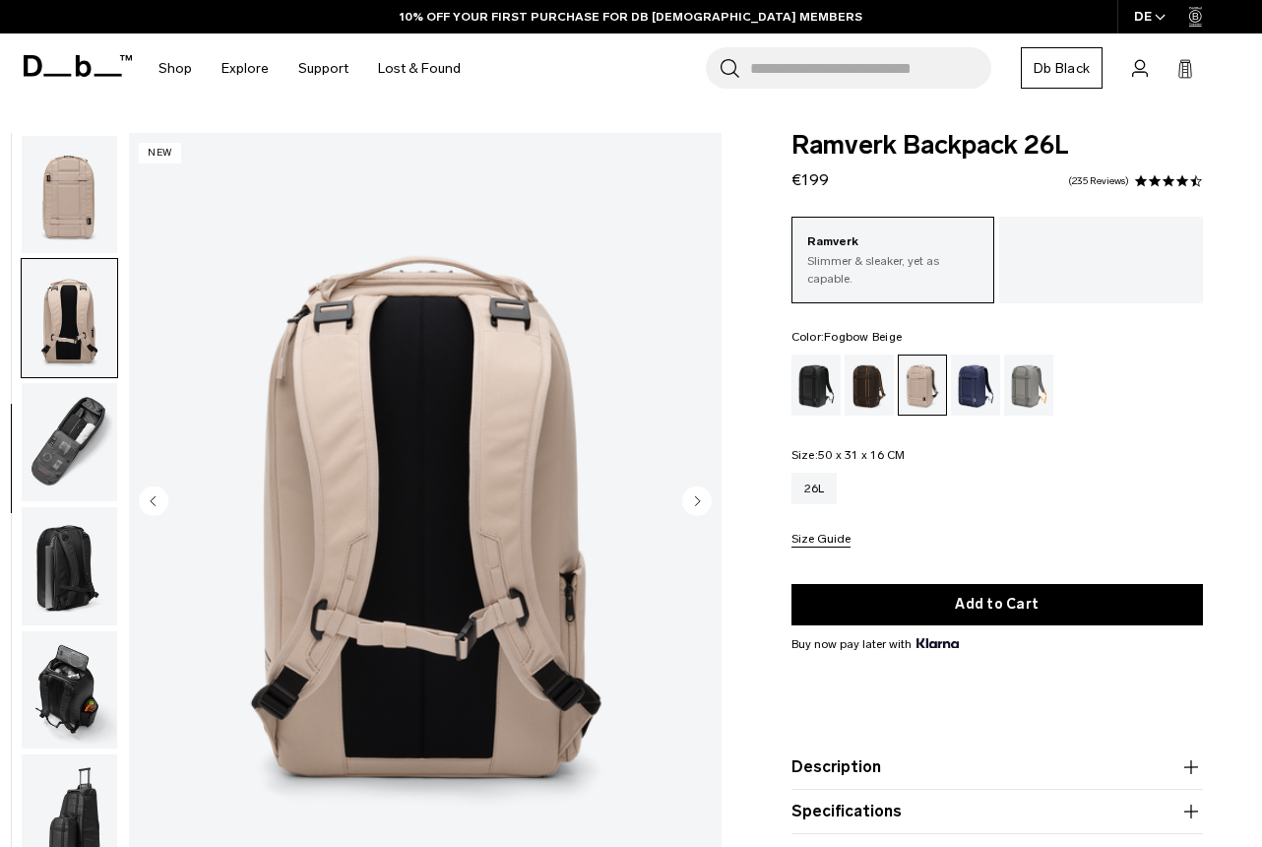
click at [60, 423] on img "button" at bounding box center [70, 442] width 96 height 118
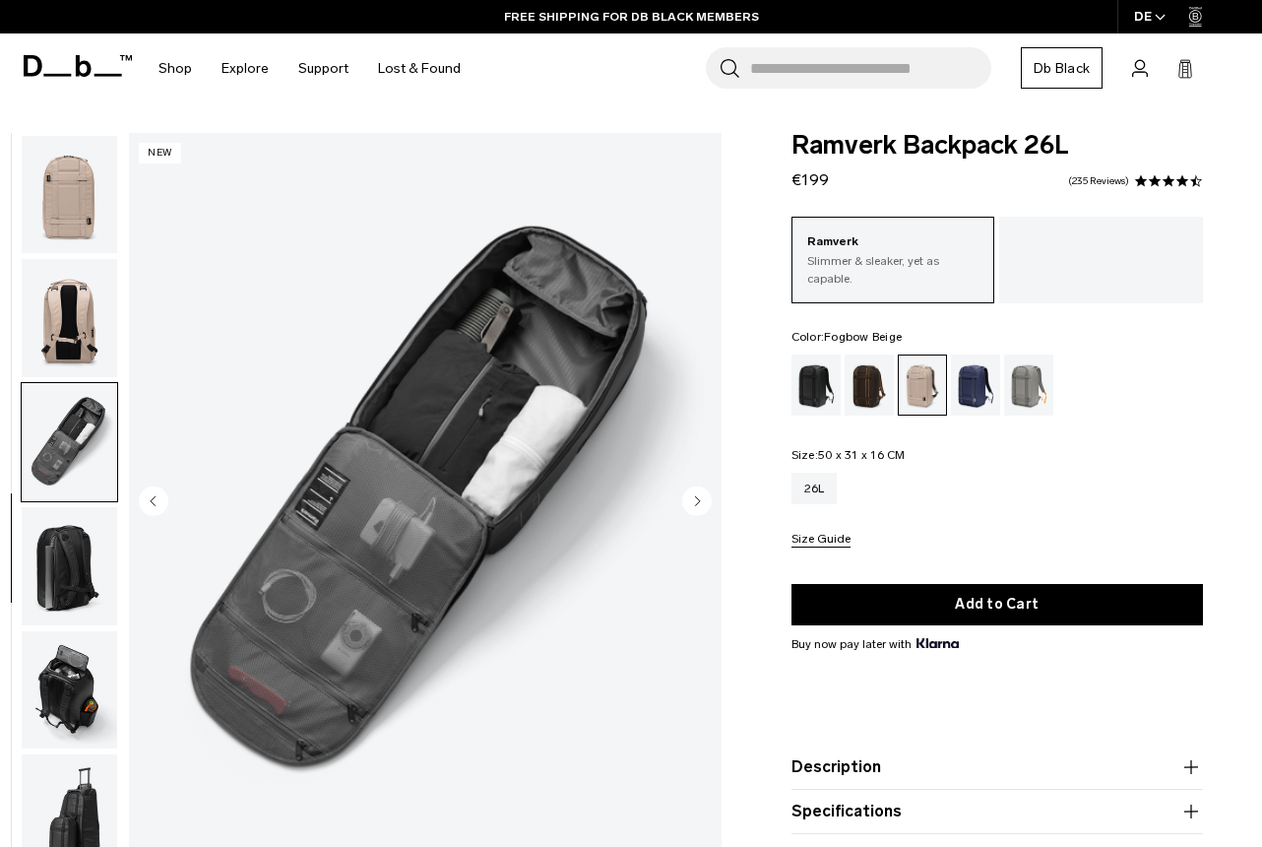
click at [58, 576] on img "button" at bounding box center [70, 566] width 96 height 118
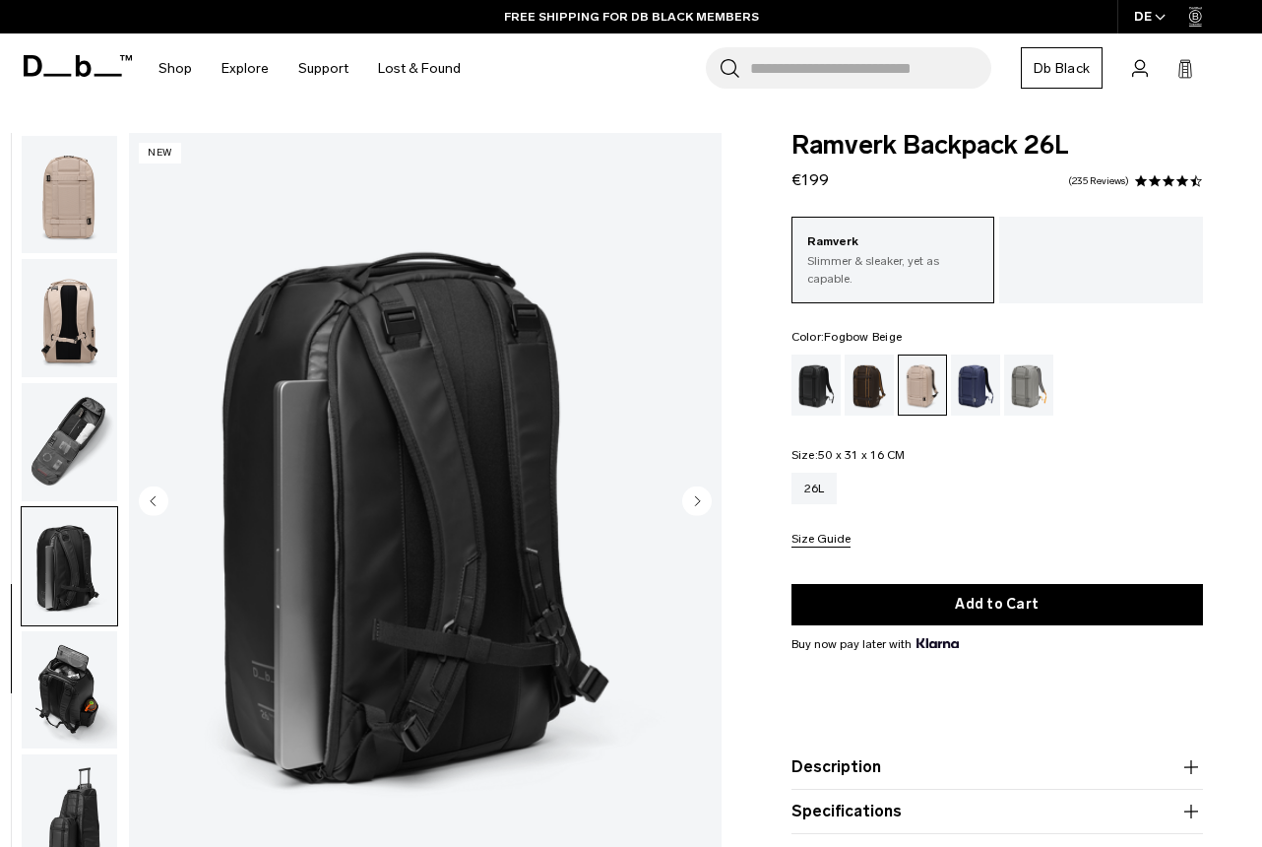
click at [61, 677] on img "button" at bounding box center [70, 690] width 96 height 118
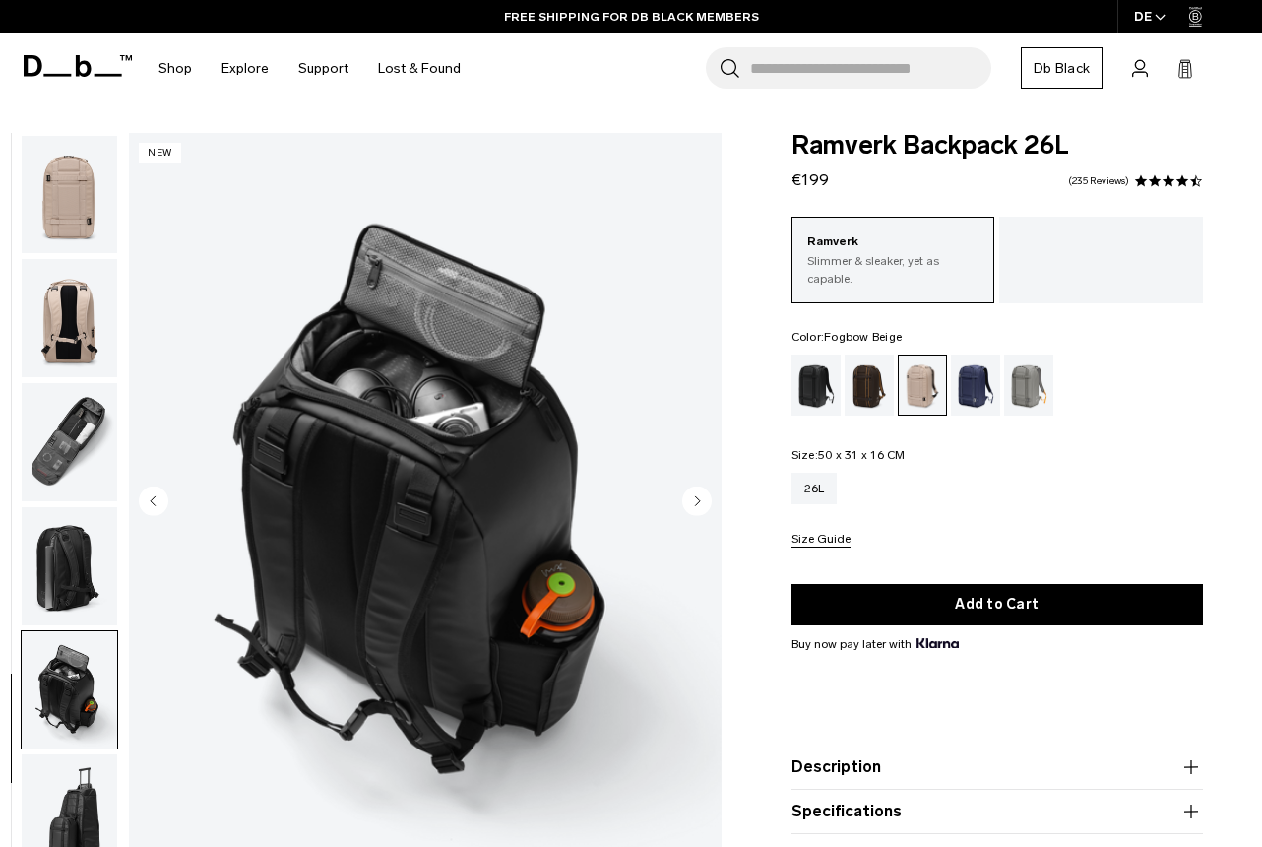
click at [58, 305] on img "button" at bounding box center [70, 318] width 96 height 118
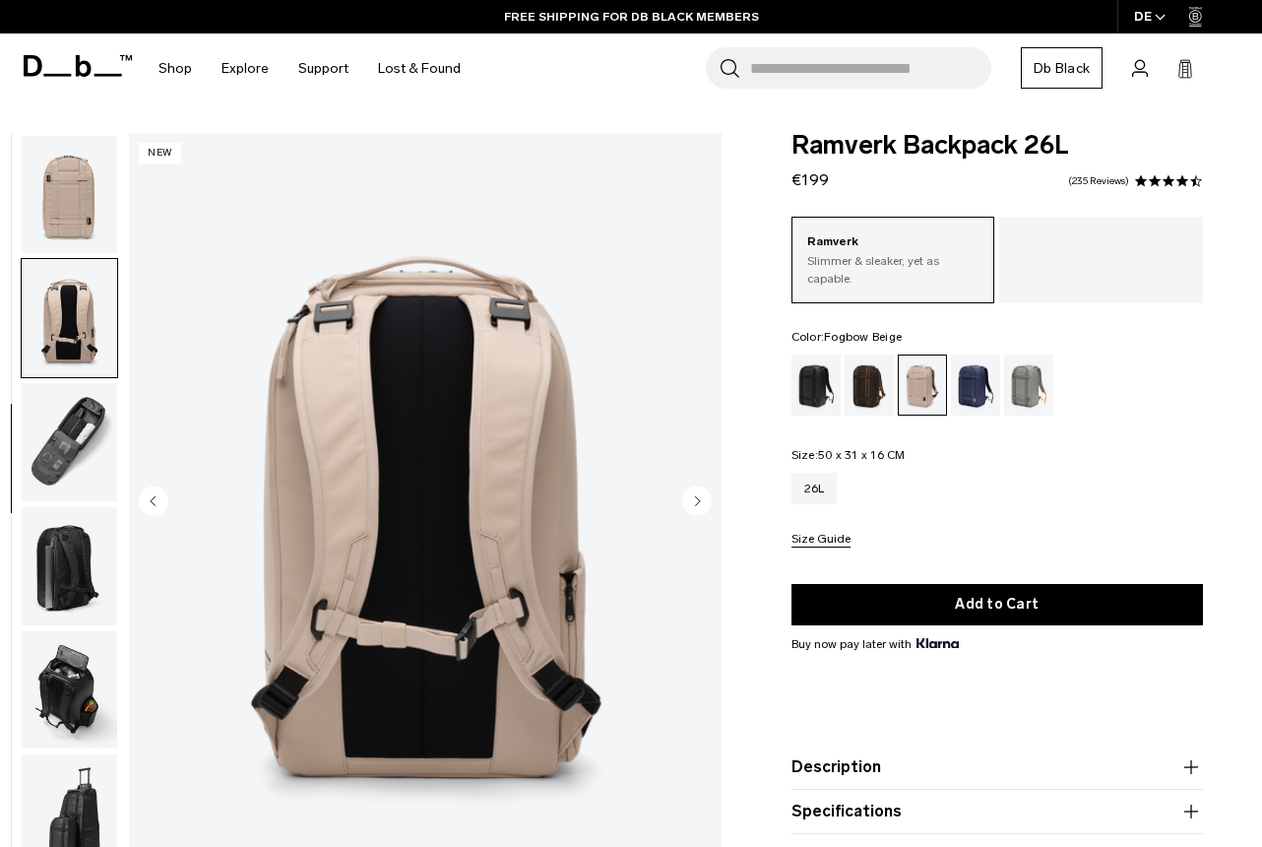
click at [59, 166] on img "button" at bounding box center [70, 195] width 96 height 118
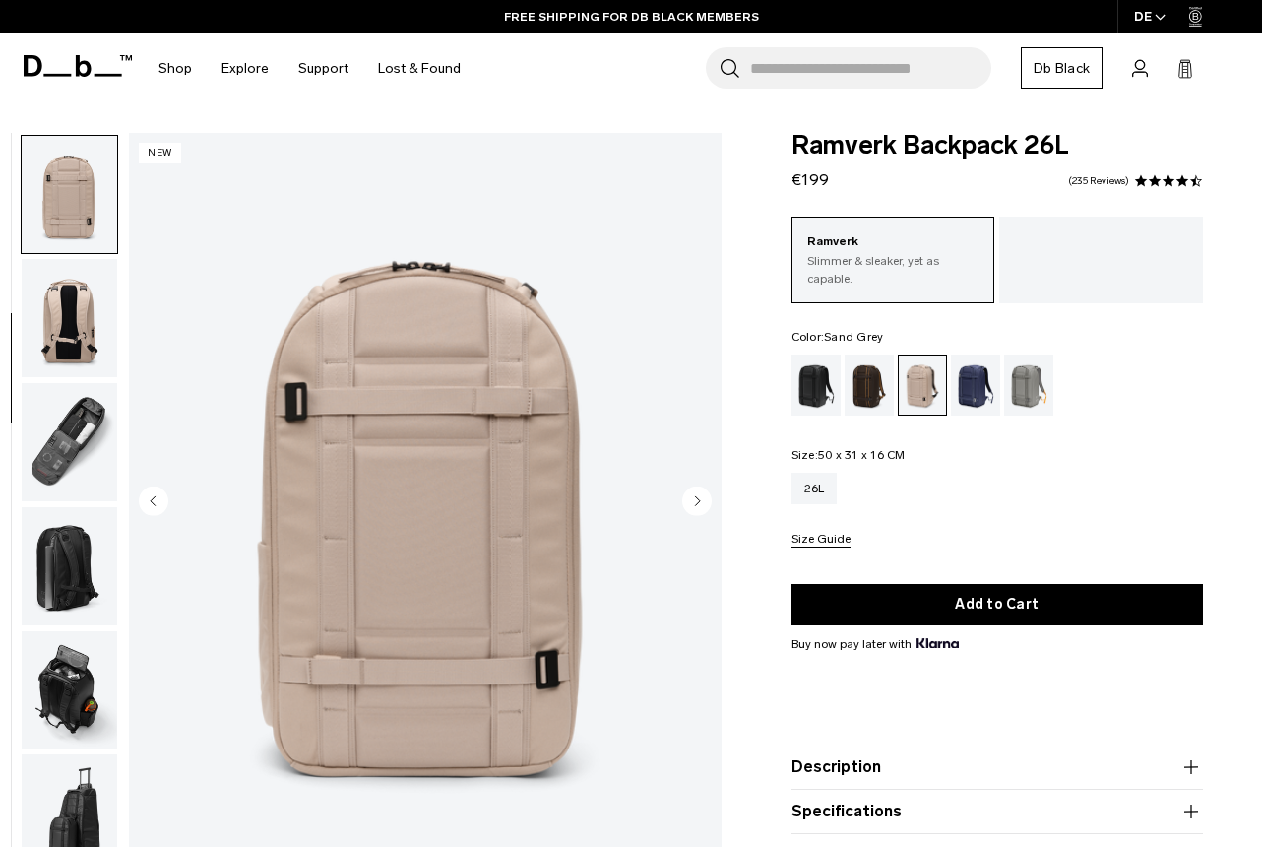
click at [1033, 386] on div "Sand Grey" at bounding box center [1029, 385] width 50 height 61
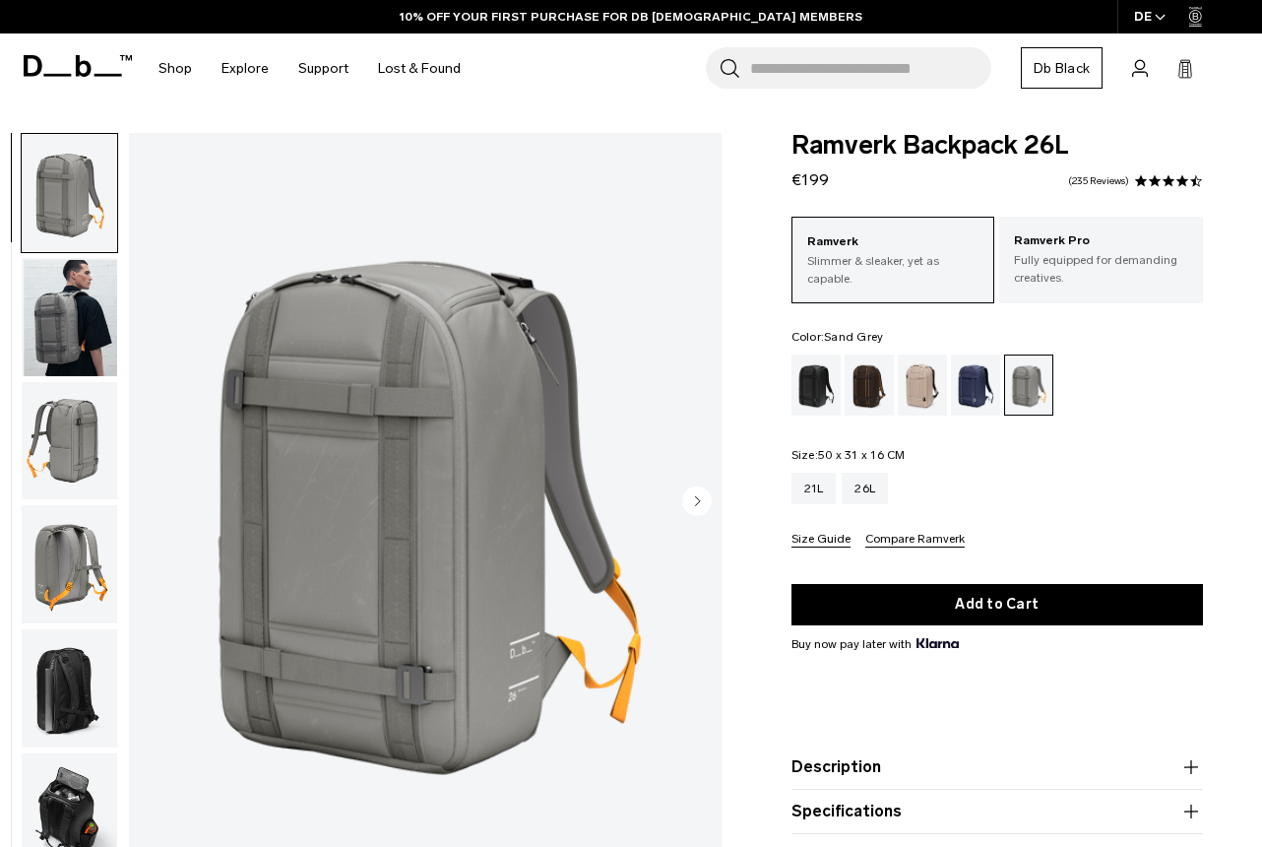
click at [70, 298] on img "button" at bounding box center [70, 317] width 96 height 118
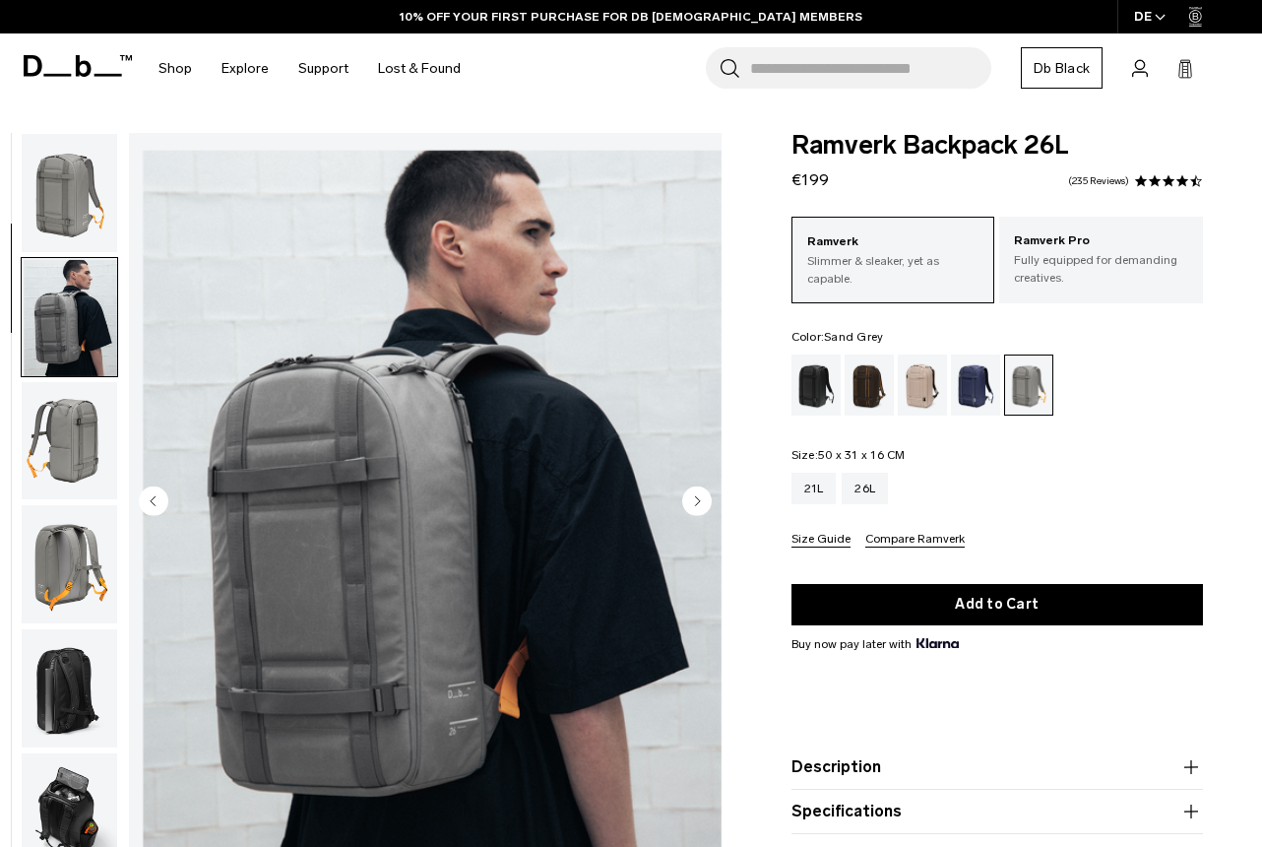
scroll to position [124, 0]
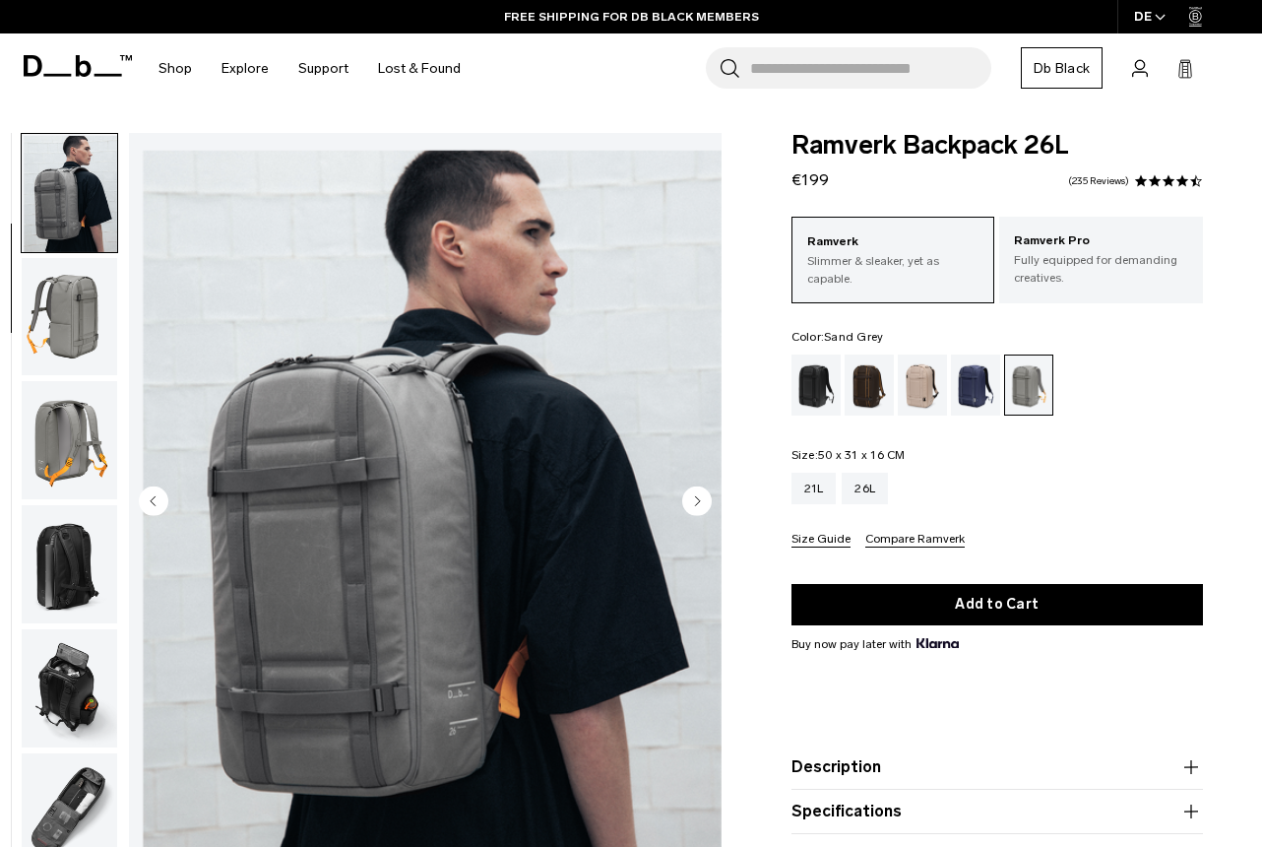
click at [68, 442] on img "button" at bounding box center [70, 440] width 96 height 118
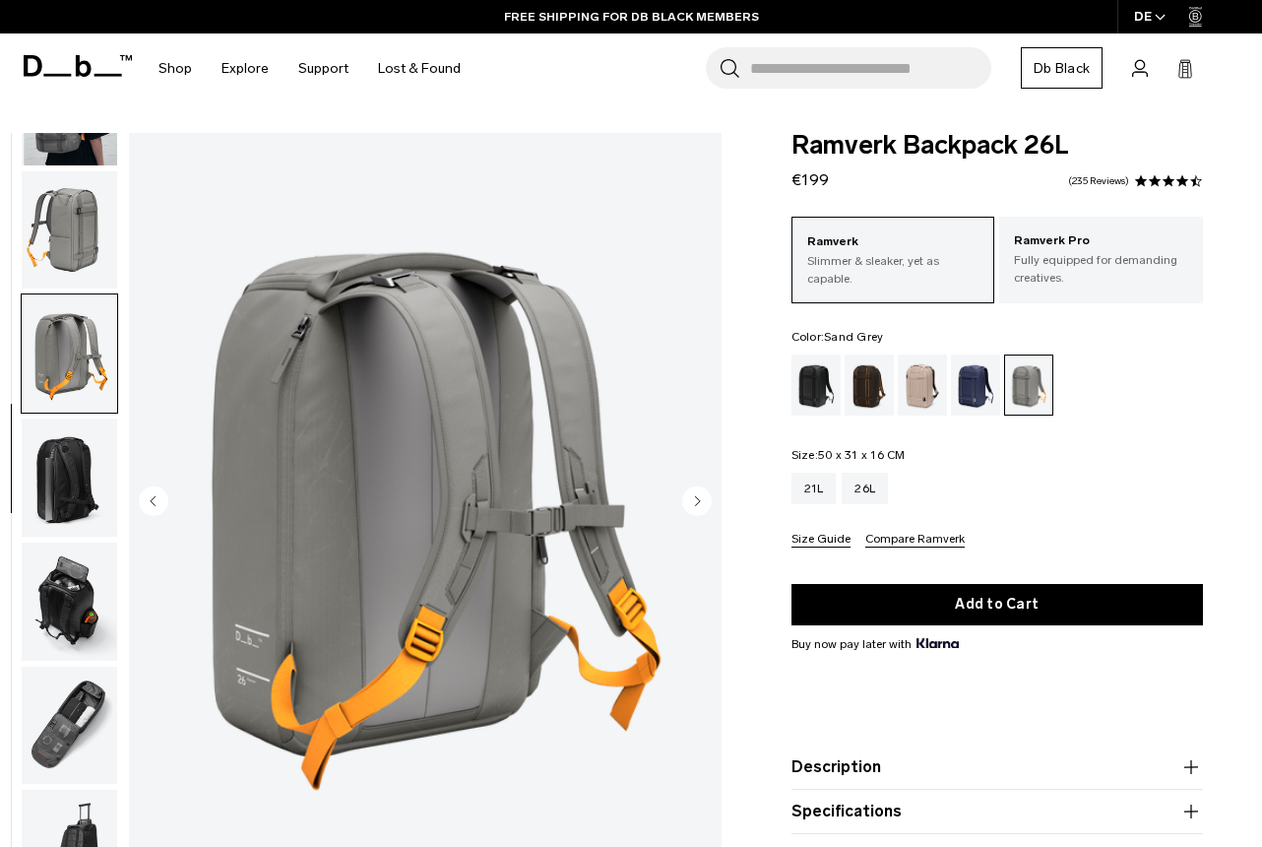
scroll to position [246, 0]
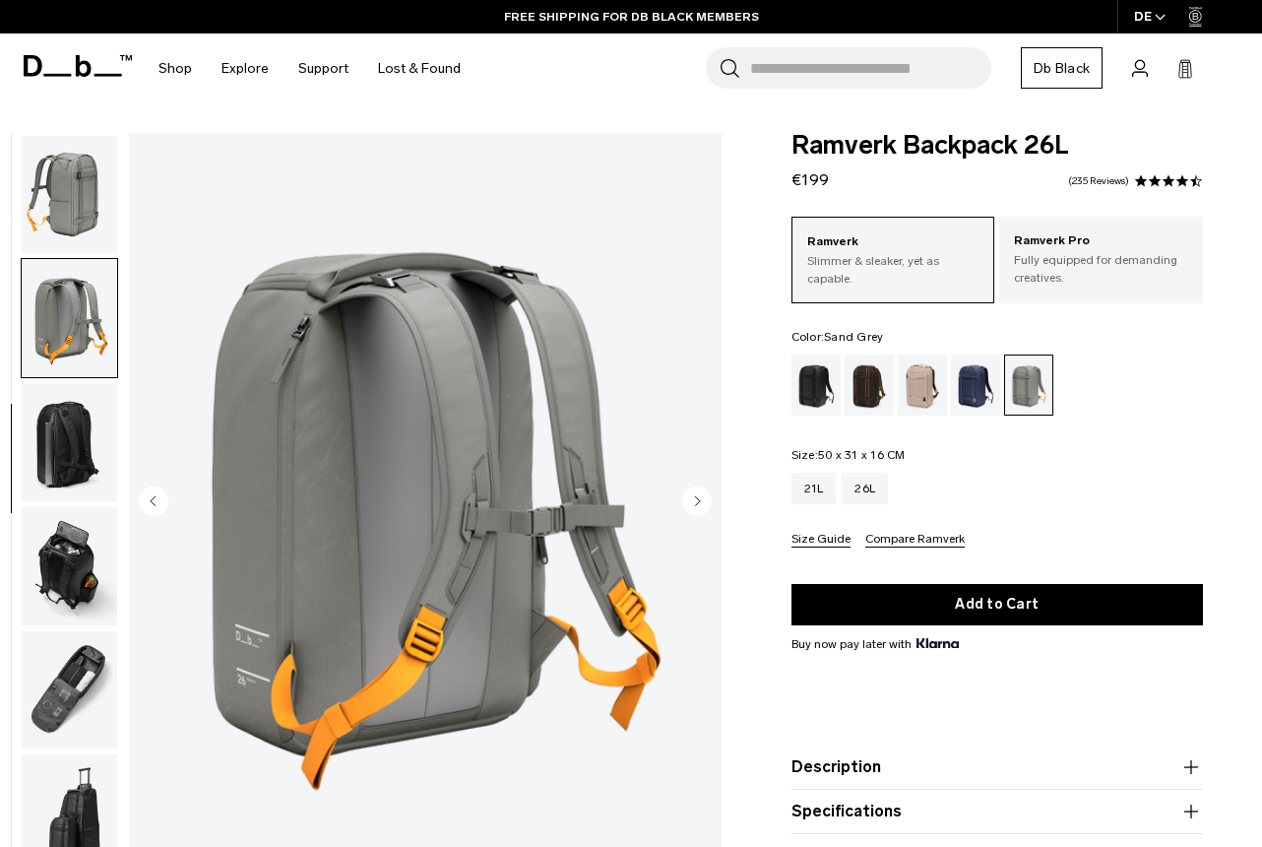
click at [77, 552] on img "button" at bounding box center [70, 566] width 96 height 118
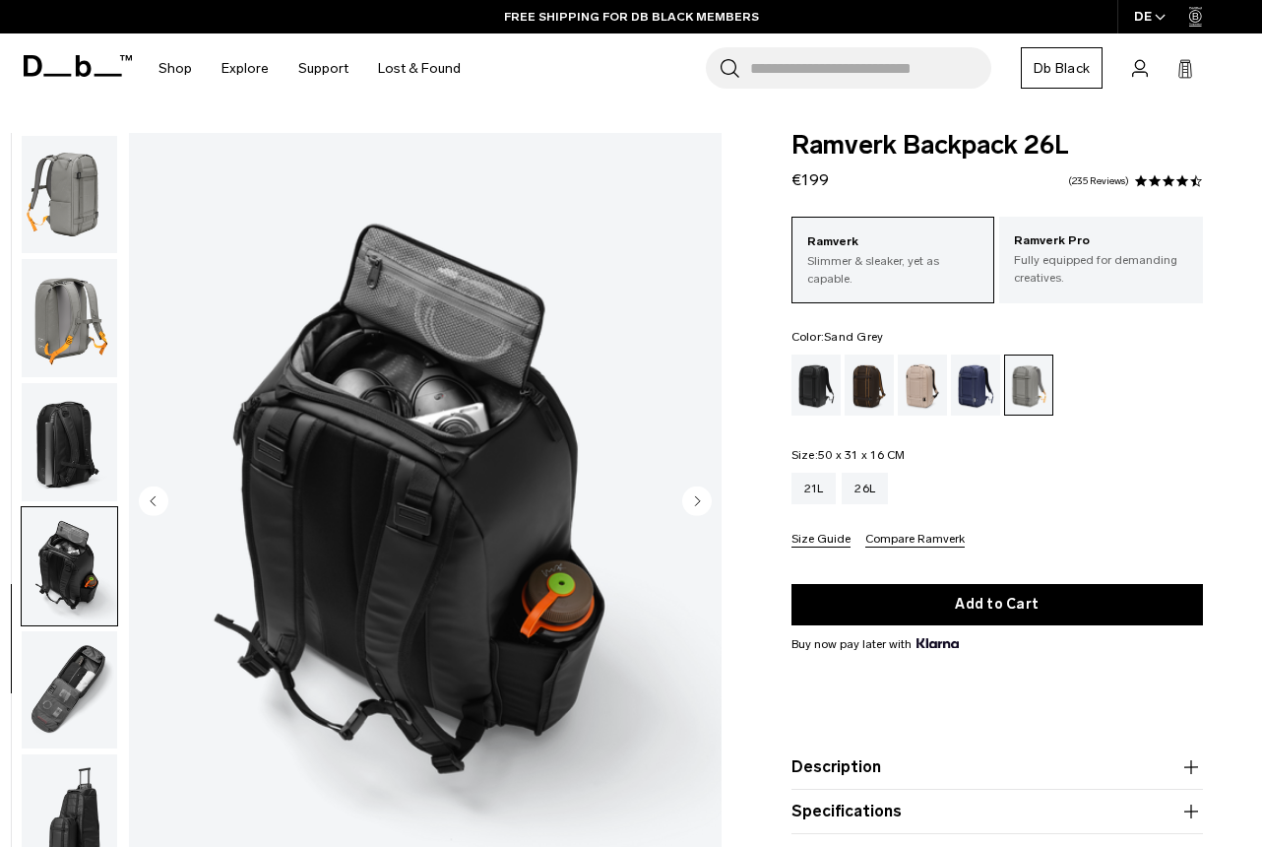
click at [57, 454] on img "button" at bounding box center [70, 442] width 96 height 118
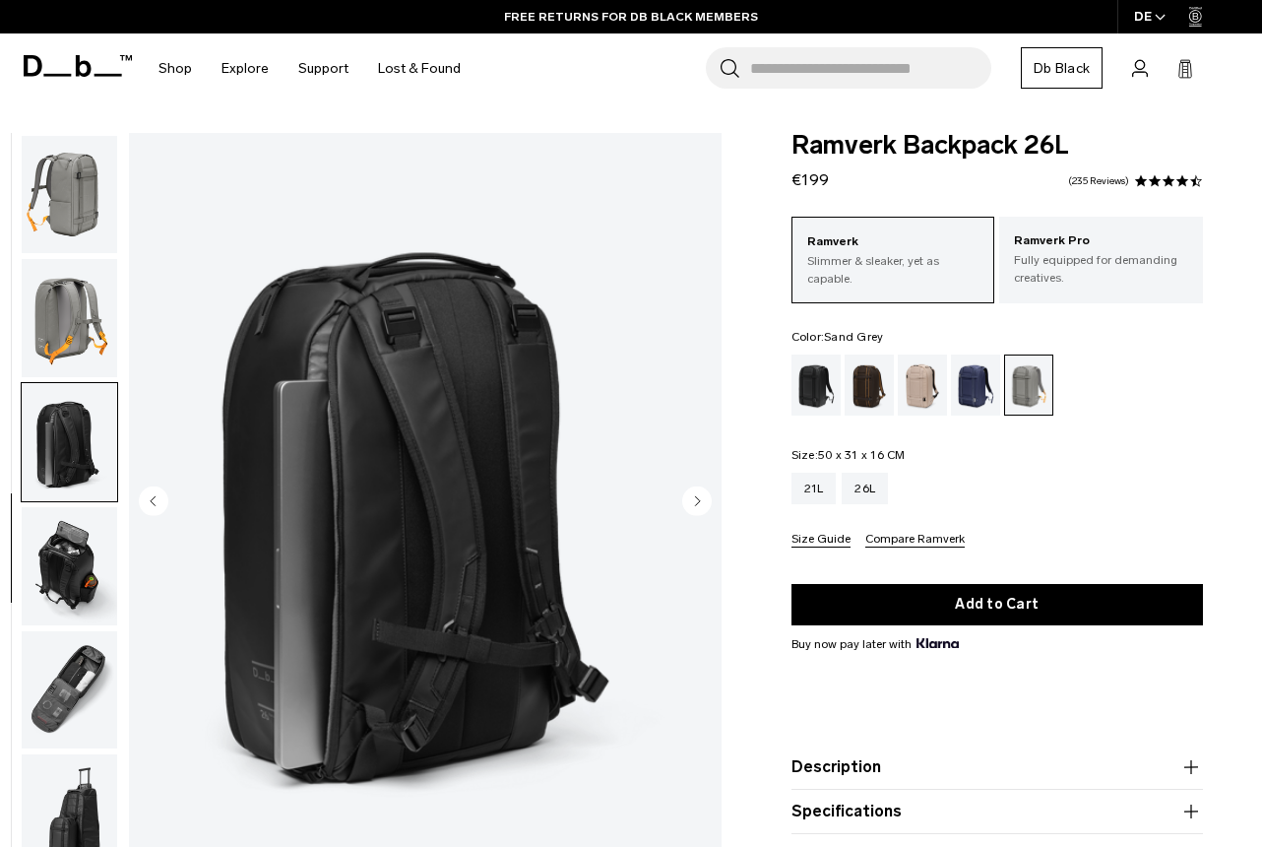
click at [42, 354] on img "button" at bounding box center [70, 318] width 96 height 118
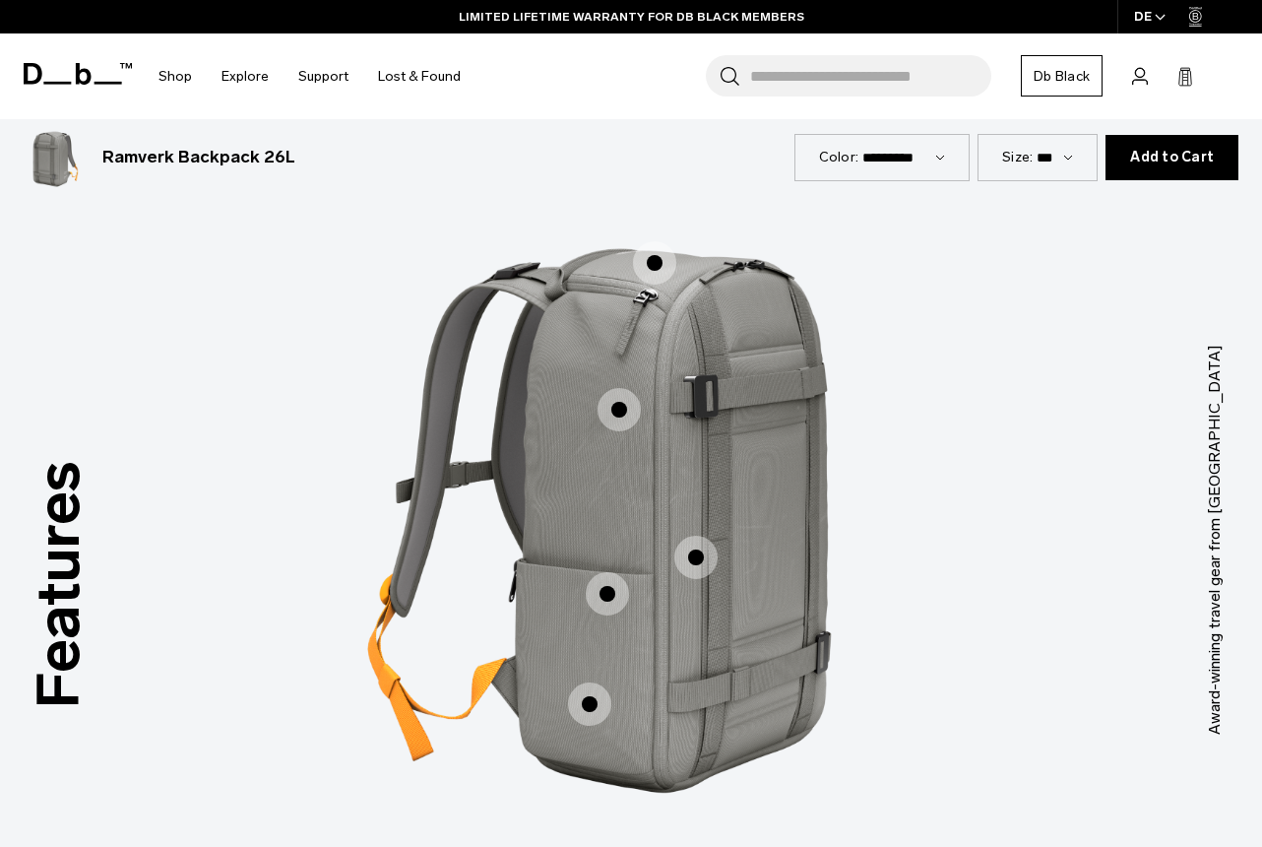
scroll to position [1565, 0]
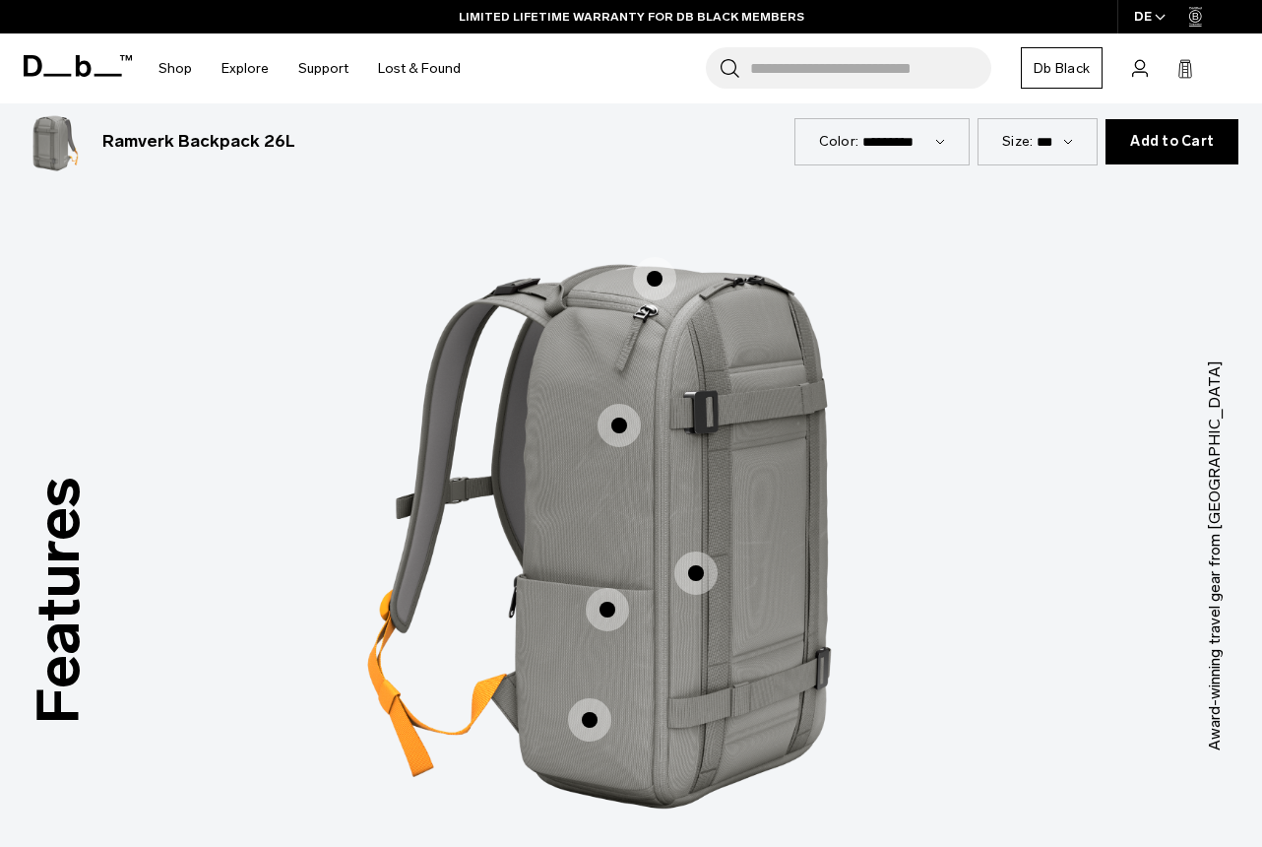
click at [634, 404] on span "1 / 3" at bounding box center [619, 425] width 43 height 43
click at [623, 404] on span "1 / 3" at bounding box center [619, 425] width 43 height 43
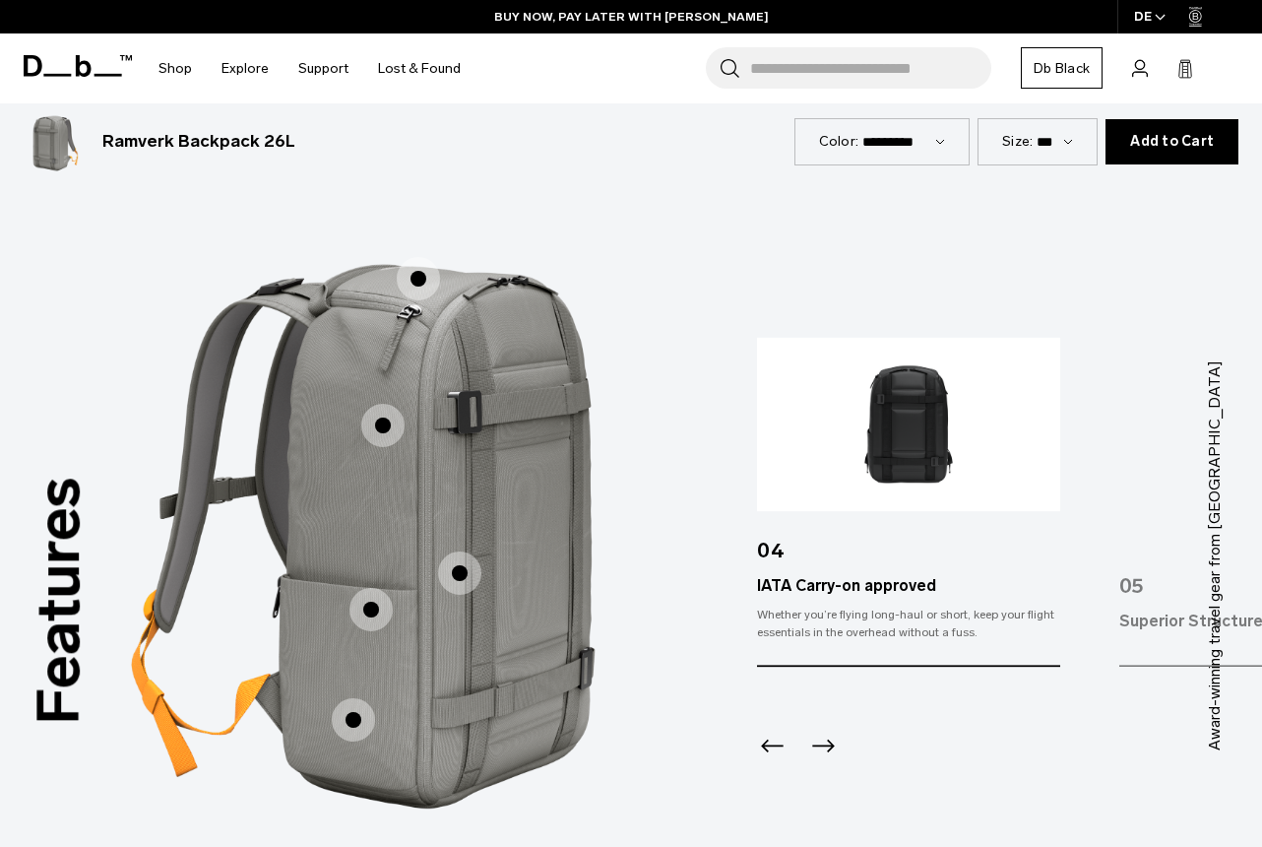
click at [371, 588] on span "1 / 3" at bounding box center [371, 609] width 43 height 43
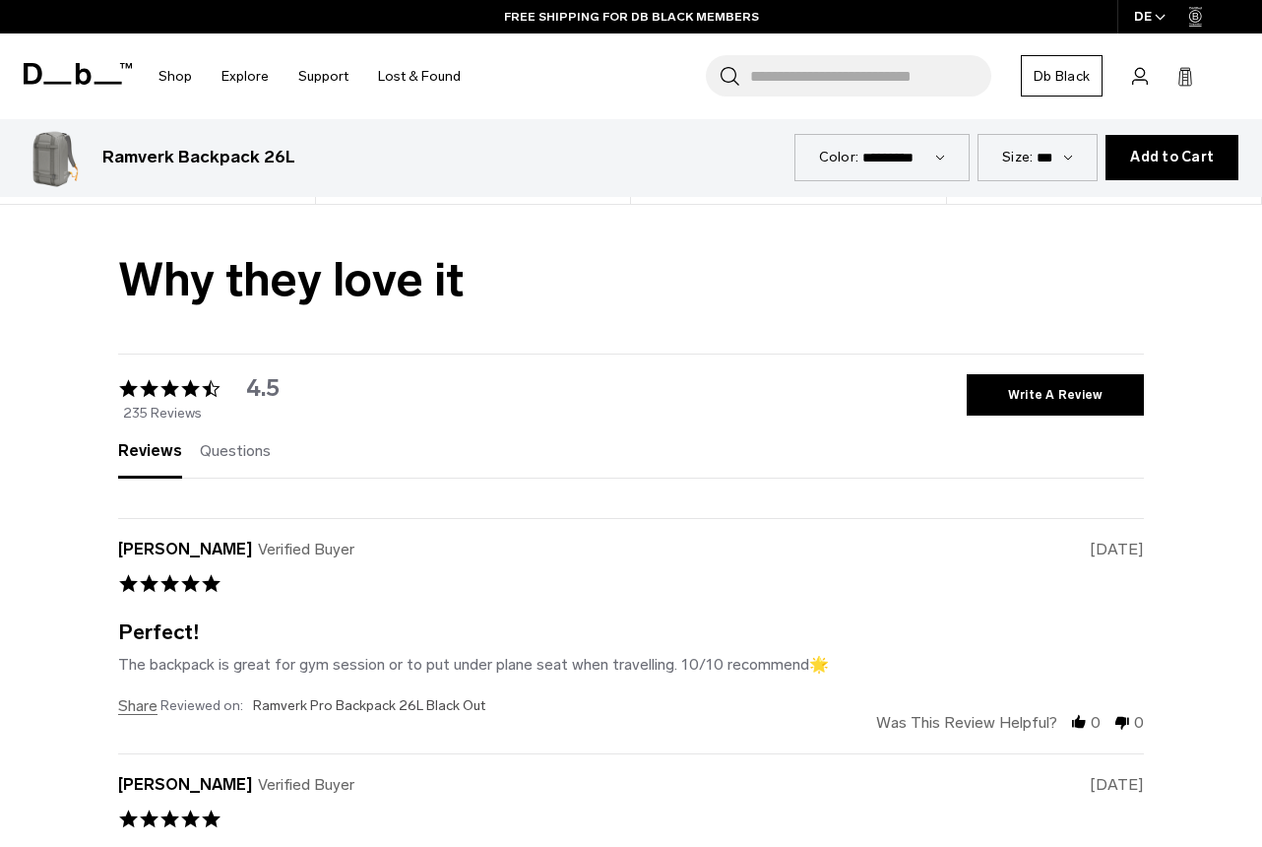
scroll to position [5216, 0]
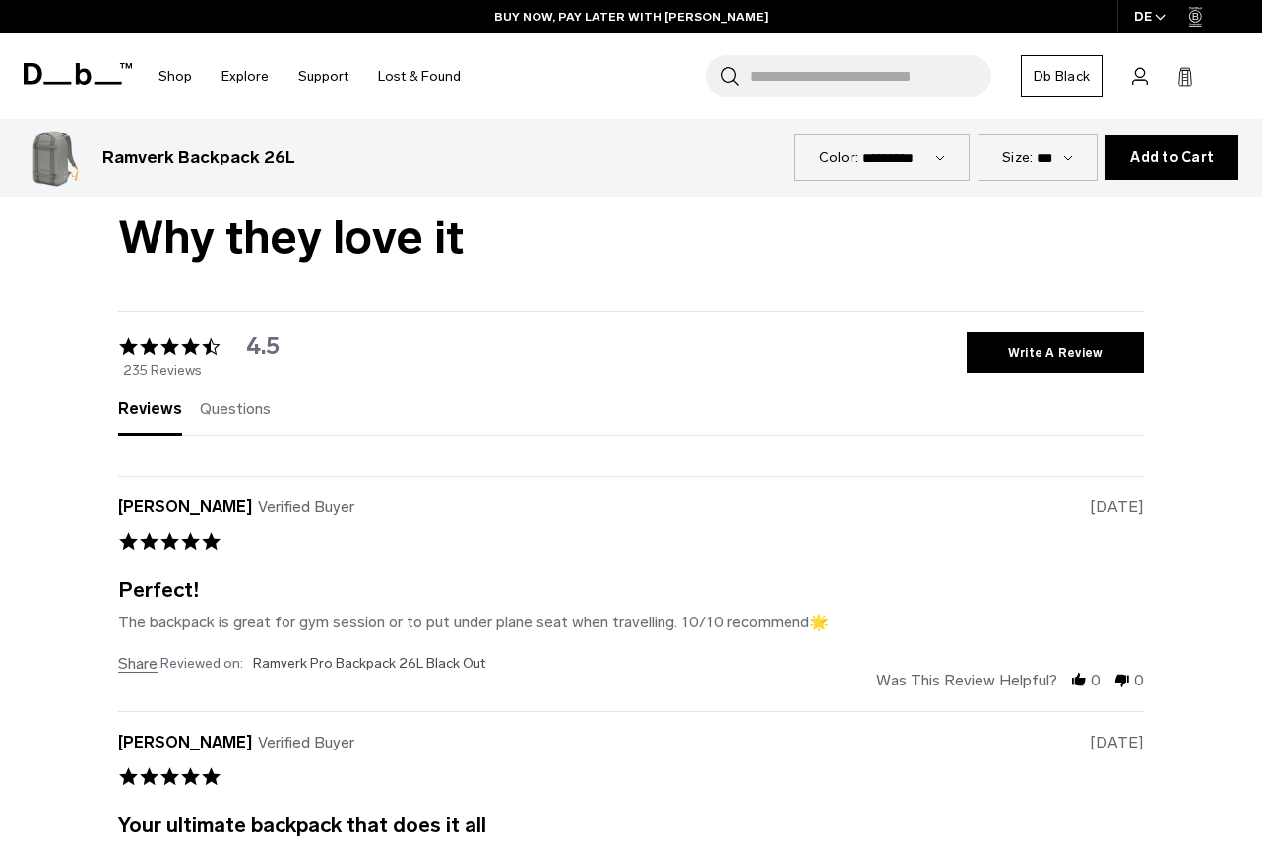
click at [233, 399] on span "Questions" at bounding box center [235, 408] width 71 height 19
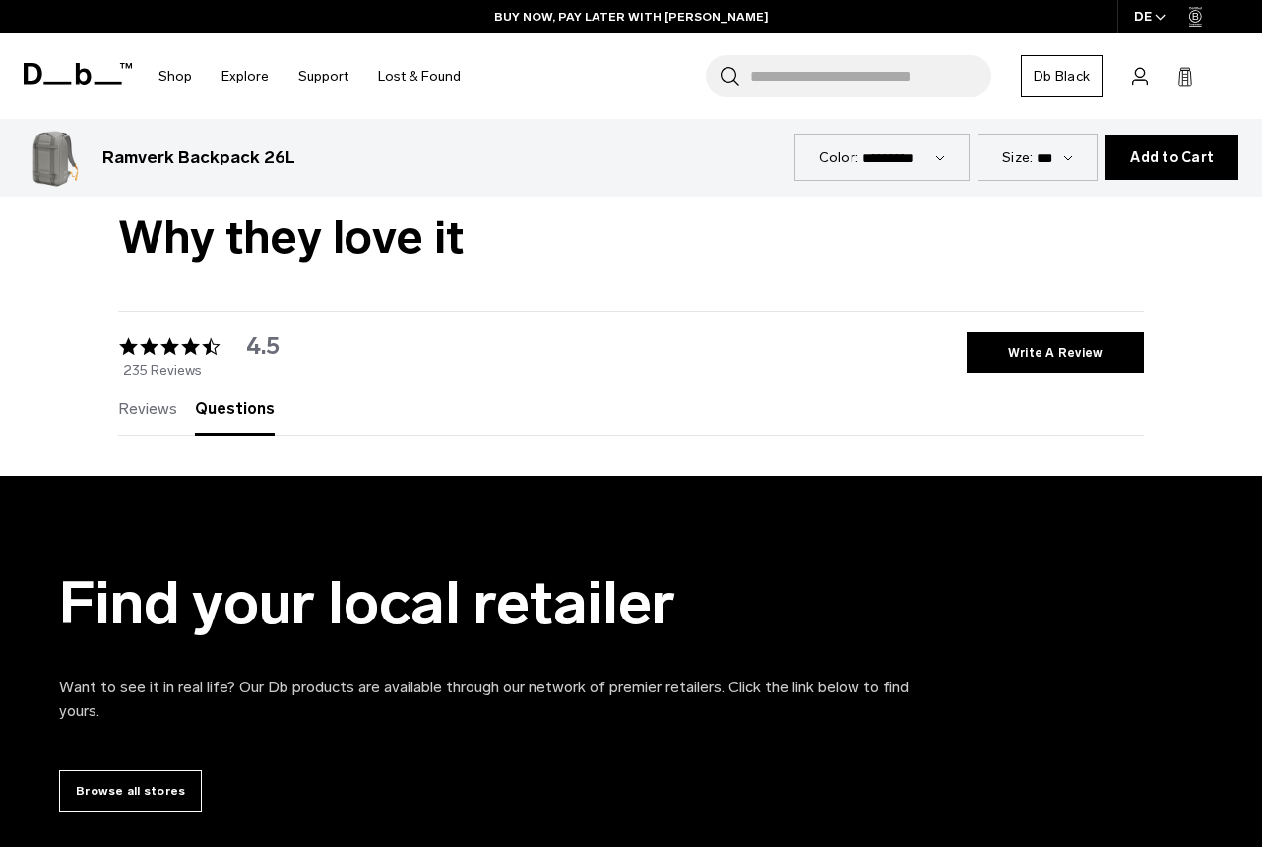
click at [149, 381] on div "Reviews (235) Questions (0) write a review ask a question" at bounding box center [631, 408] width 1026 height 55
click at [149, 399] on span "Reviews" at bounding box center [147, 408] width 59 height 19
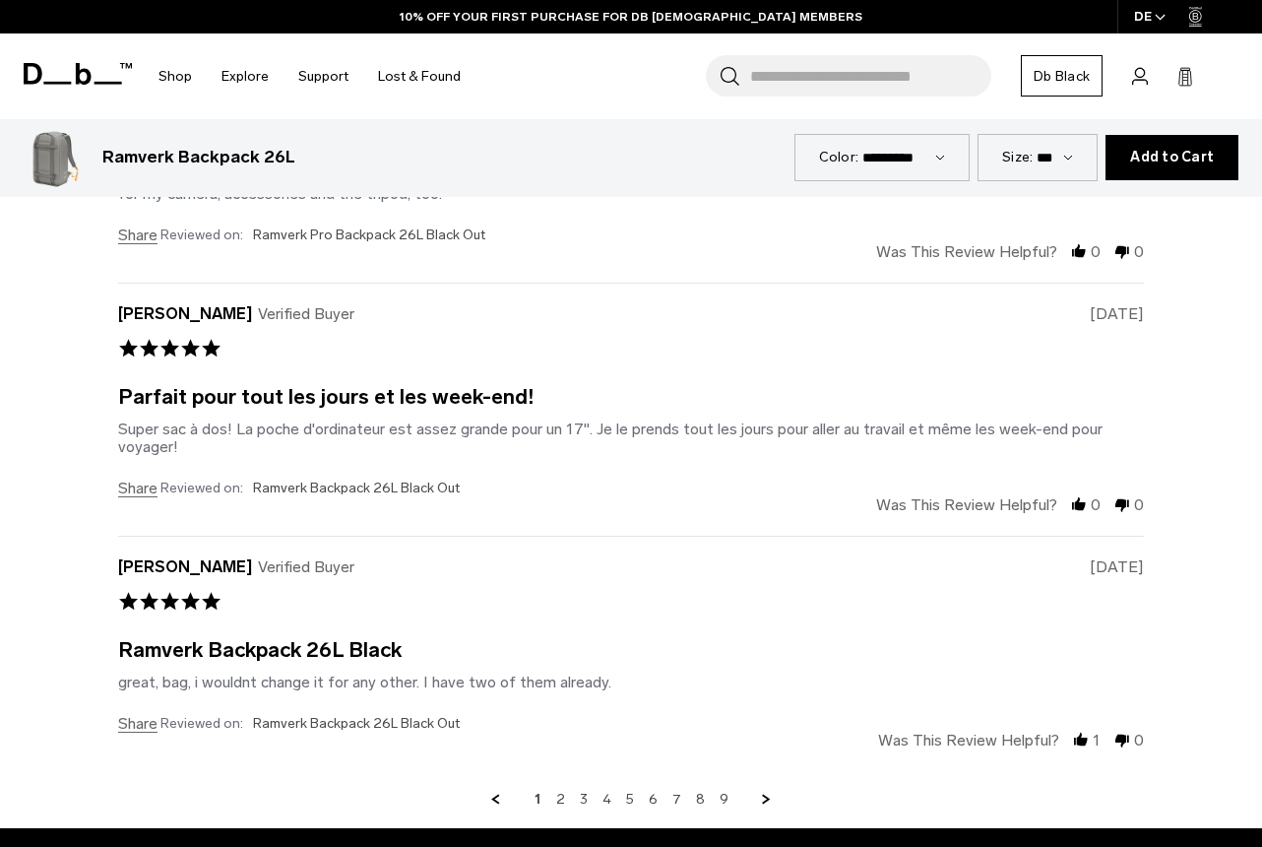
scroll to position [6161, 0]
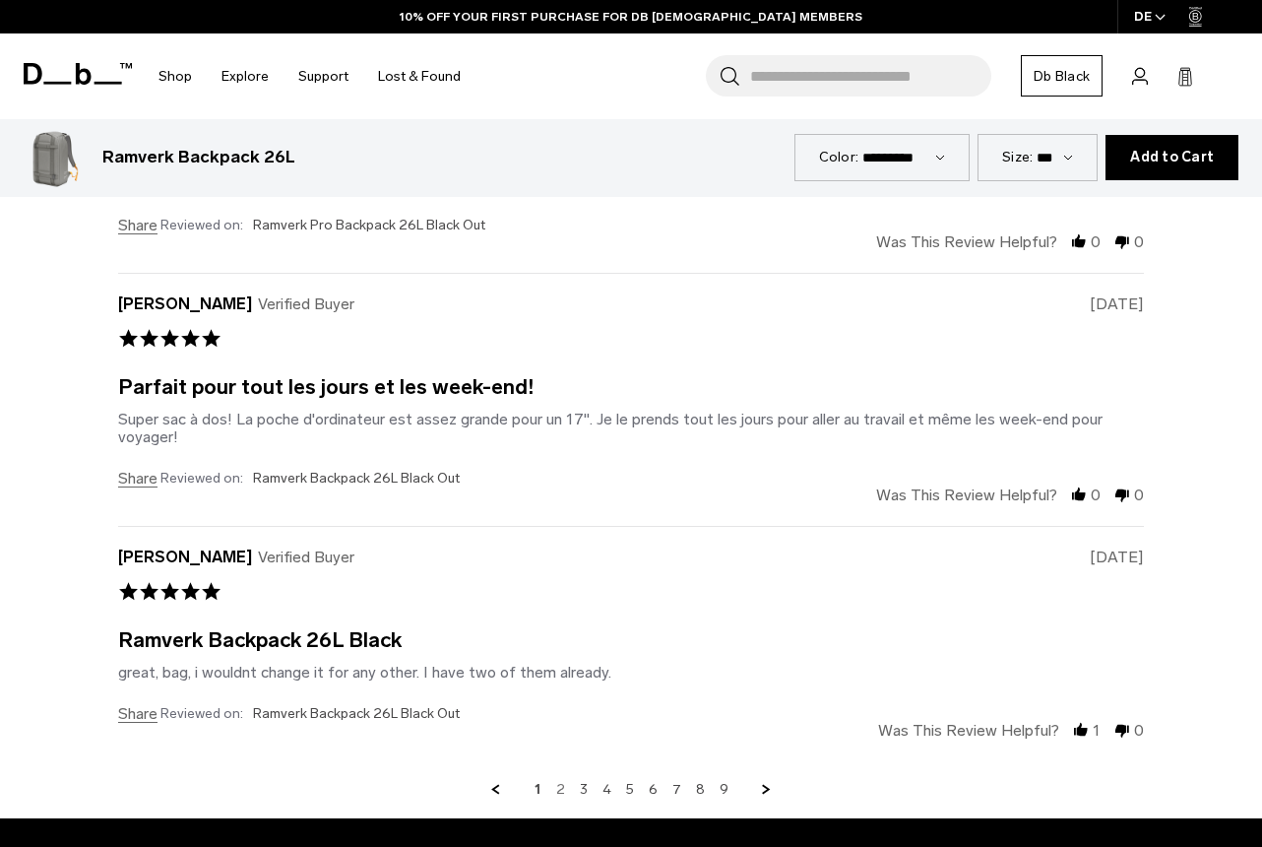
click at [563, 781] on link "2" at bounding box center [560, 790] width 9 height 18
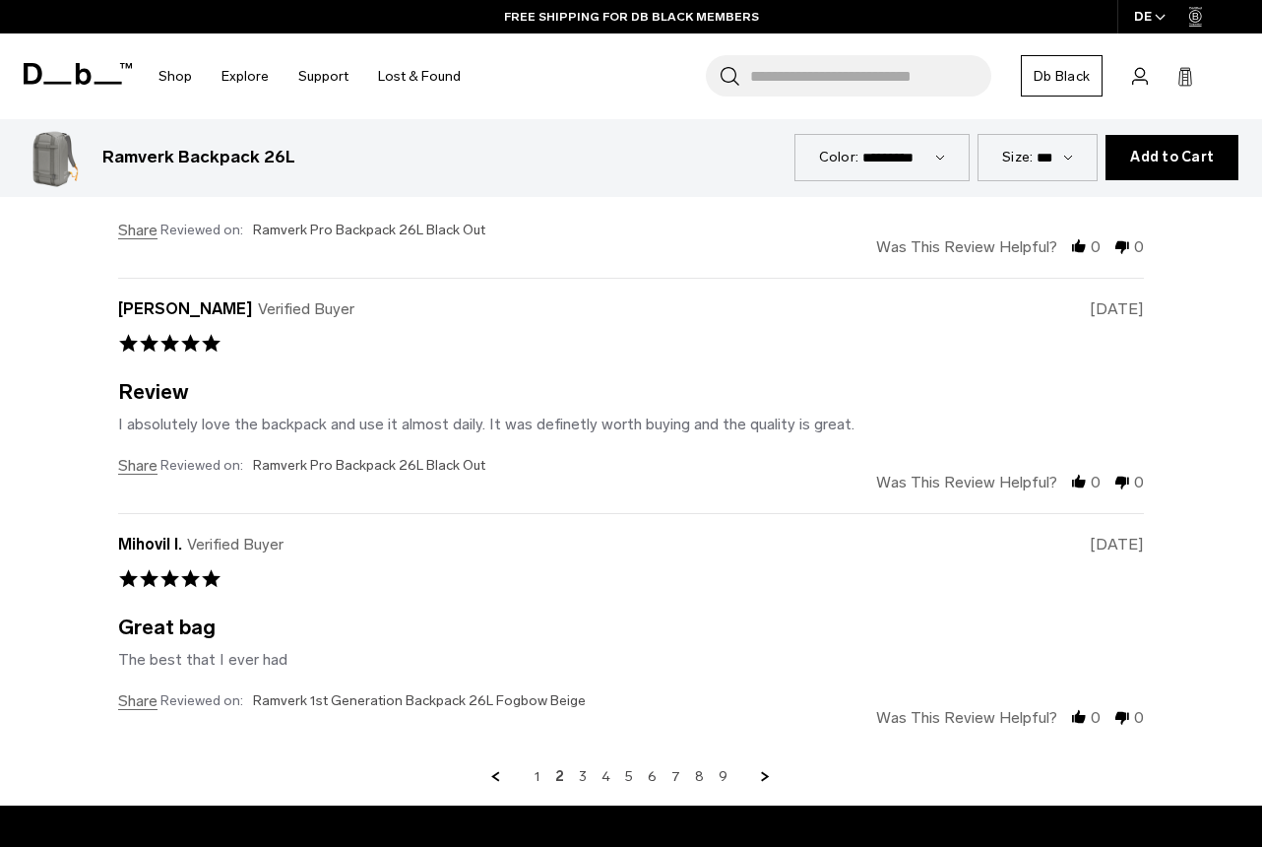
scroll to position [6221, 0]
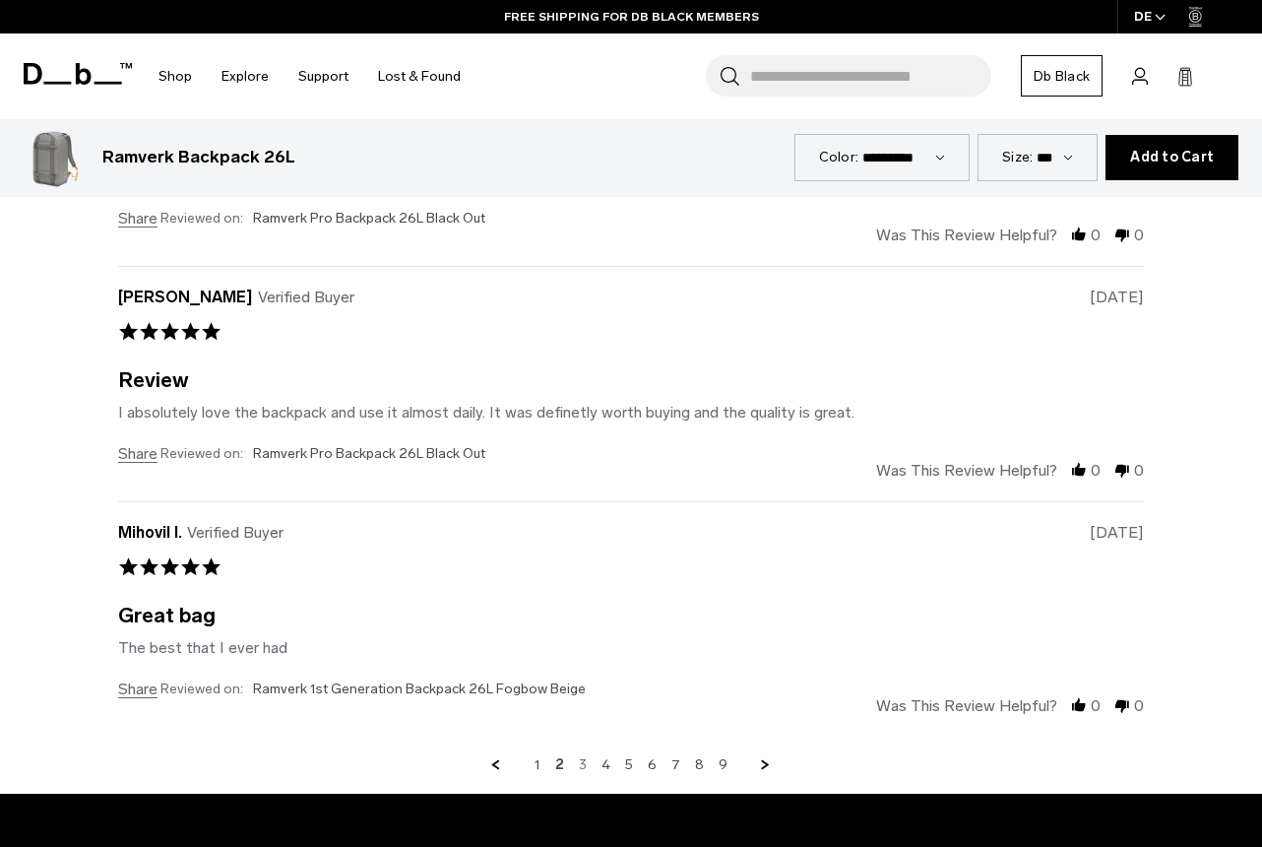
click at [587, 756] on link "3" at bounding box center [583, 765] width 8 height 18
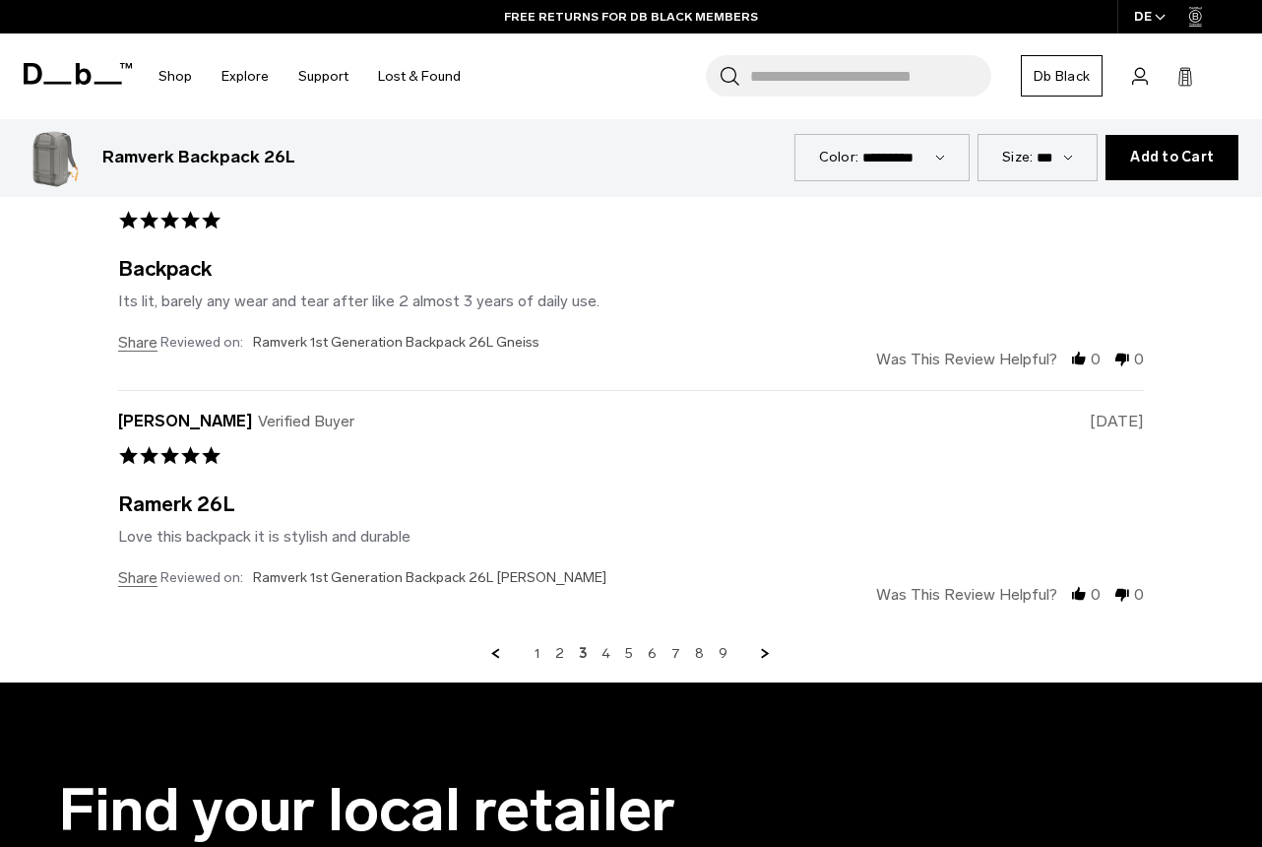
scroll to position [6295, 0]
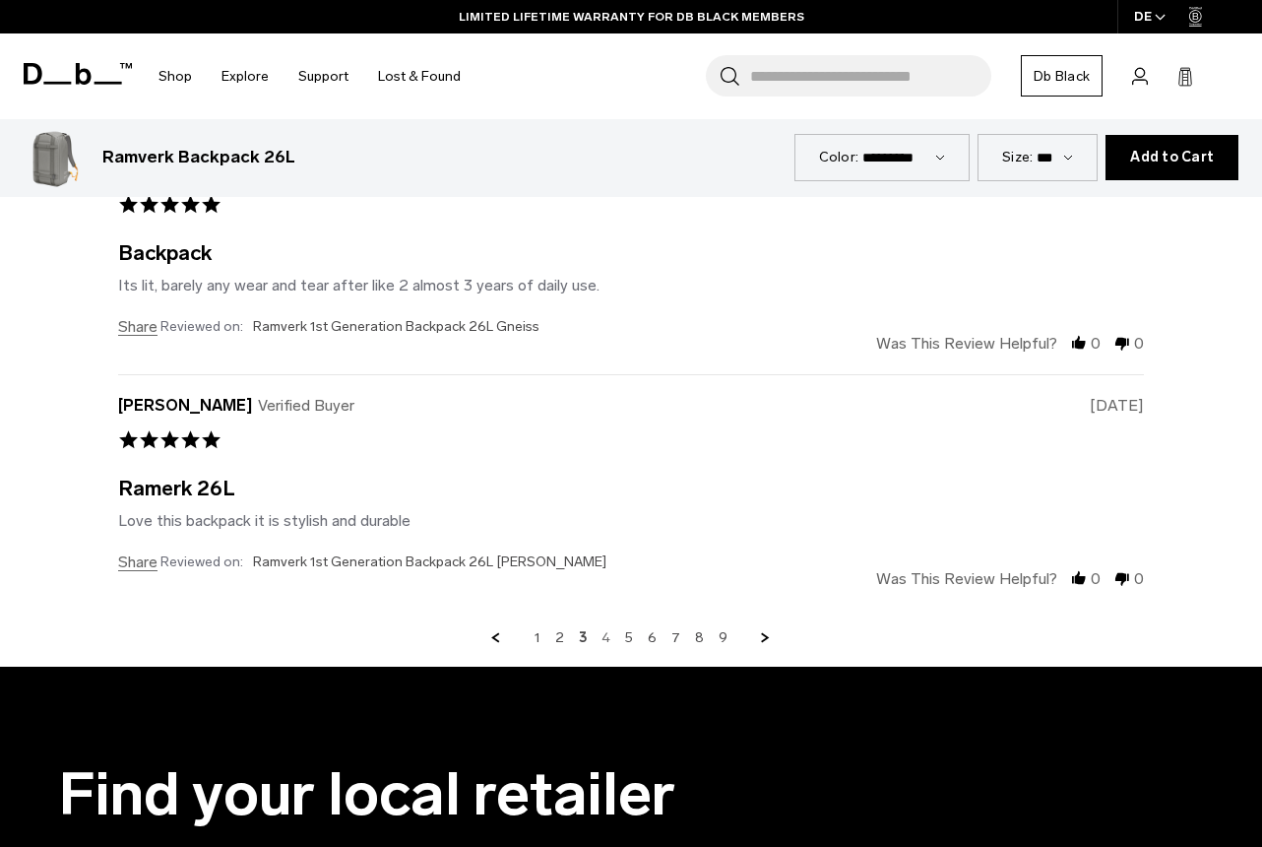
click at [611, 629] on link "4" at bounding box center [606, 638] width 9 height 18
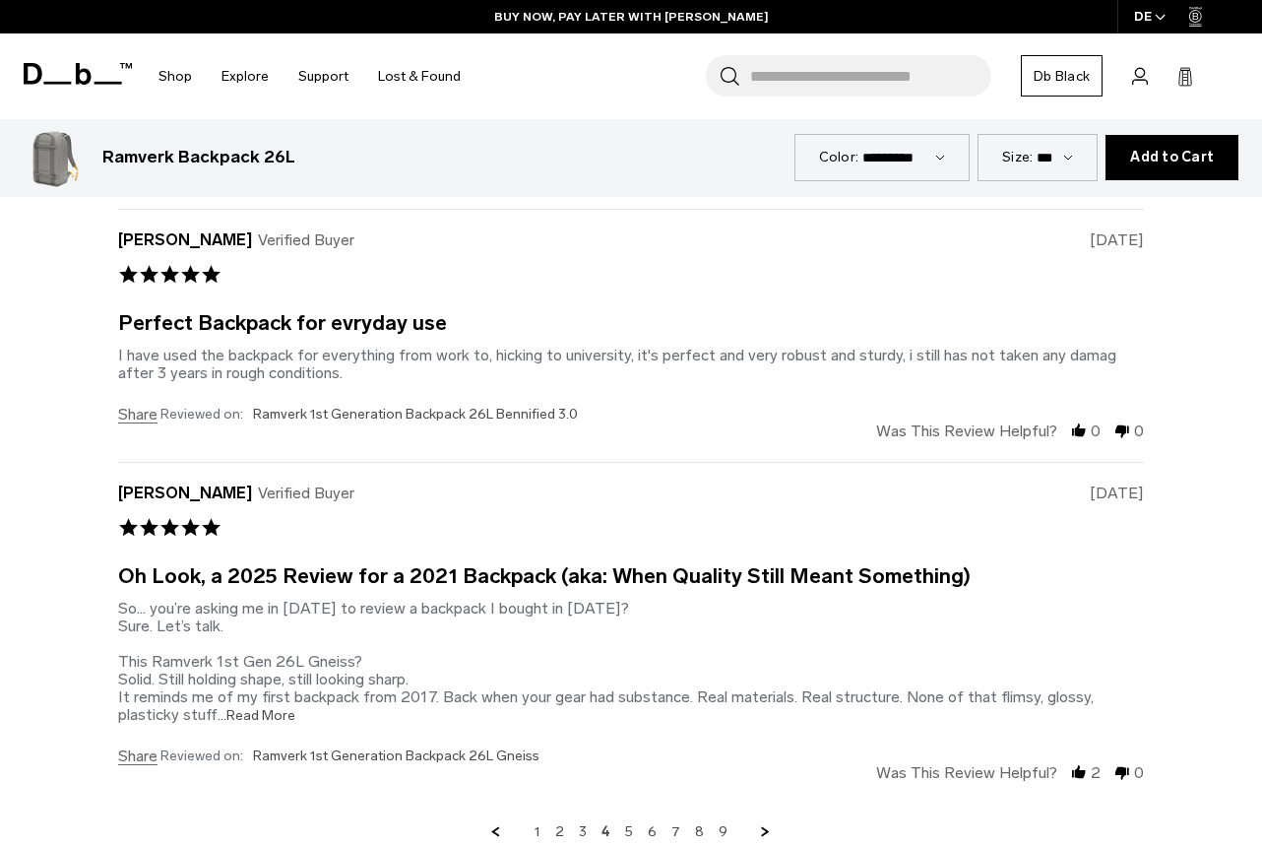
scroll to position [6300, 0]
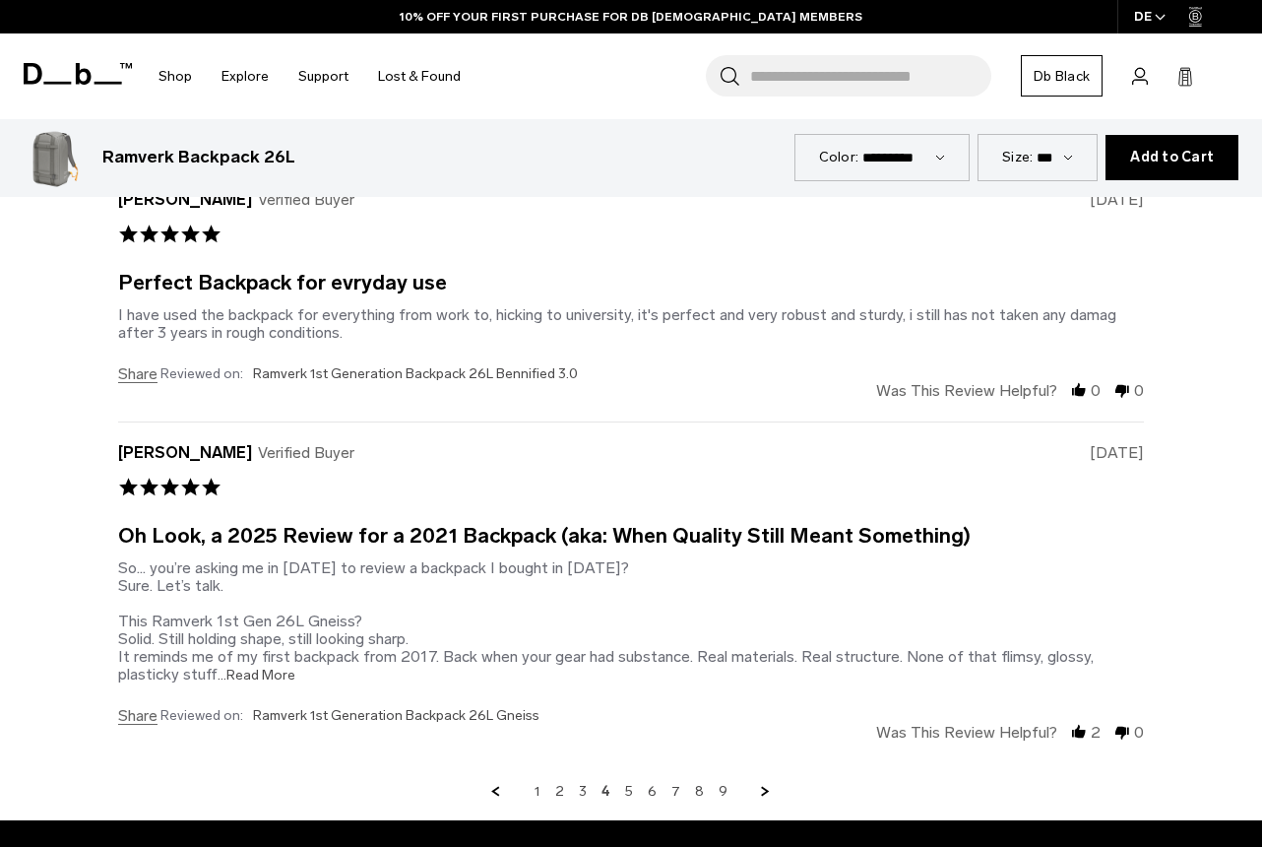
click at [218, 667] on span "...Read More" at bounding box center [257, 675] width 78 height 17
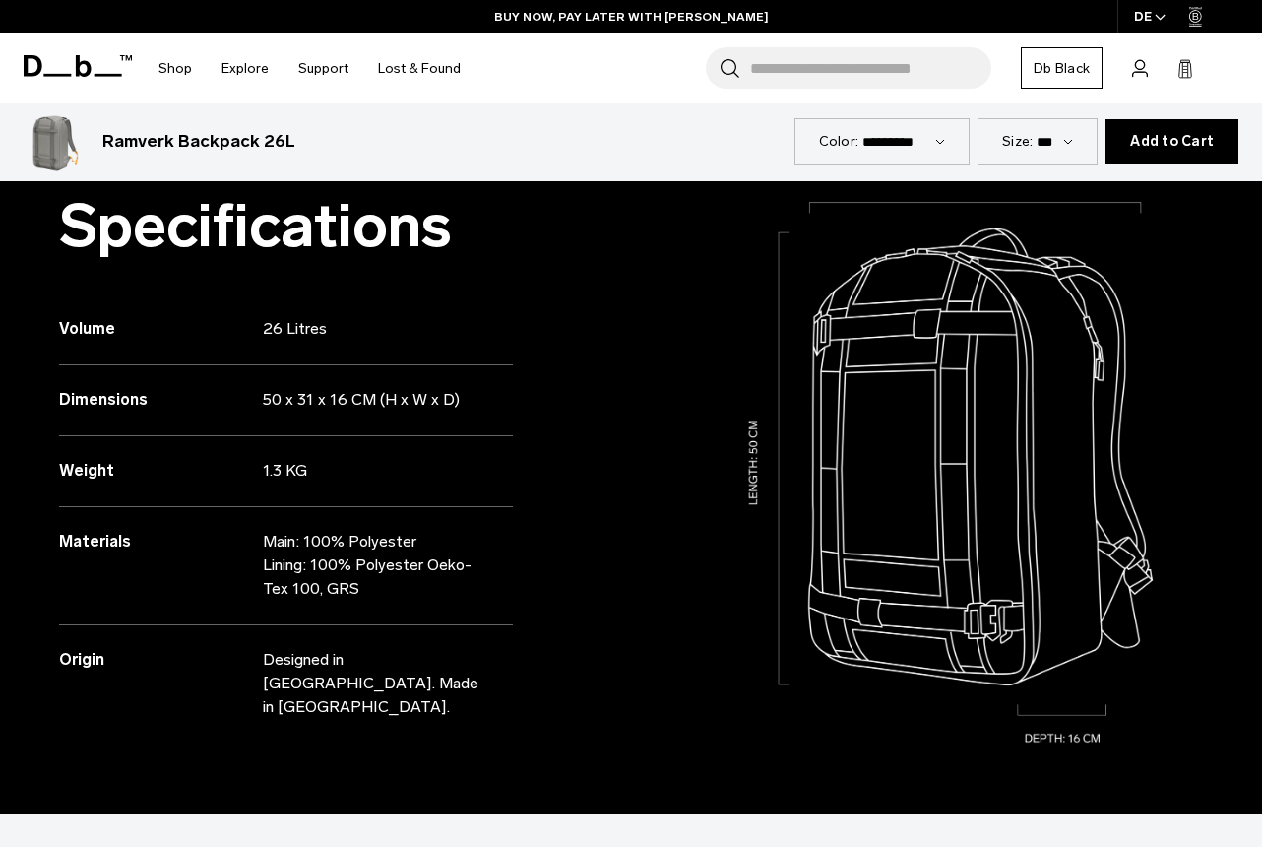
scroll to position [0, 0]
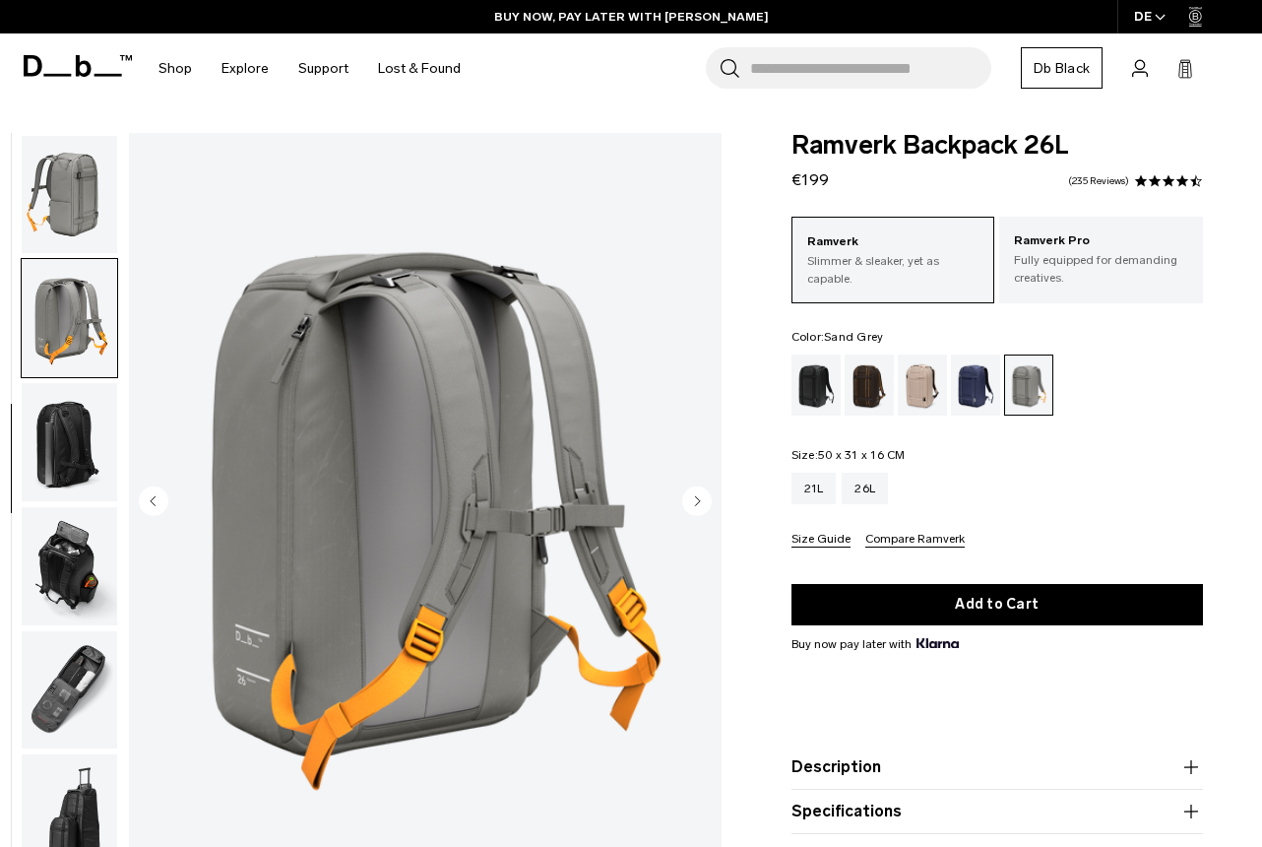
click at [90, 313] on img "button" at bounding box center [70, 318] width 96 height 118
click at [66, 195] on img "button" at bounding box center [70, 195] width 96 height 118
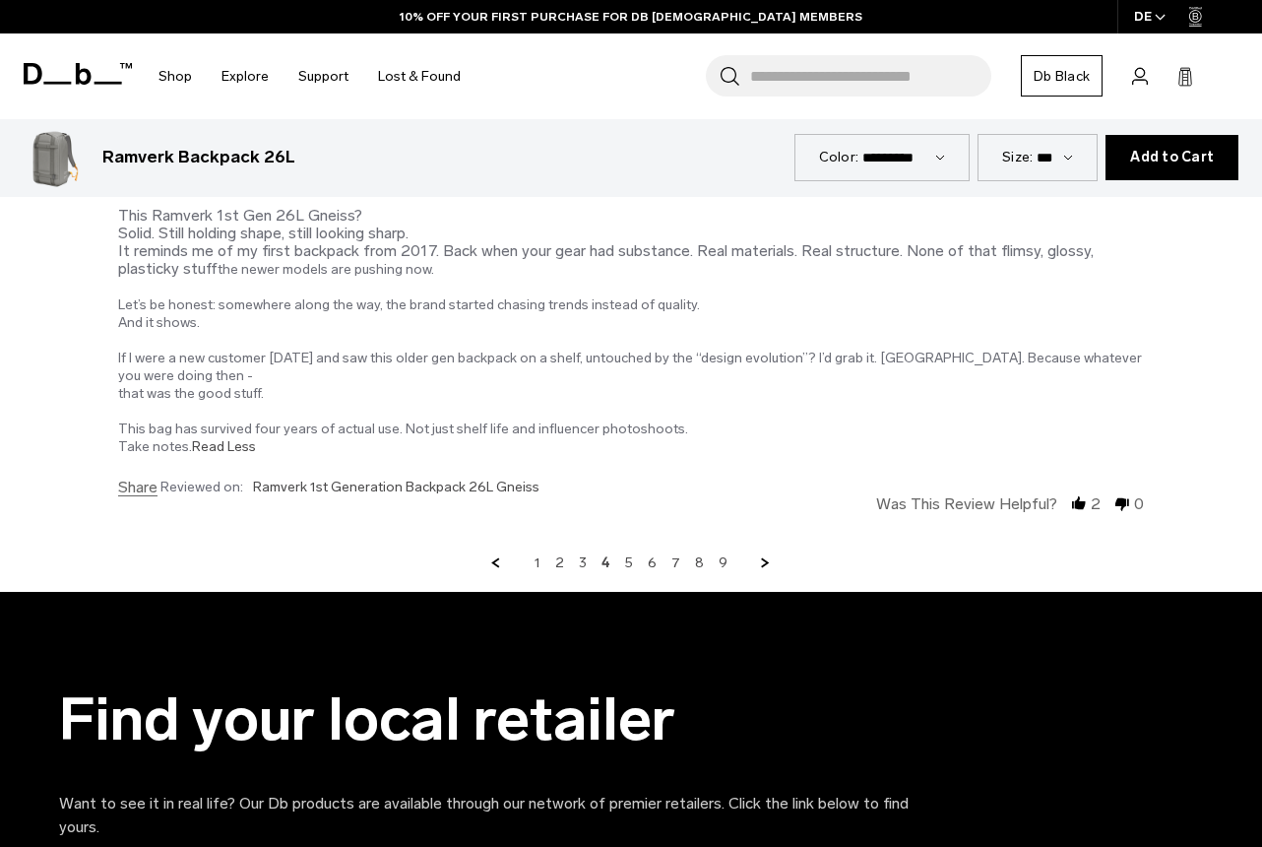
scroll to position [6673, 0]
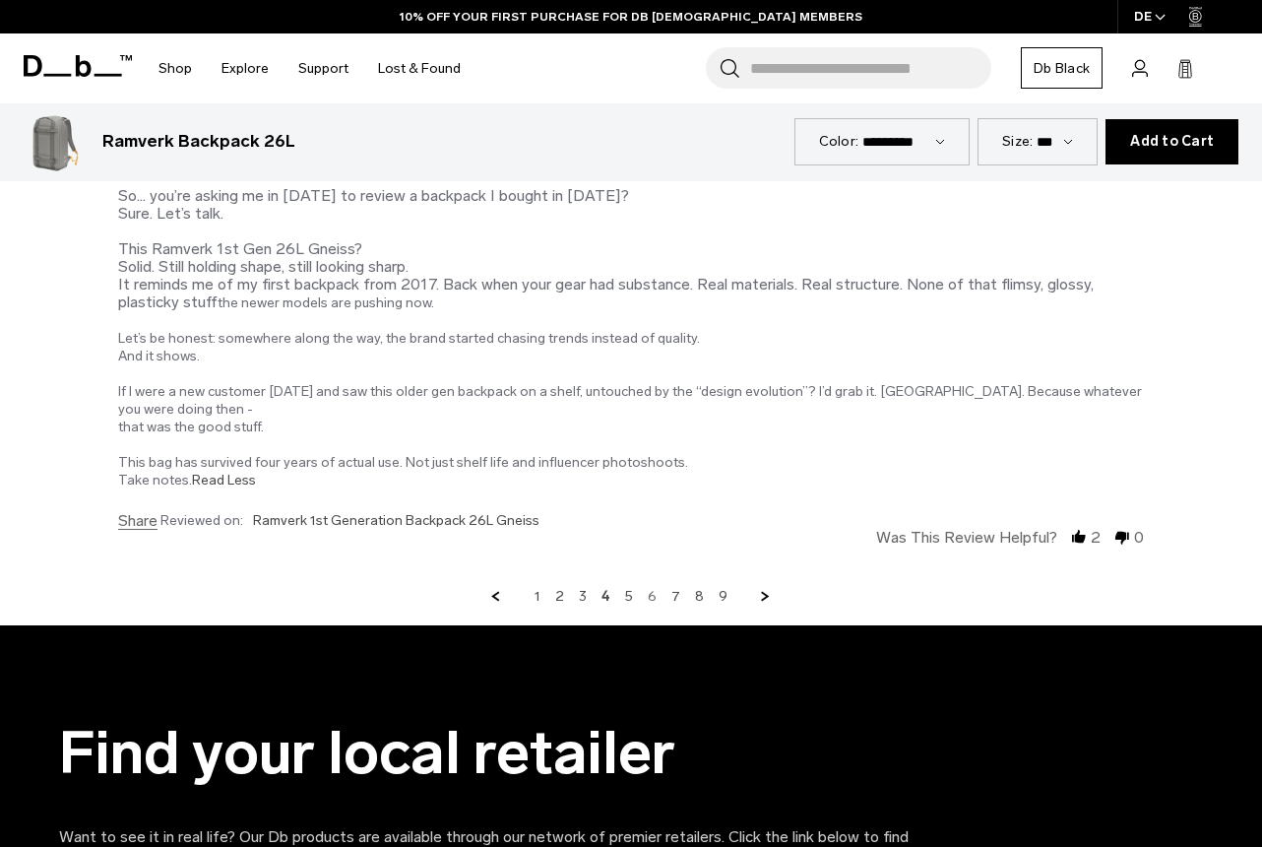
click at [652, 588] on link "6" at bounding box center [652, 597] width 9 height 18
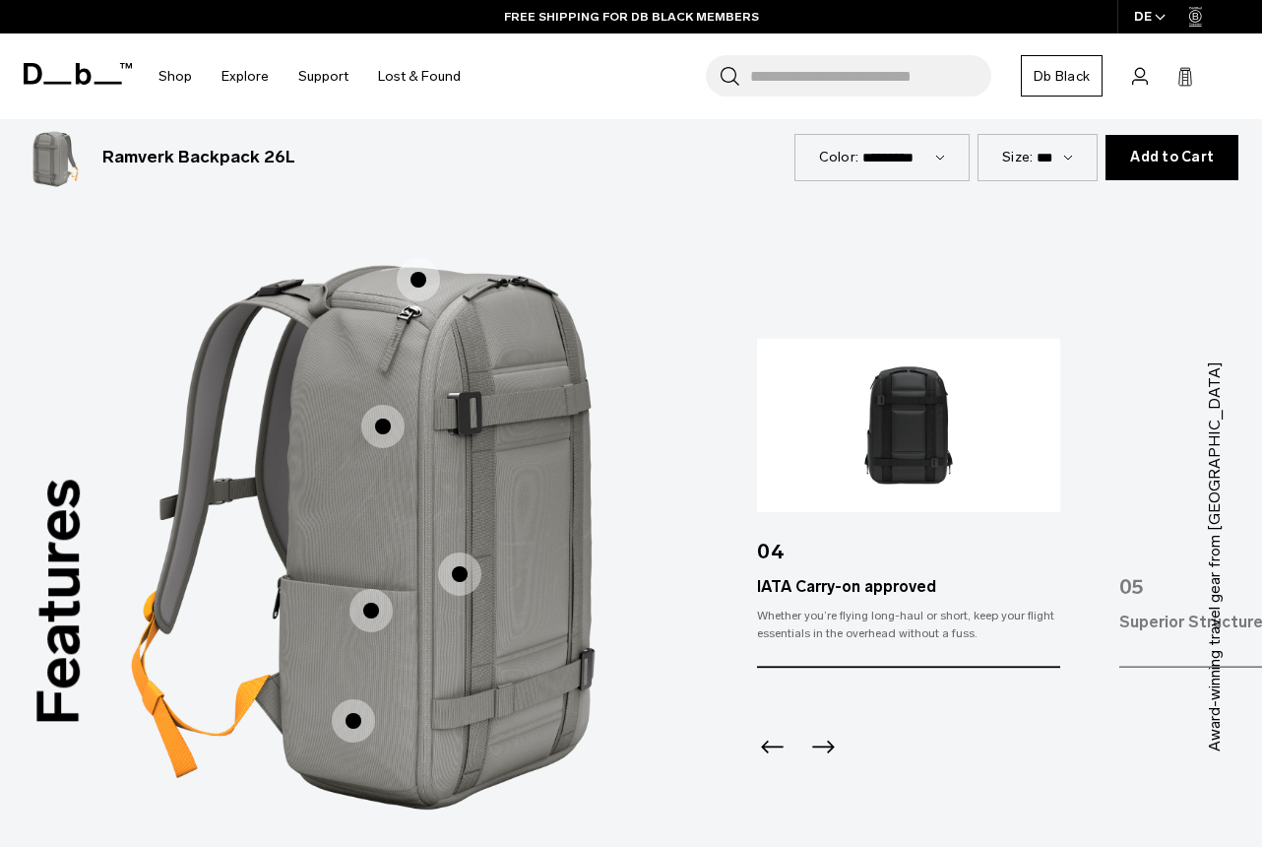
scroll to position [1567, 0]
